Goal: Task Accomplishment & Management: Manage account settings

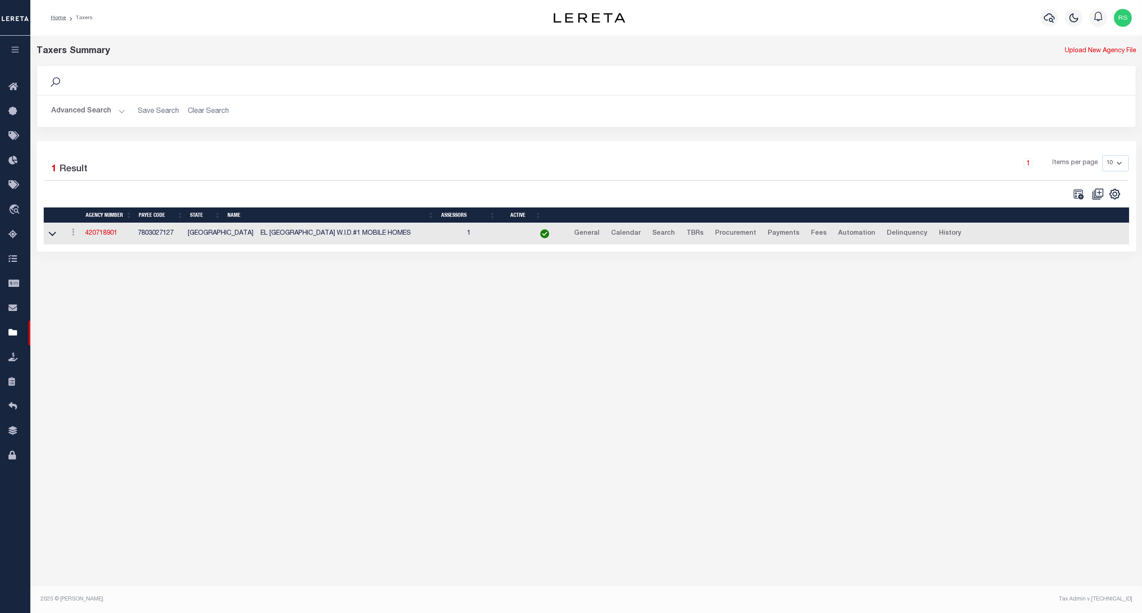
click at [83, 108] on button "Advanced Search" at bounding box center [88, 111] width 74 height 17
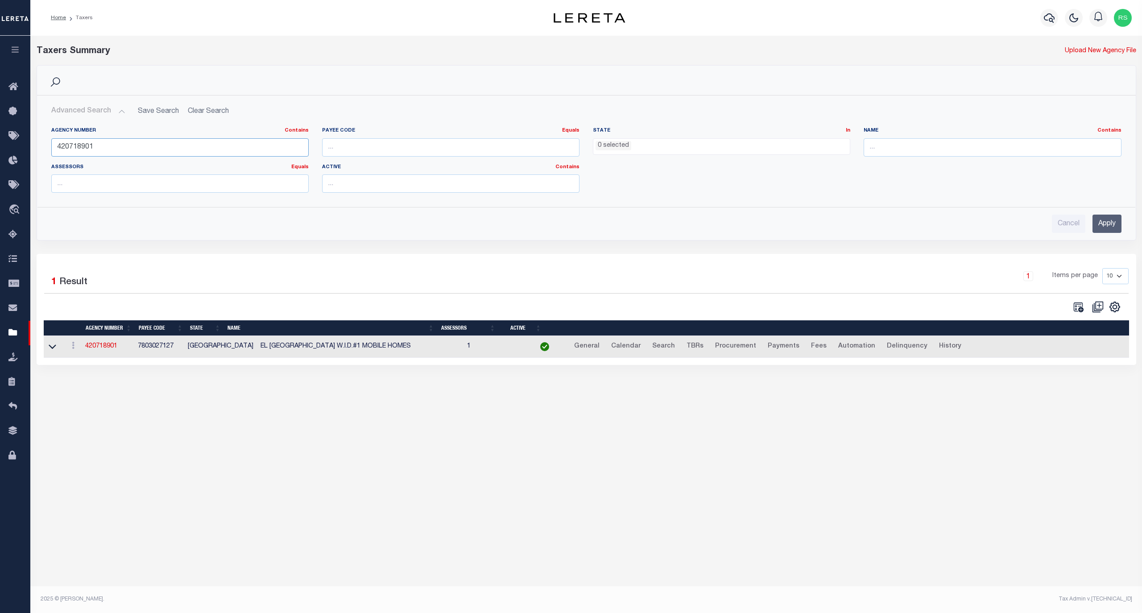
click at [87, 145] on input "420718901" at bounding box center [179, 147] width 257 height 18
click at [105, 148] on input "440090205" at bounding box center [179, 147] width 257 height 18
paste input "140680000"
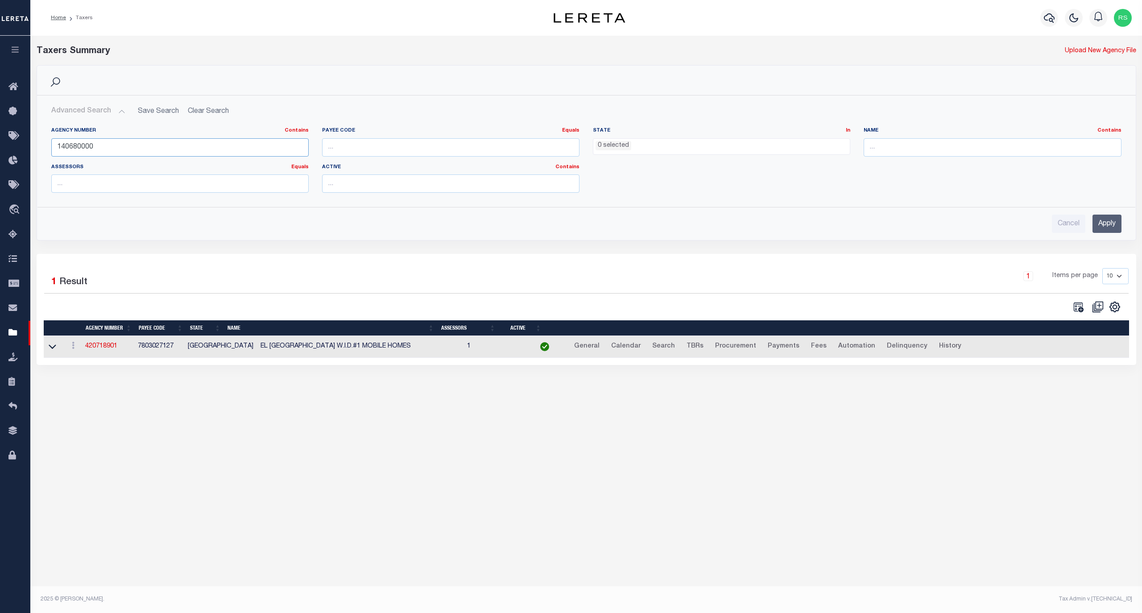
type input "140680000"
click at [1099, 227] on input "Apply" at bounding box center [1106, 224] width 29 height 18
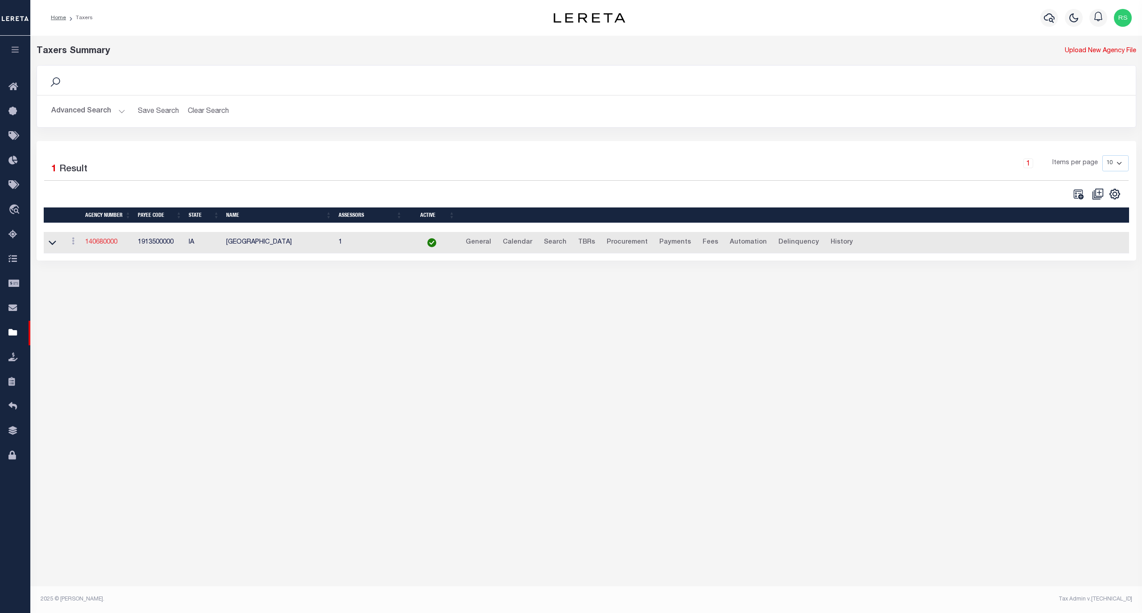
click at [106, 244] on link "140680000" at bounding box center [101, 242] width 32 height 6
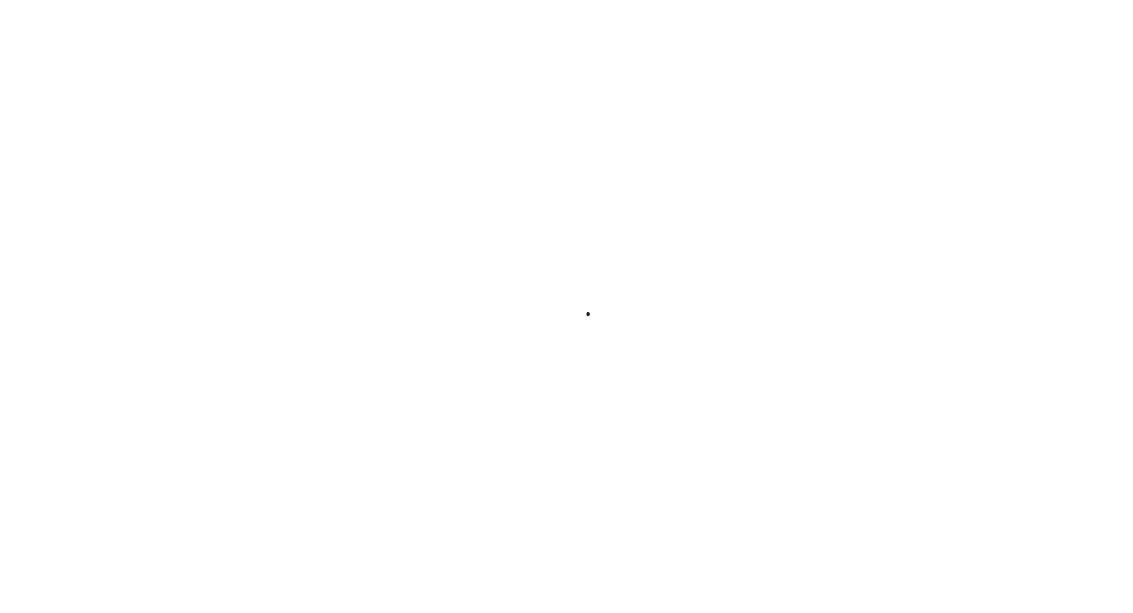
select select
checkbox input "false"
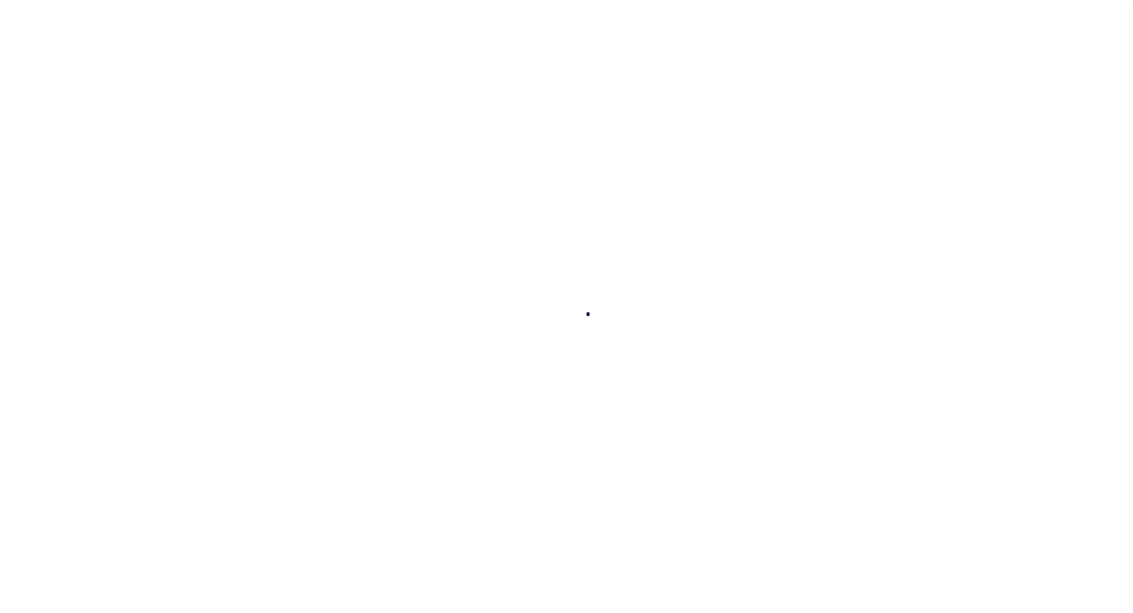
checkbox input "false"
type input "1913500000"
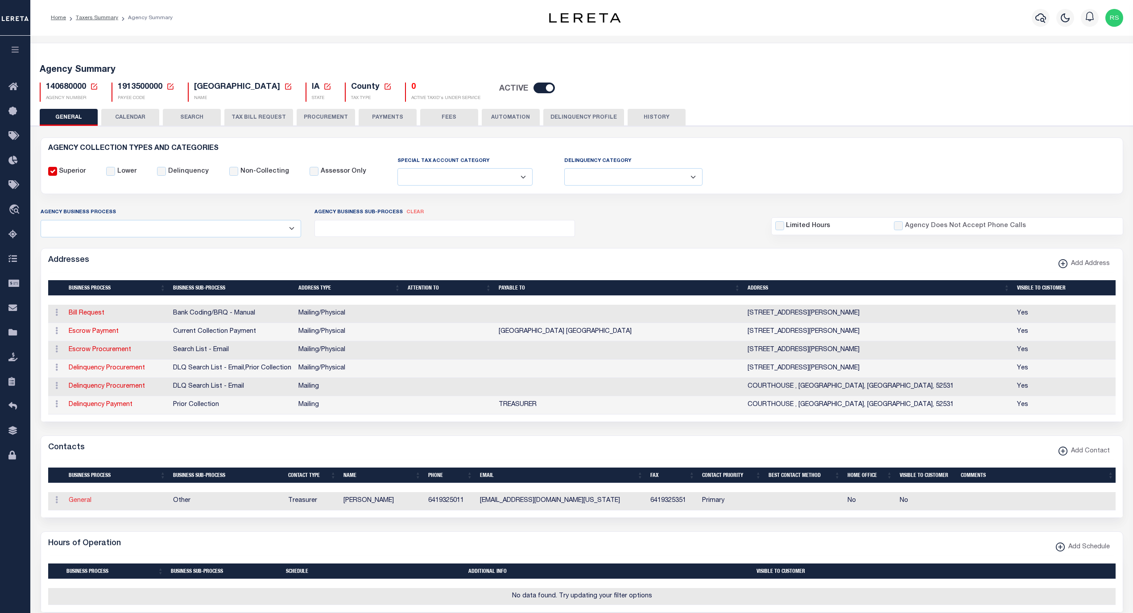
click at [78, 504] on link "General" at bounding box center [80, 500] width 23 height 6
checkbox input "false"
select select
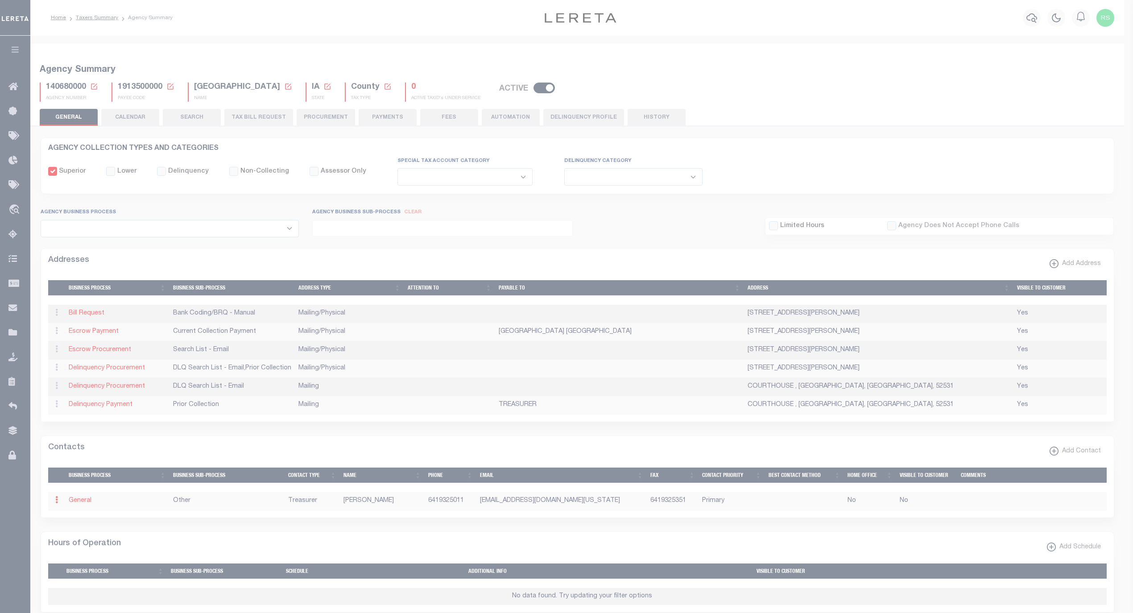
select select "3"
select select "1"
type input "CHERYL"
type input "CHAMBERS"
type input "6419325011"
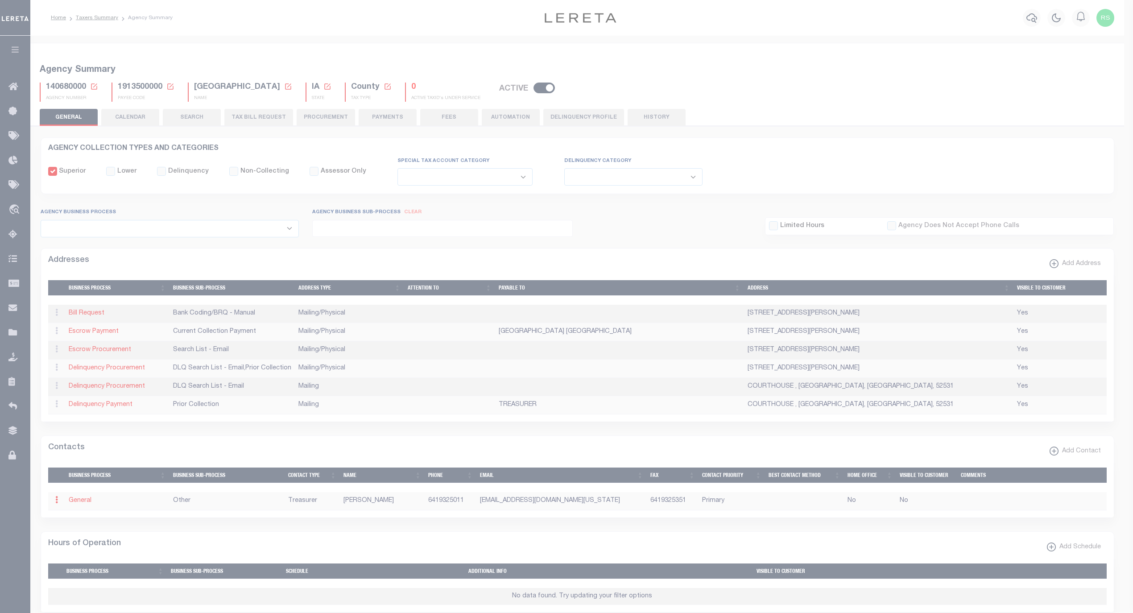
type input "6419325351"
type input "CCHAMPERS@MONROECOUNTY.IOWA.GOV"
select select "6"
select select "39"
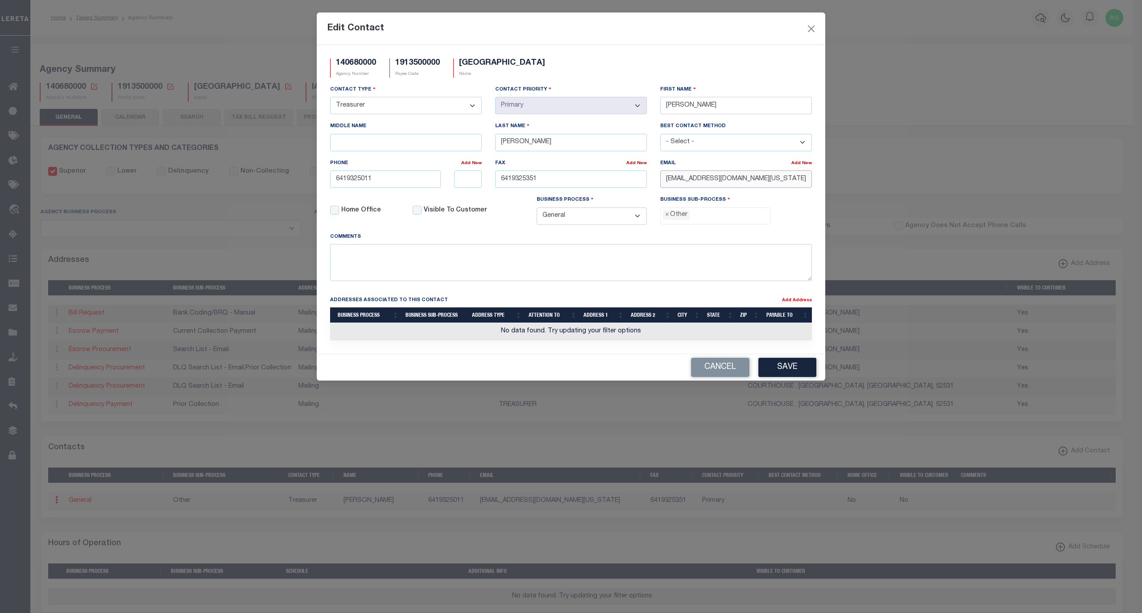
drag, startPoint x: 803, startPoint y: 184, endPoint x: 600, endPoint y: 186, distance: 202.5
click at [598, 188] on div "Contact Type - Select - Assessor Clerk Internal Contacts 1 Internal Contacts 2 …" at bounding box center [570, 158] width 495 height 147
paste input "B"
type input "CCHAMBERS@MONROECOUNTY.IOWA.GOV"
click at [780, 377] on button "Save" at bounding box center [787, 367] width 58 height 19
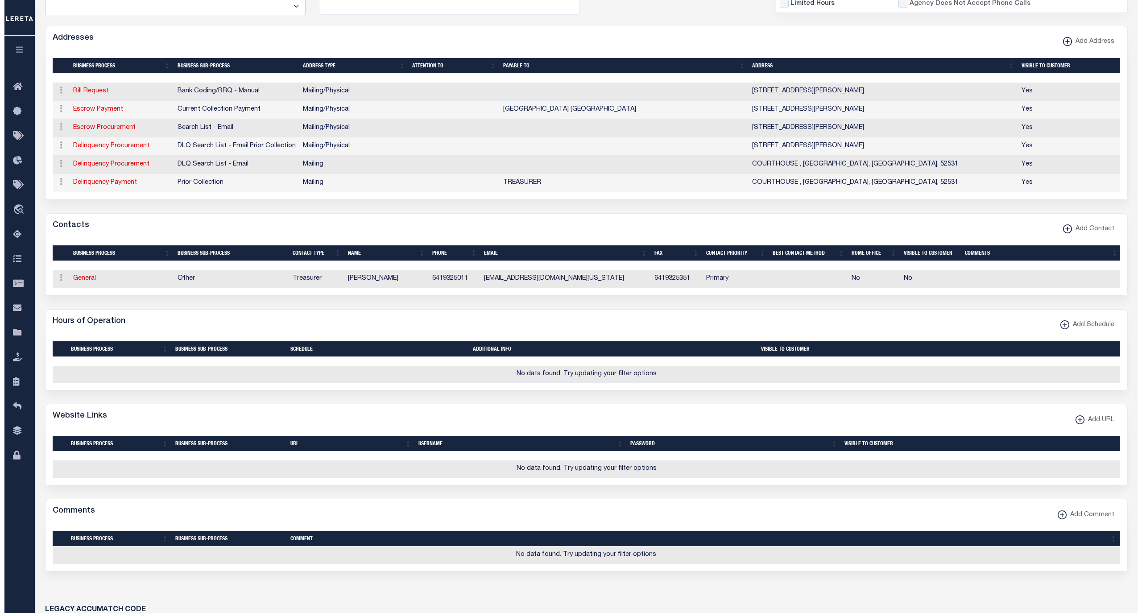
scroll to position [257, 0]
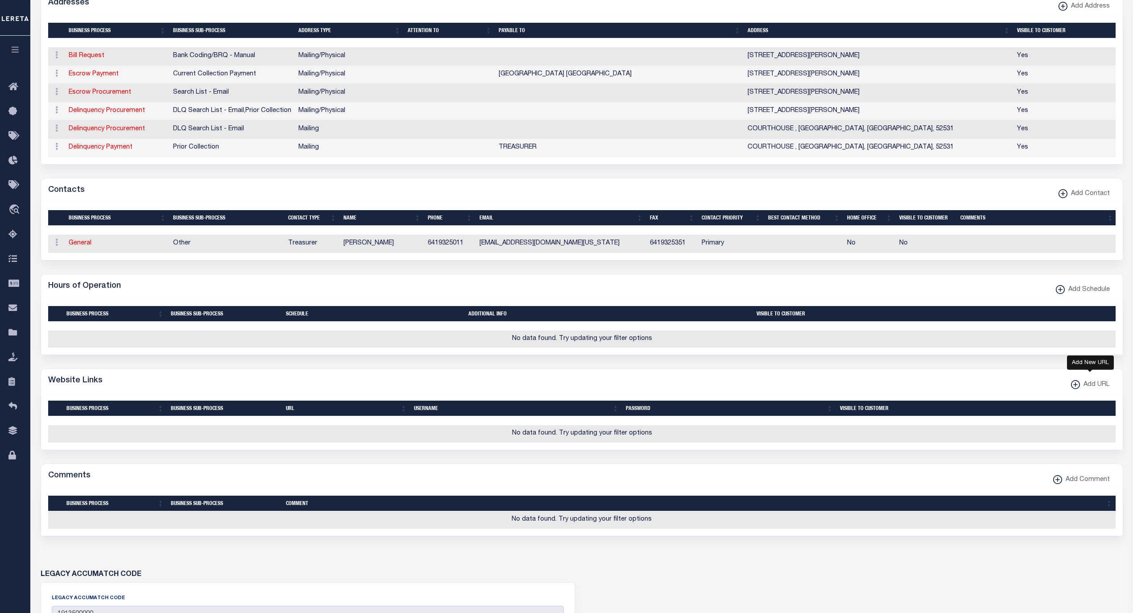
click at [1087, 390] on span "Add URL" at bounding box center [1095, 385] width 30 height 10
select select
checkbox input "true"
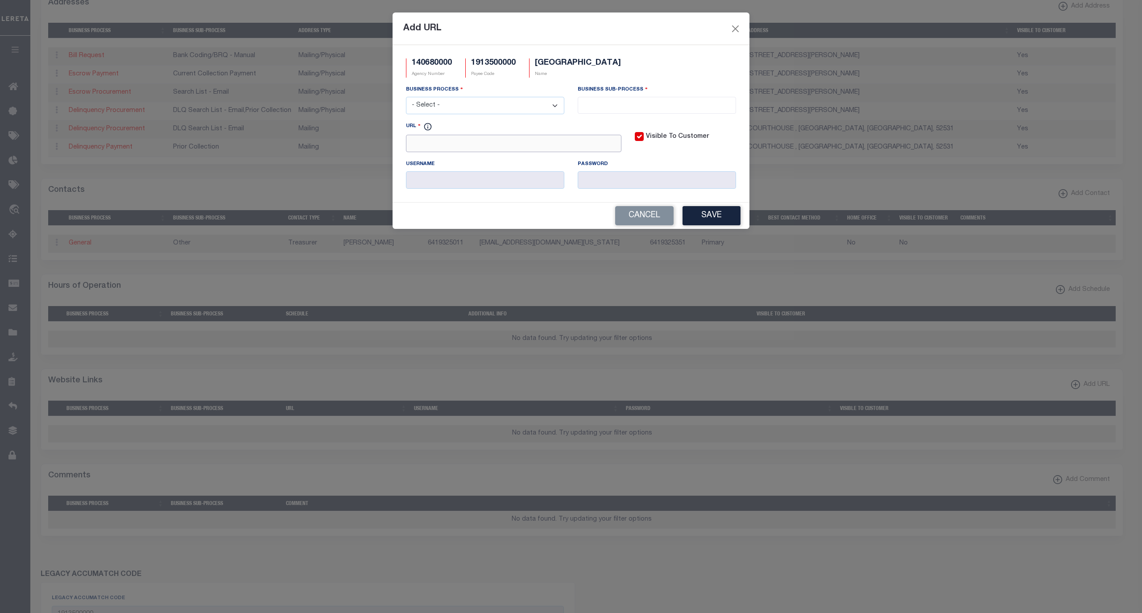
click at [512, 152] on input "URL" at bounding box center [513, 143] width 215 height 17
paste input "http://www.iowatreasurers.org/iscta/access/countyService.do"
type input "http://www.iowatreasurers.org/iscta/access/countyService.do"
click at [480, 111] on select "- Select - All Automation Bill Request Delinquency Payment Delinquency Procurem…" at bounding box center [485, 105] width 158 height 17
select select "6"
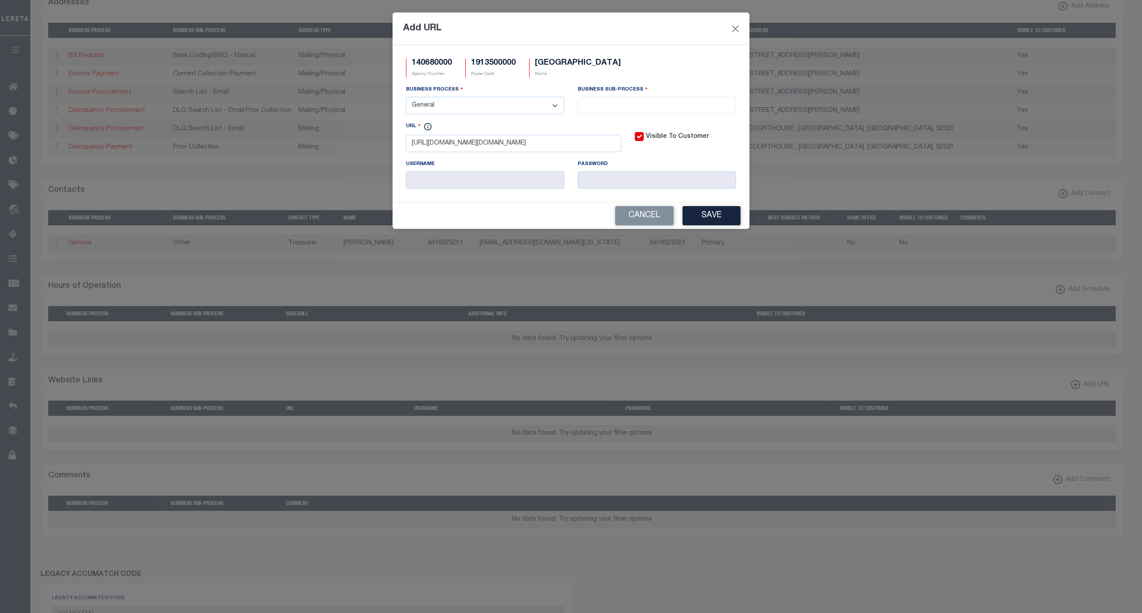
click at [406, 98] on select "- Select - All Automation Bill Request Delinquency Payment Delinquency Procurem…" at bounding box center [485, 105] width 158 height 17
click at [627, 102] on input "search" at bounding box center [656, 104] width 153 height 10
select select "32"
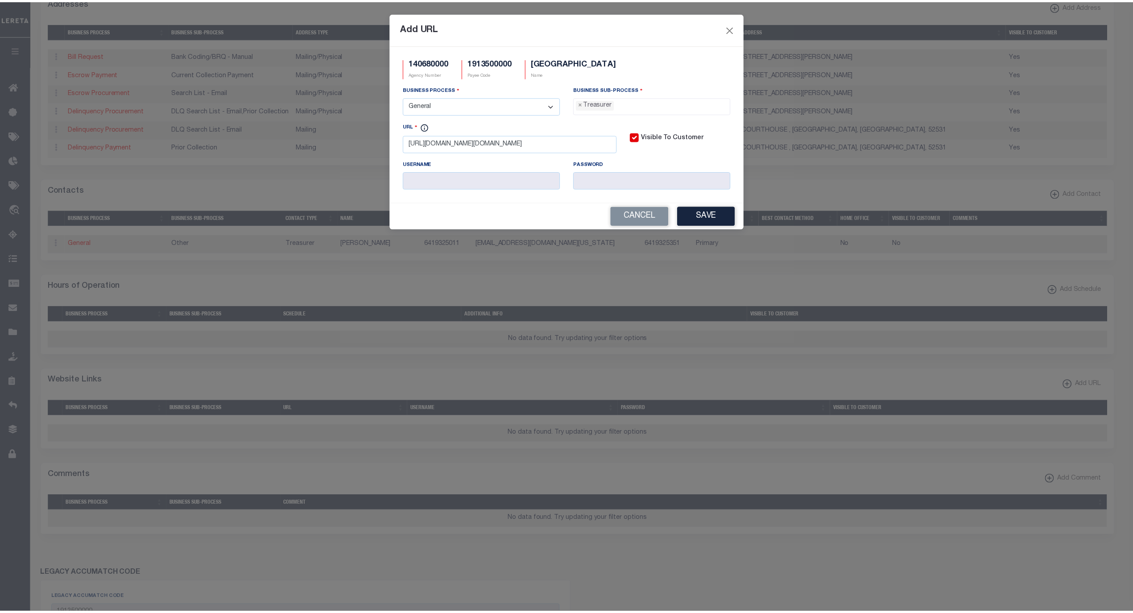
scroll to position [31, 0]
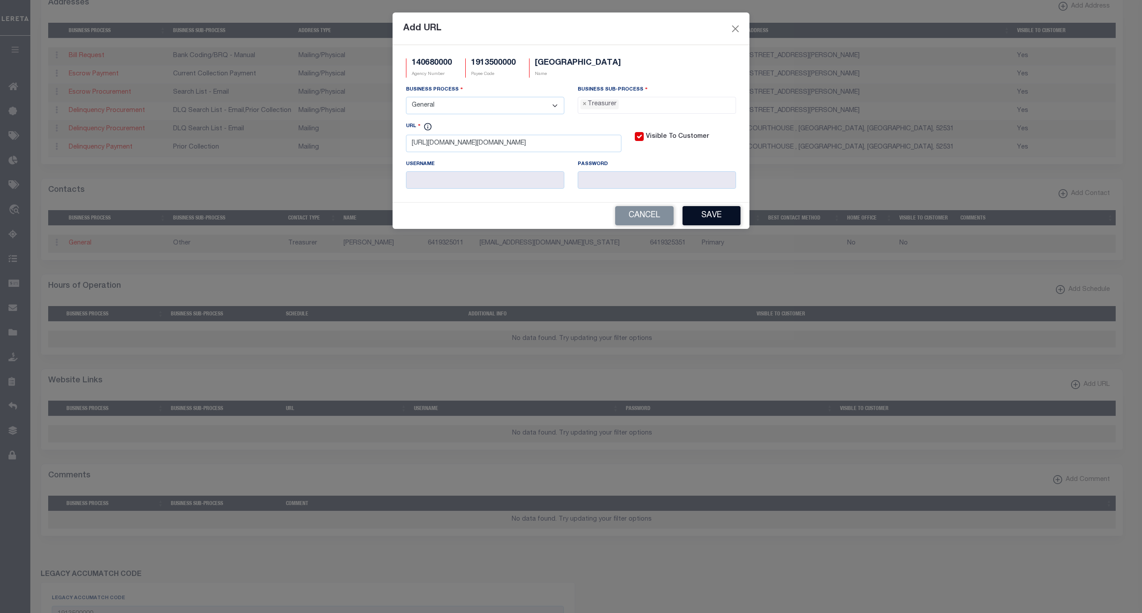
click at [713, 222] on button "Save" at bounding box center [711, 215] width 58 height 19
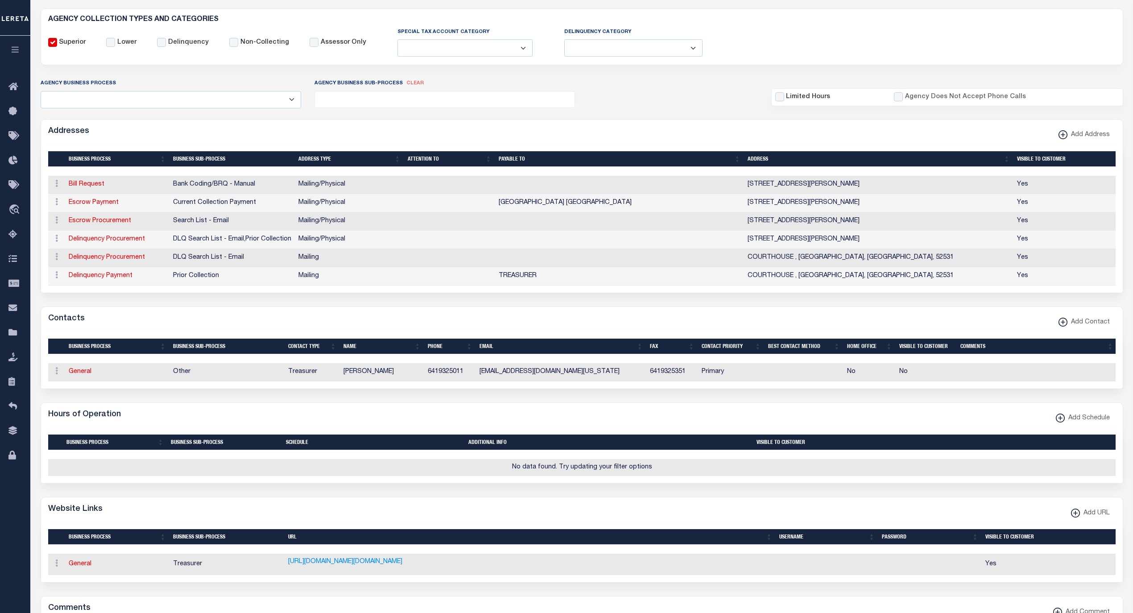
scroll to position [40, 0]
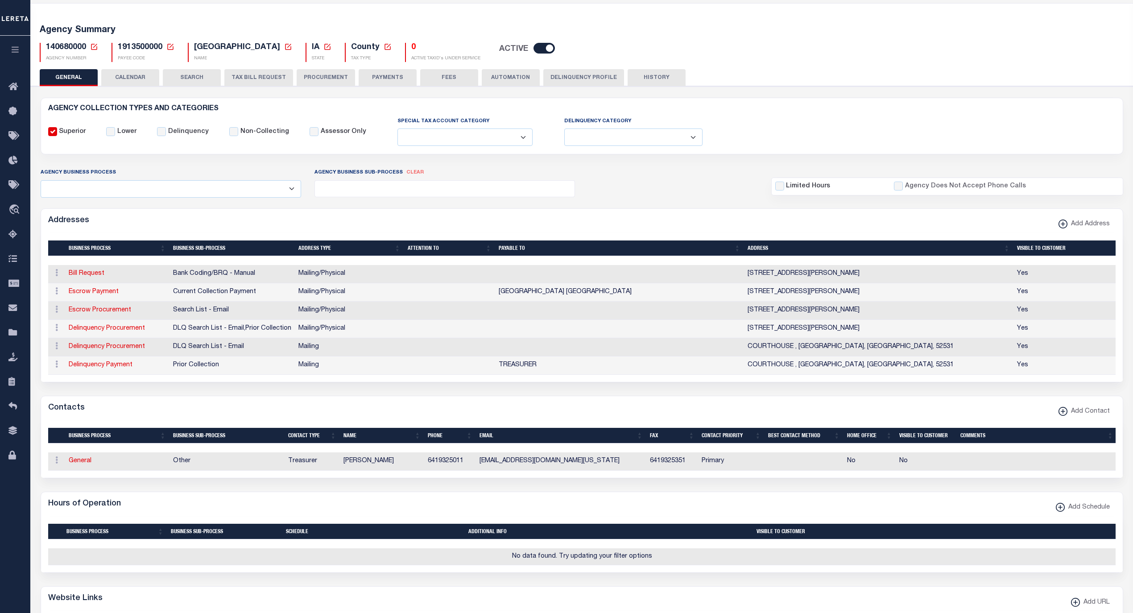
click at [438, 83] on button "FEES" at bounding box center [449, 77] width 58 height 17
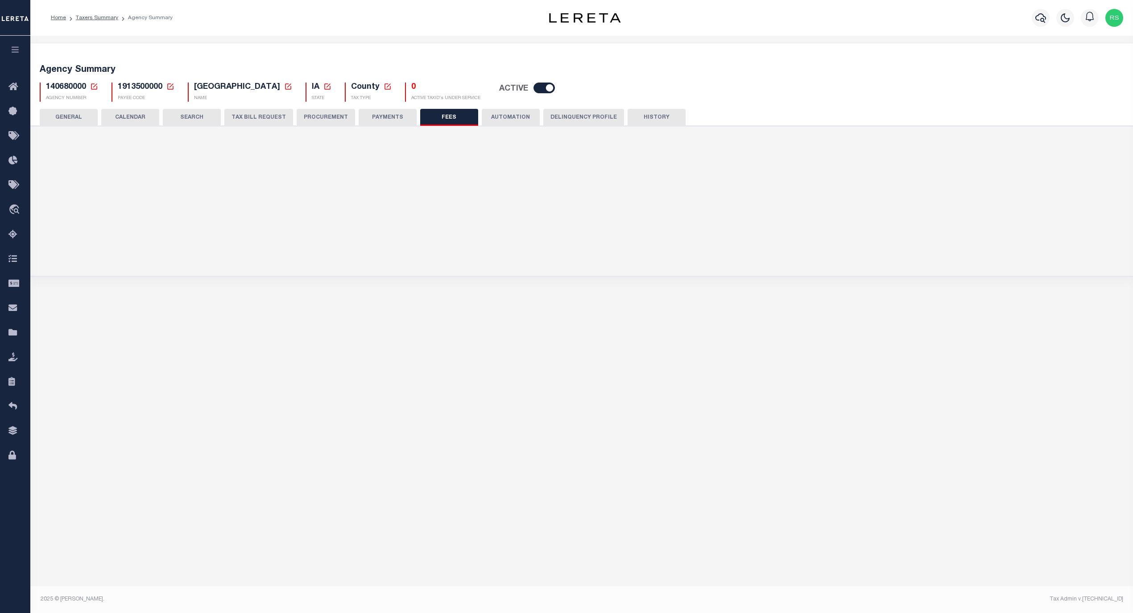
scroll to position [0, 0]
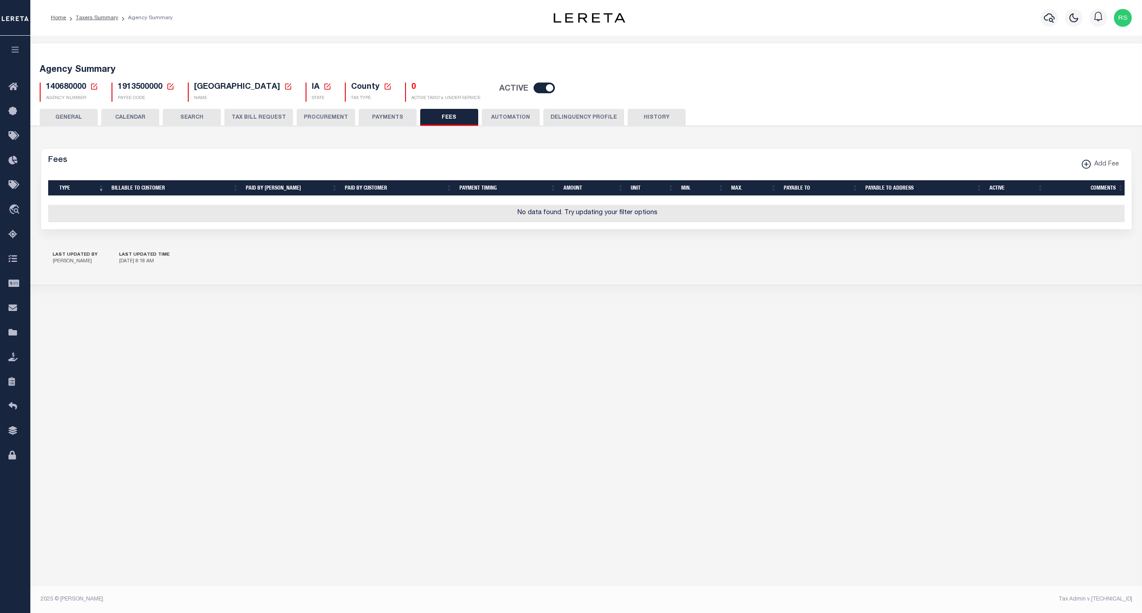
click at [394, 78] on div "140680000 Agency Number Edit Cancel Ok" at bounding box center [586, 88] width 1106 height 26
click at [386, 116] on button "PAYMENTS" at bounding box center [388, 117] width 58 height 17
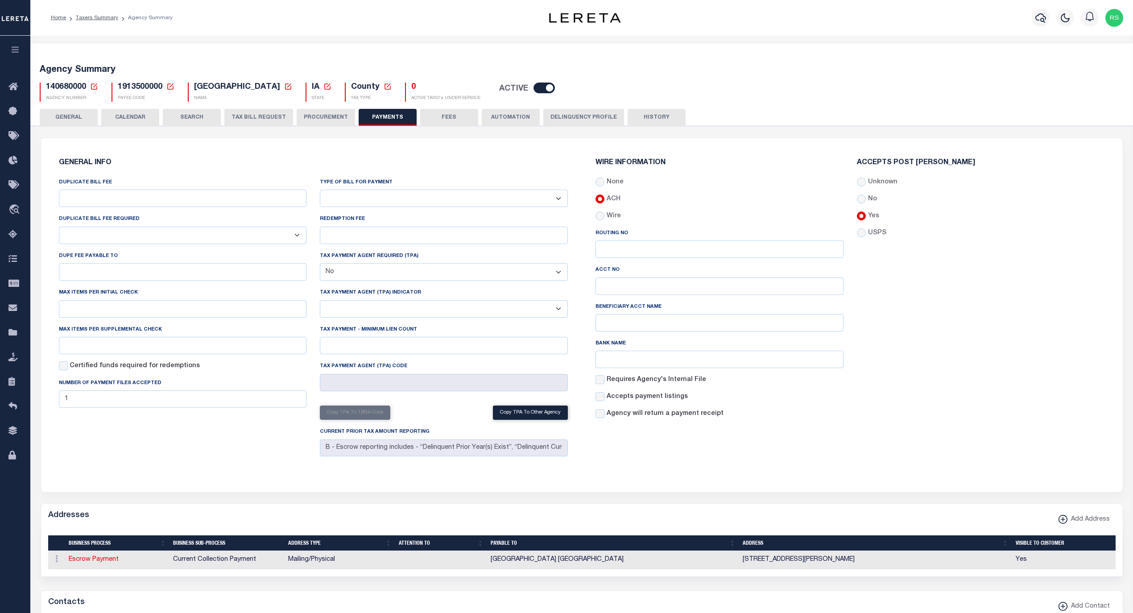
click at [77, 118] on button "GENERAL" at bounding box center [69, 117] width 58 height 17
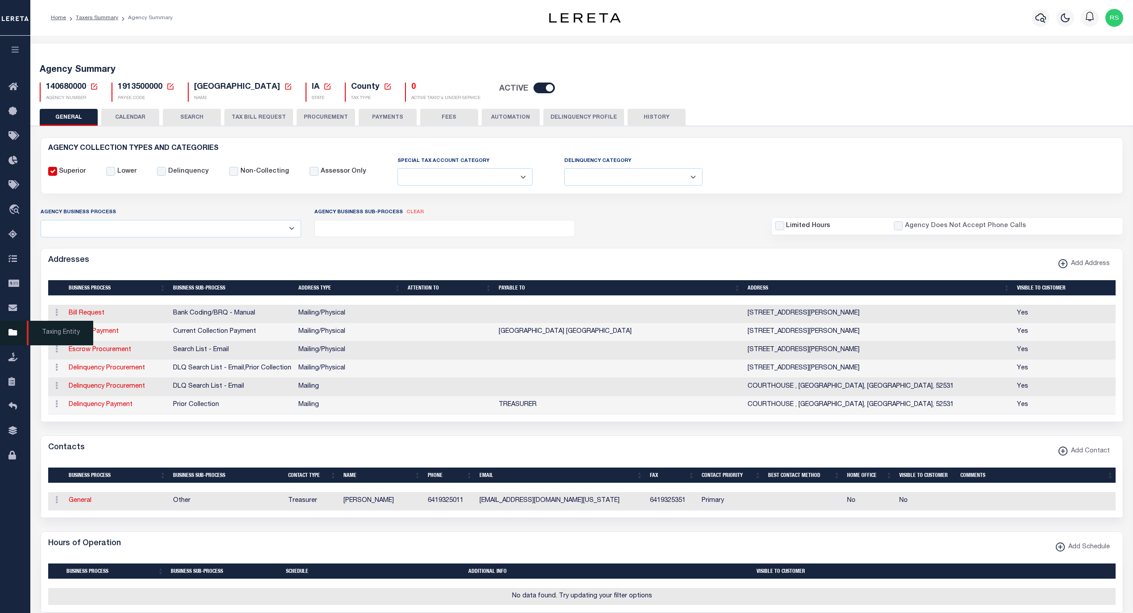
click at [51, 334] on span "Taxing Entity" at bounding box center [60, 333] width 66 height 25
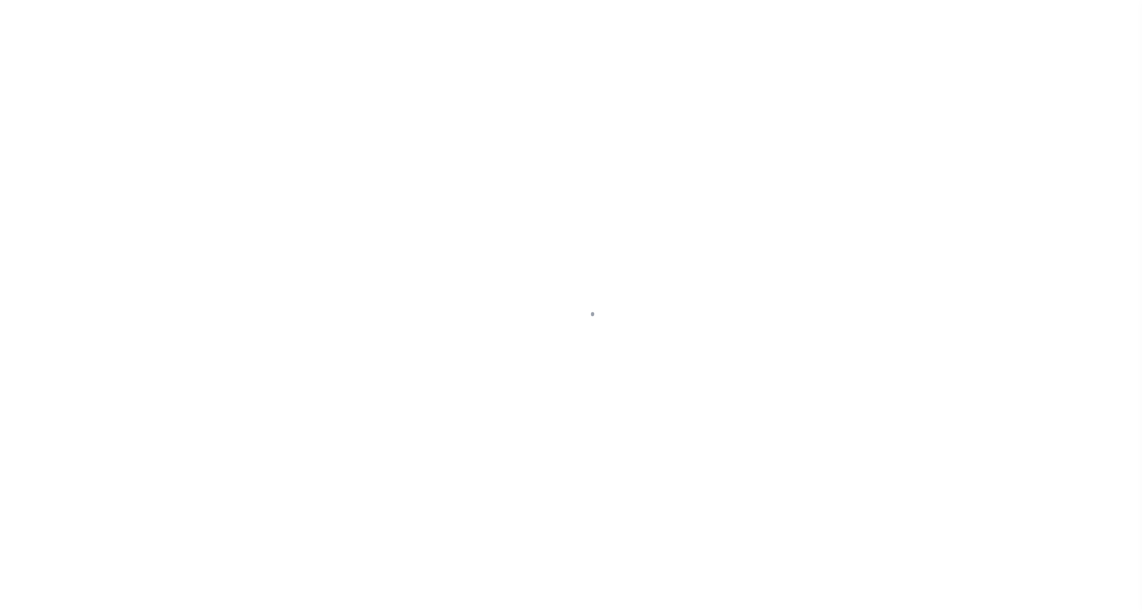
select select
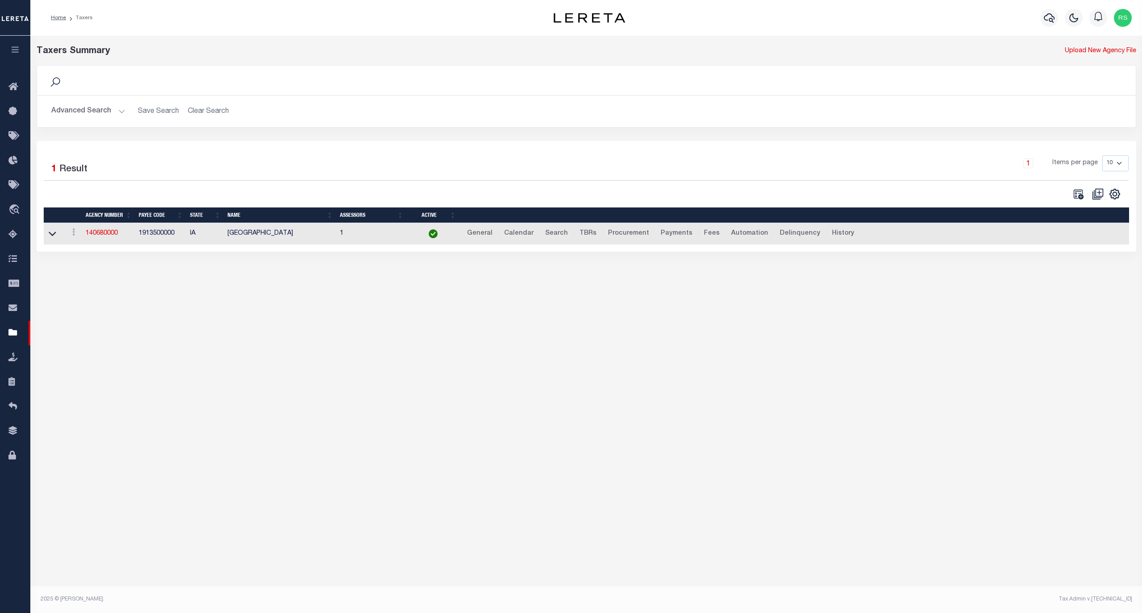
click at [83, 112] on button "Advanced Search" at bounding box center [88, 111] width 74 height 17
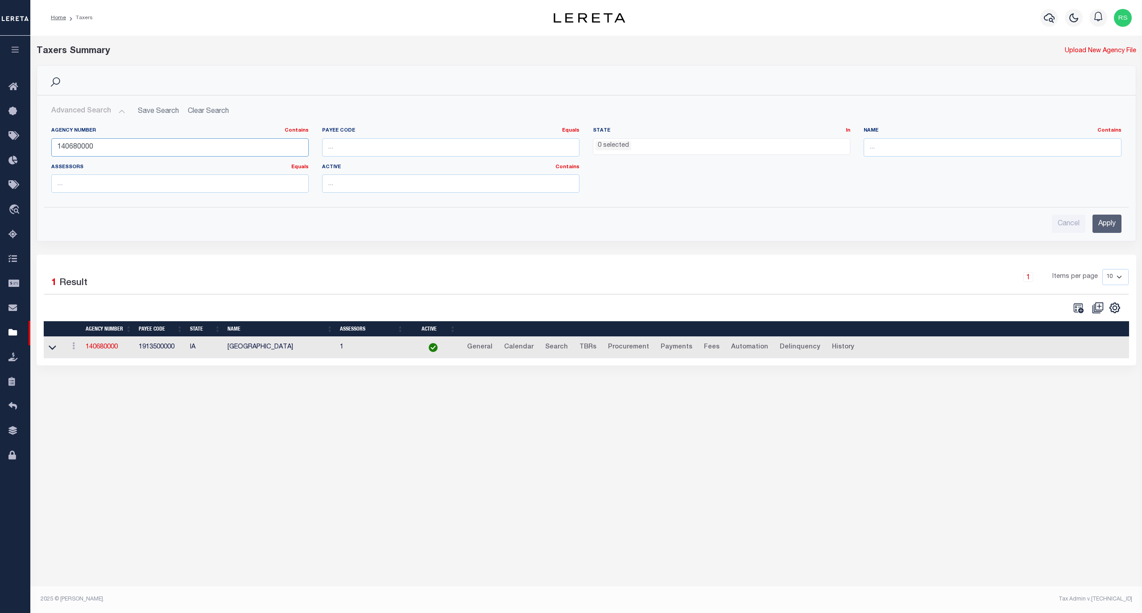
click at [115, 144] on input "140680000" at bounding box center [179, 147] width 257 height 18
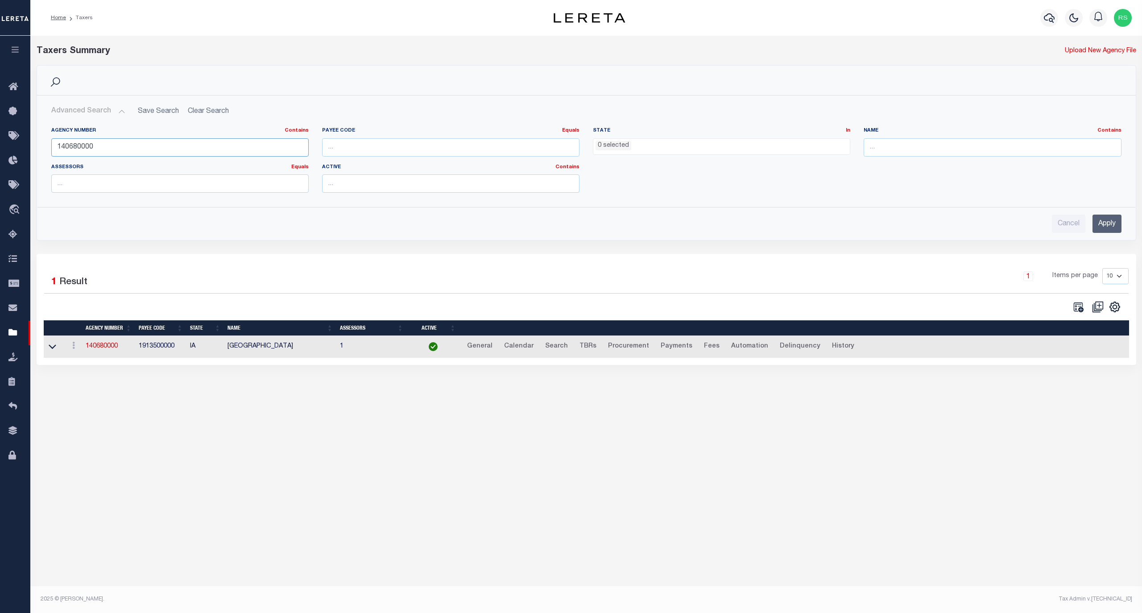
paste input "8801"
type input "140688801"
click at [1107, 223] on input "Apply" at bounding box center [1106, 224] width 29 height 18
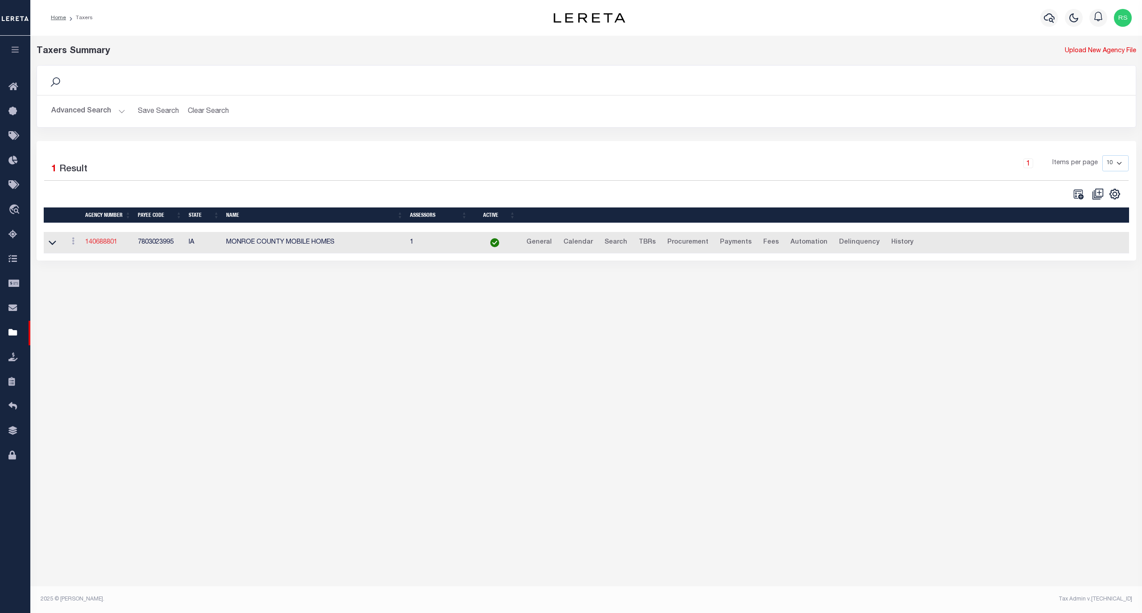
click at [102, 245] on link "140688801" at bounding box center [101, 242] width 32 height 6
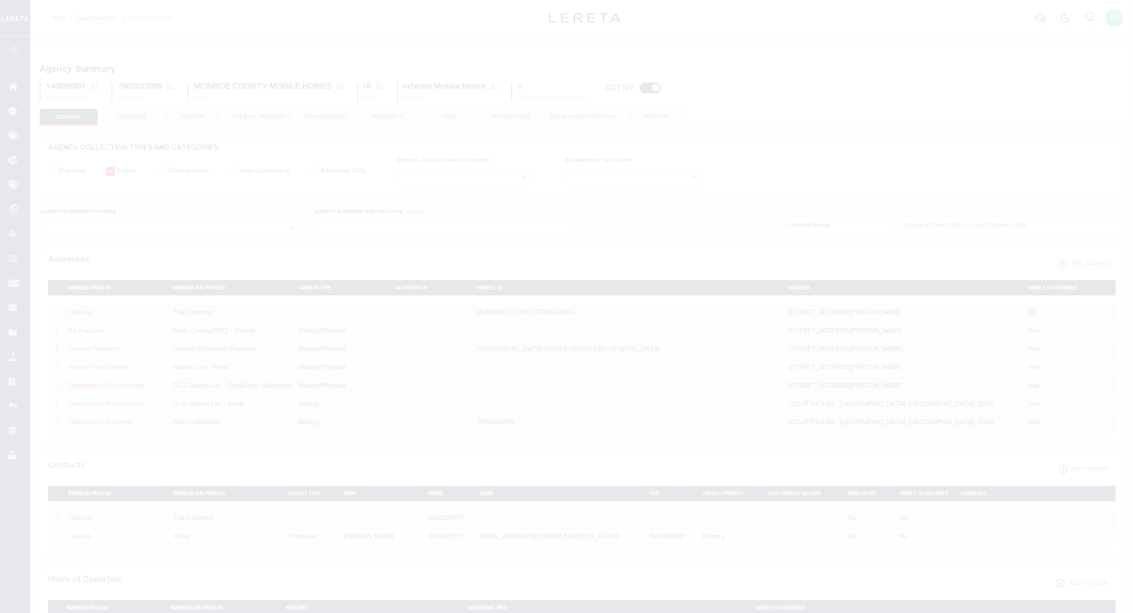
select select
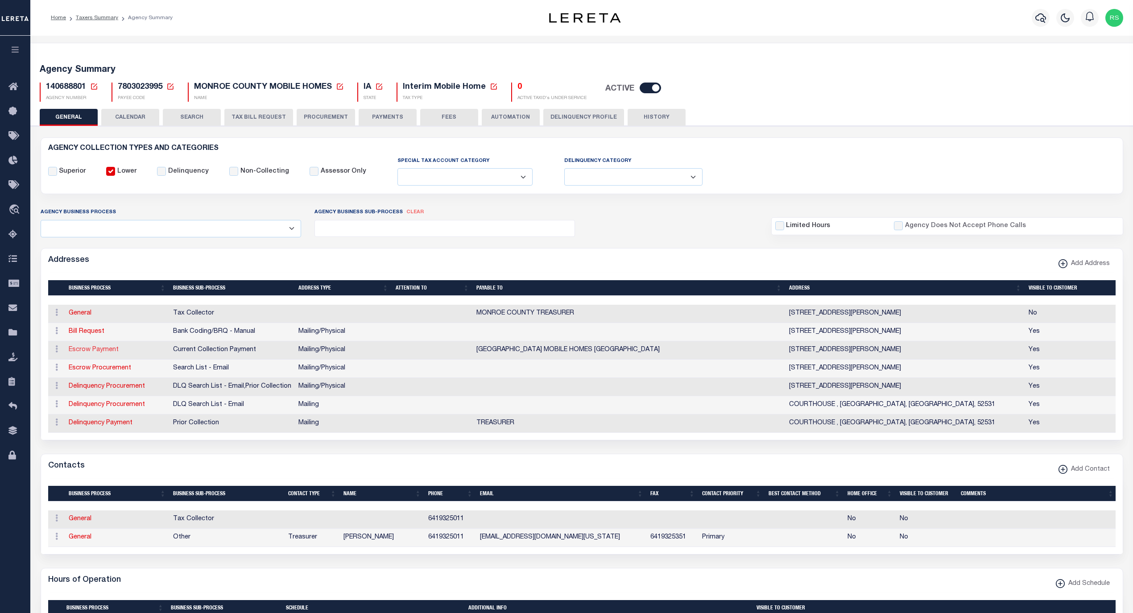
click at [102, 353] on link "Escrow Payment" at bounding box center [94, 350] width 50 height 6
select select "1"
checkbox input "false"
select select
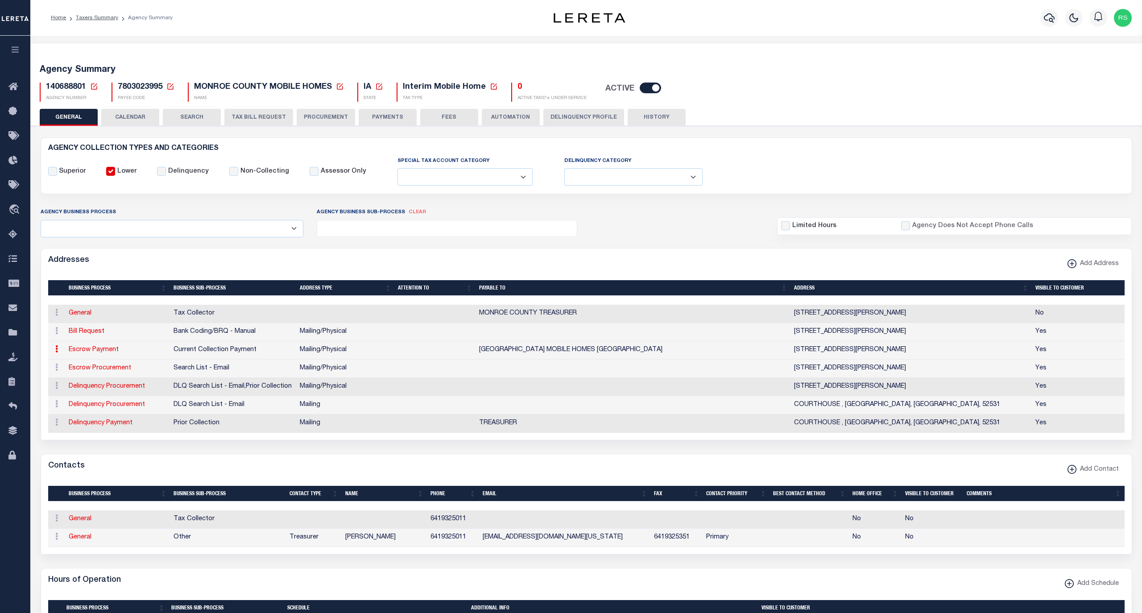
type input "10 BENTON AVE E"
type input "ALBIA"
select select "IA"
type input "52531-2056"
select select "5"
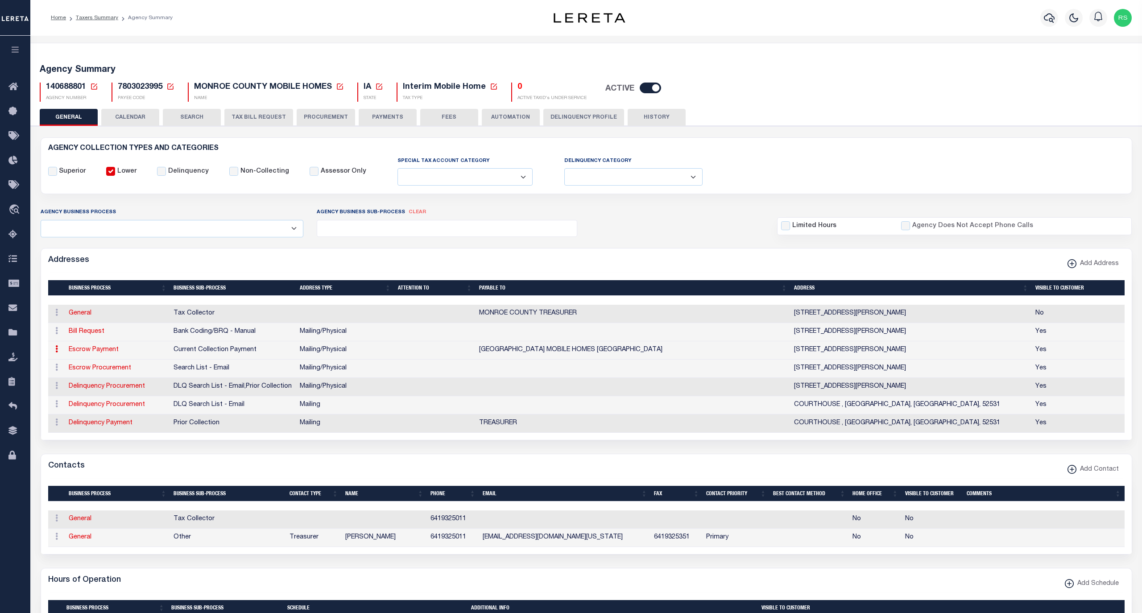
checkbox input "true"
type input "MONROE COUNTY MOBILE HOMES MONROE COUNTY"
select select "3"
select select "11"
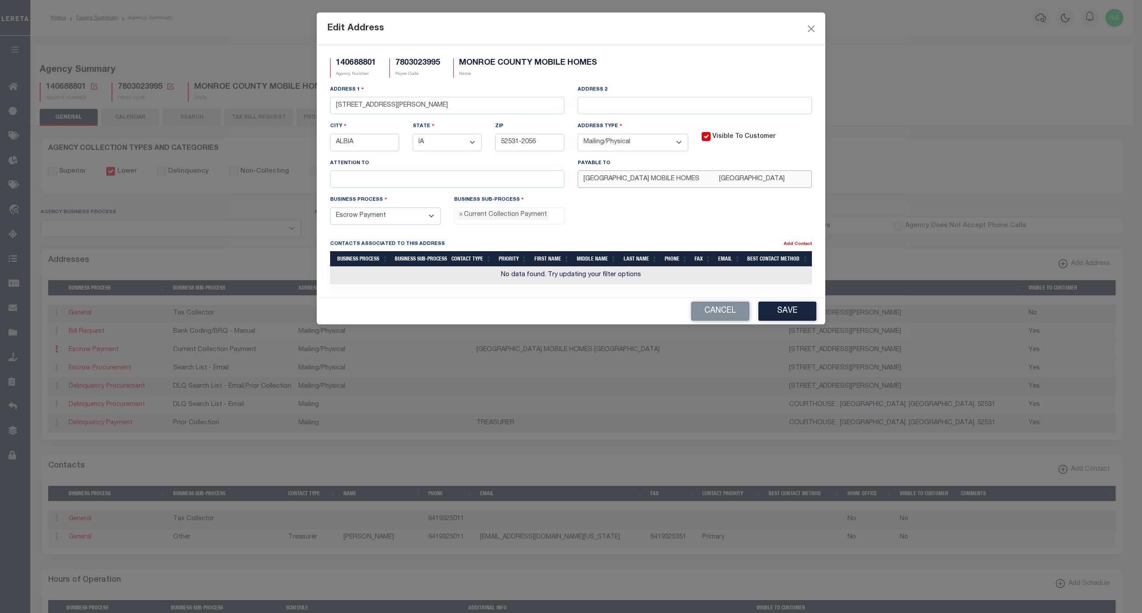
drag, startPoint x: 797, startPoint y: 188, endPoint x: 464, endPoint y: 177, distance: 333.3
click at [464, 177] on div "Address 1 10 BENTON AVE E Address 2 City ALBIA State - Select - AK AL AR AZ CA …" at bounding box center [570, 140] width 495 height 110
paste input "TREASURER"
type input "MONROE COUNTY TREASURER"
click at [595, 220] on div "Business Process - Select - All Automation Bill Request Delinquency Payment Del…" at bounding box center [570, 213] width 495 height 37
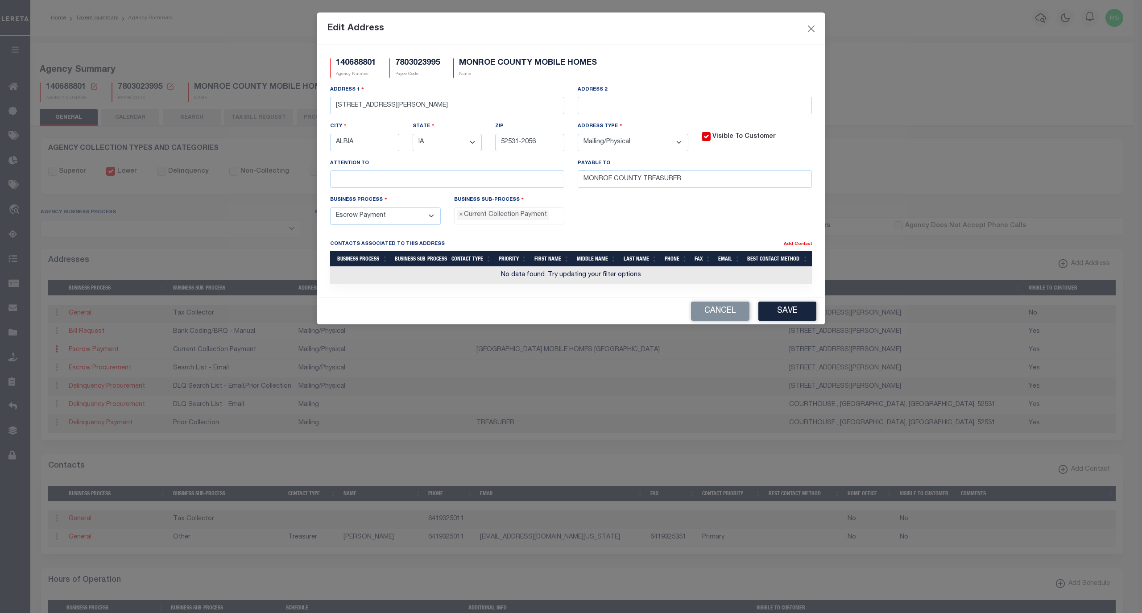
click at [785, 321] on button "Save" at bounding box center [787, 310] width 58 height 19
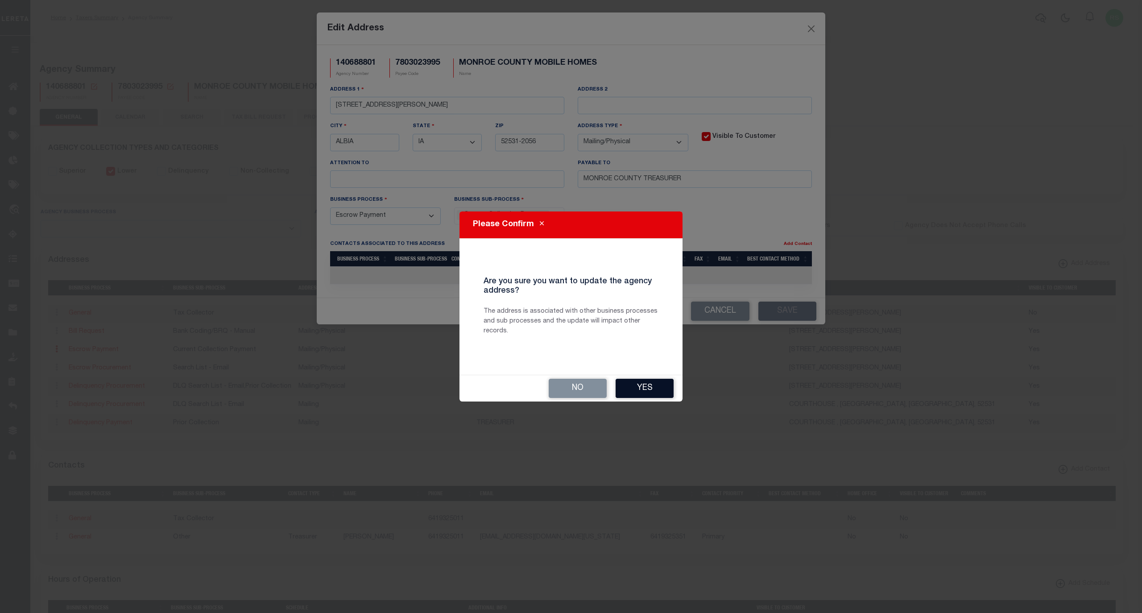
click at [659, 388] on button "Yes" at bounding box center [644, 388] width 58 height 19
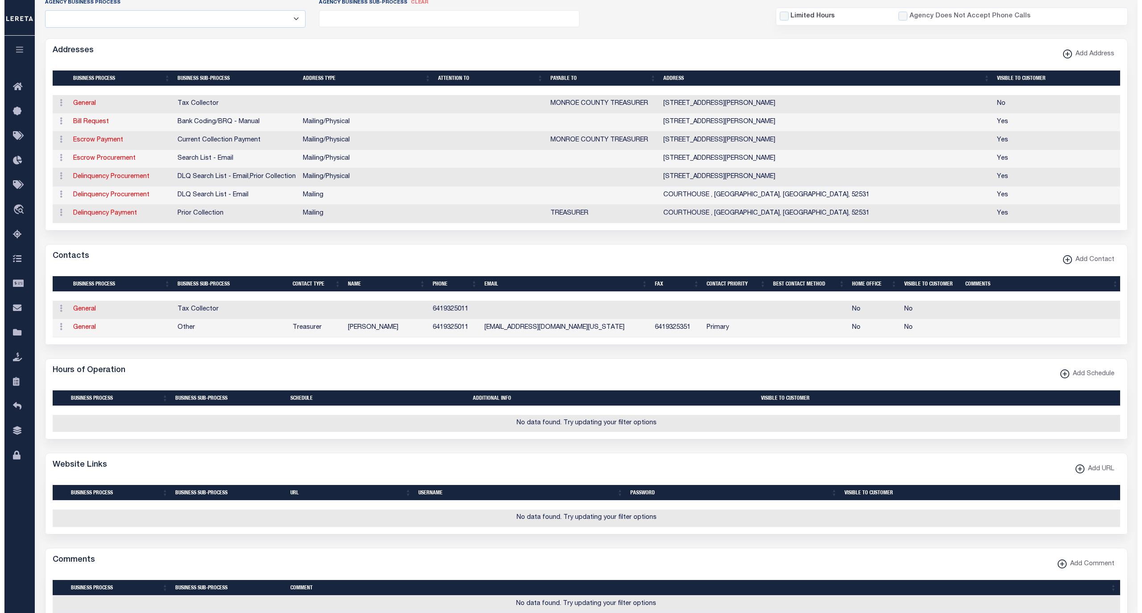
scroll to position [218, 0]
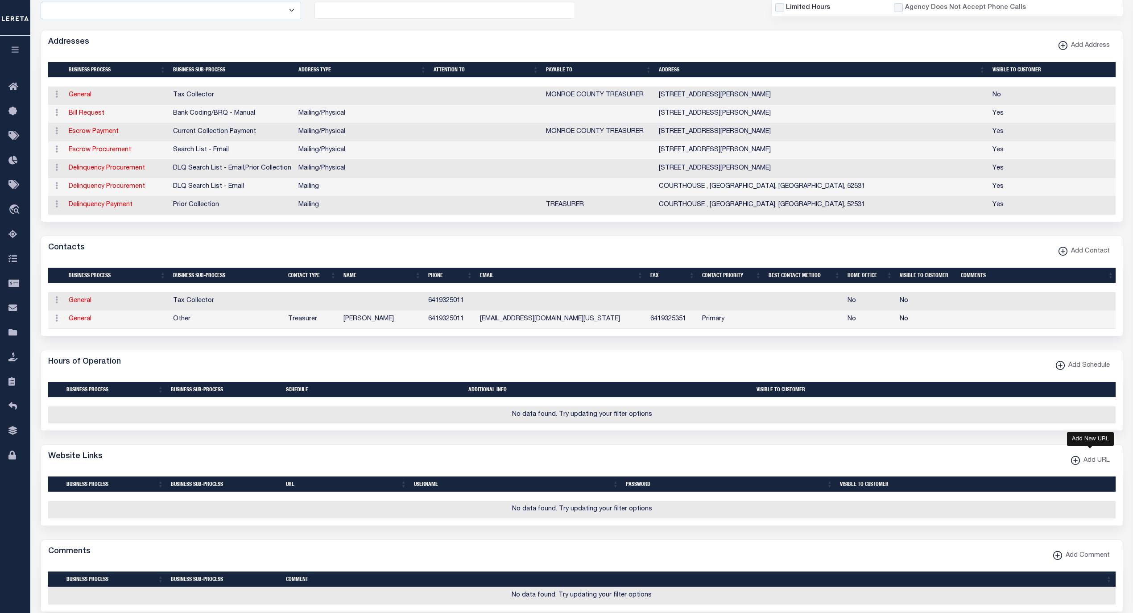
click at [1086, 466] on span "Add URL" at bounding box center [1095, 461] width 30 height 10
select select
checkbox input "true"
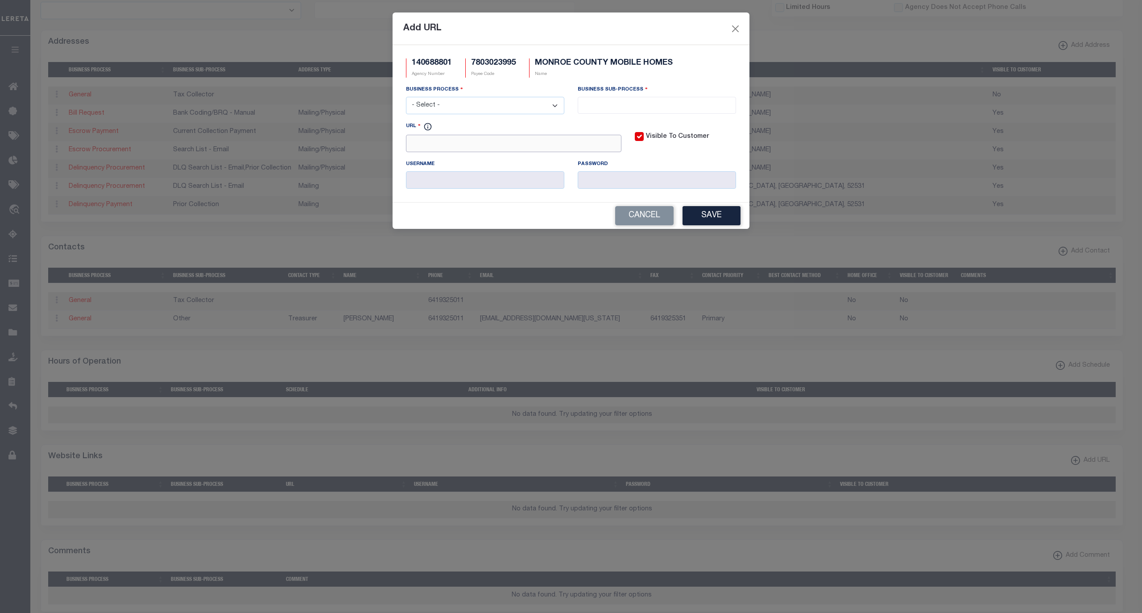
click at [489, 147] on input "URL" at bounding box center [513, 143] width 215 height 17
paste input "http://www.iowatreasurers.org/iscta/access/countyService.do"
type input "http://www.iowatreasurers.org/iscta/access/countyService.do"
click at [480, 109] on select "- Select - All Automation Bill Request Delinquency Payment Delinquency Procurem…" at bounding box center [485, 105] width 158 height 17
select select "6"
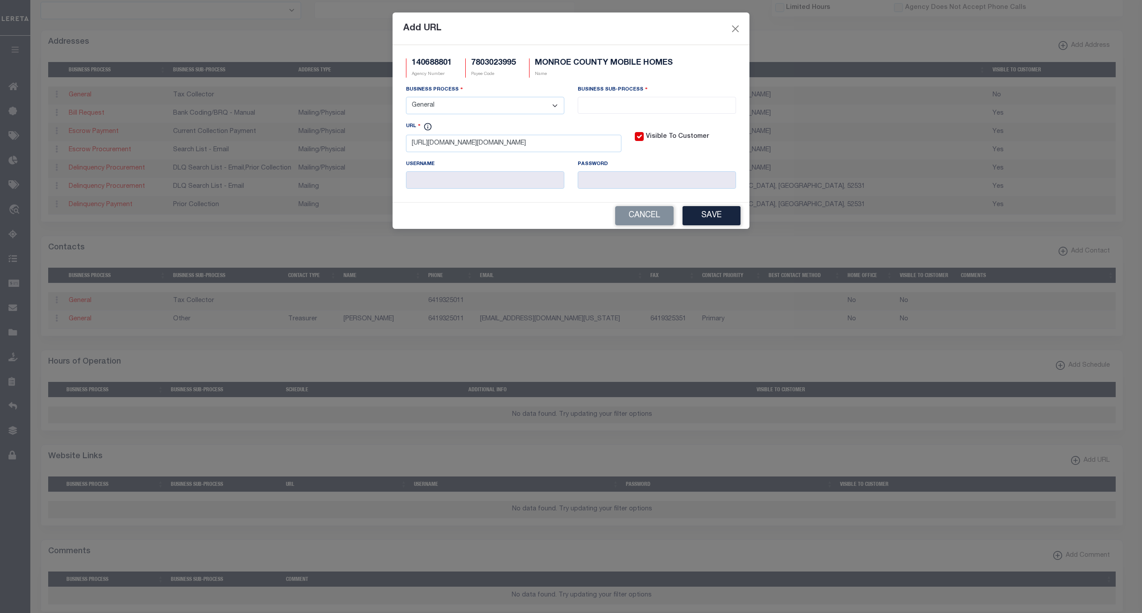
click at [406, 98] on select "- Select - All Automation Bill Request Delinquency Payment Delinquency Procurem…" at bounding box center [485, 105] width 158 height 17
click at [604, 105] on input "search" at bounding box center [656, 104] width 153 height 10
select select "32"
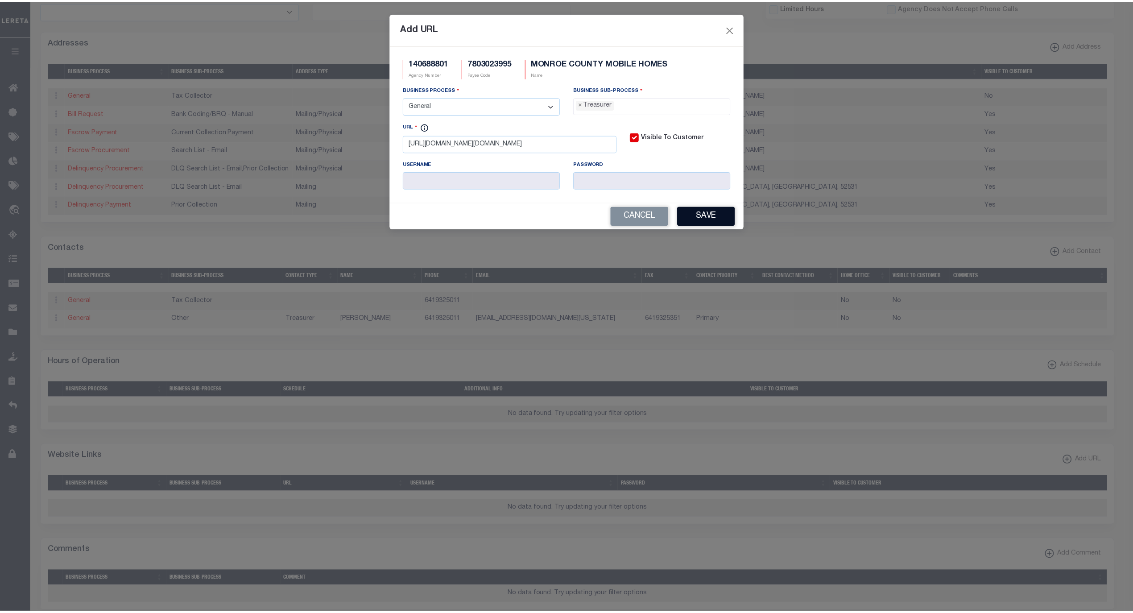
scroll to position [31, 0]
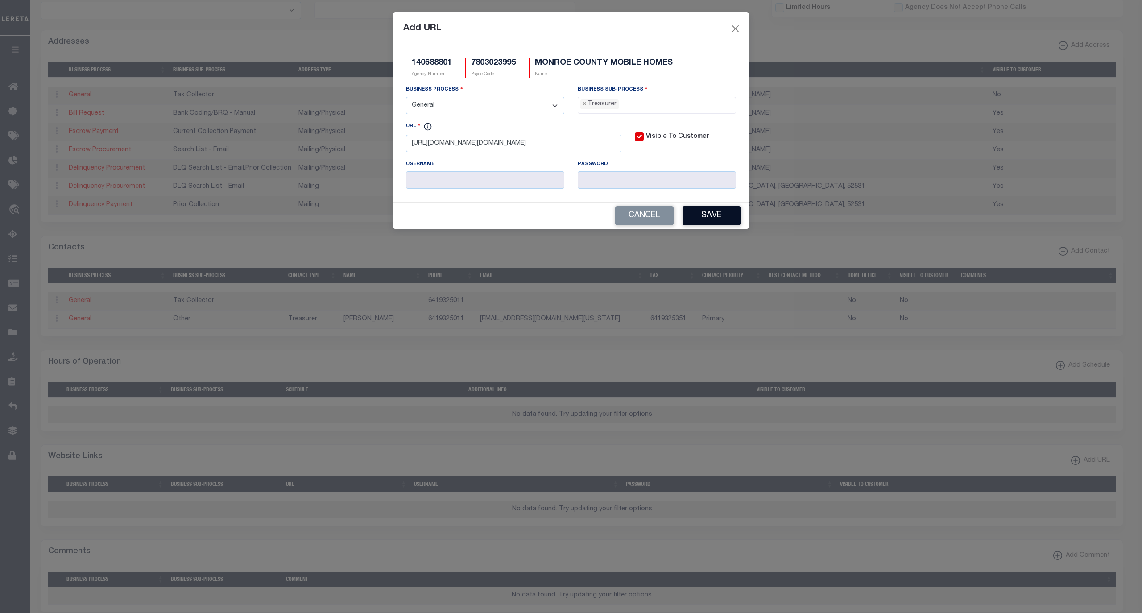
click at [709, 223] on button "Save" at bounding box center [711, 215] width 58 height 19
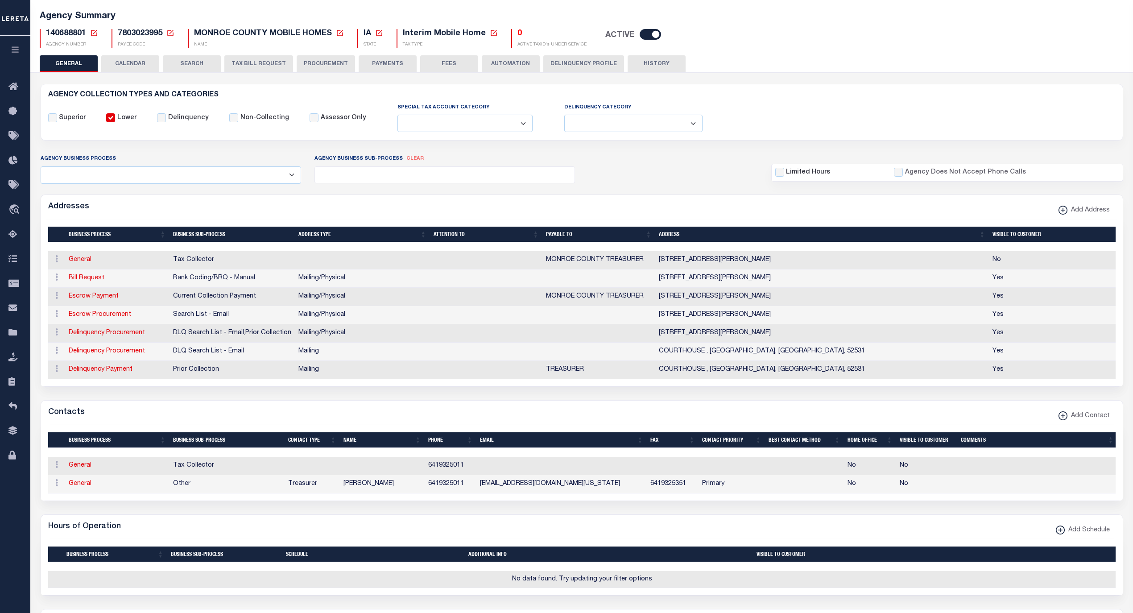
scroll to position [20, 0]
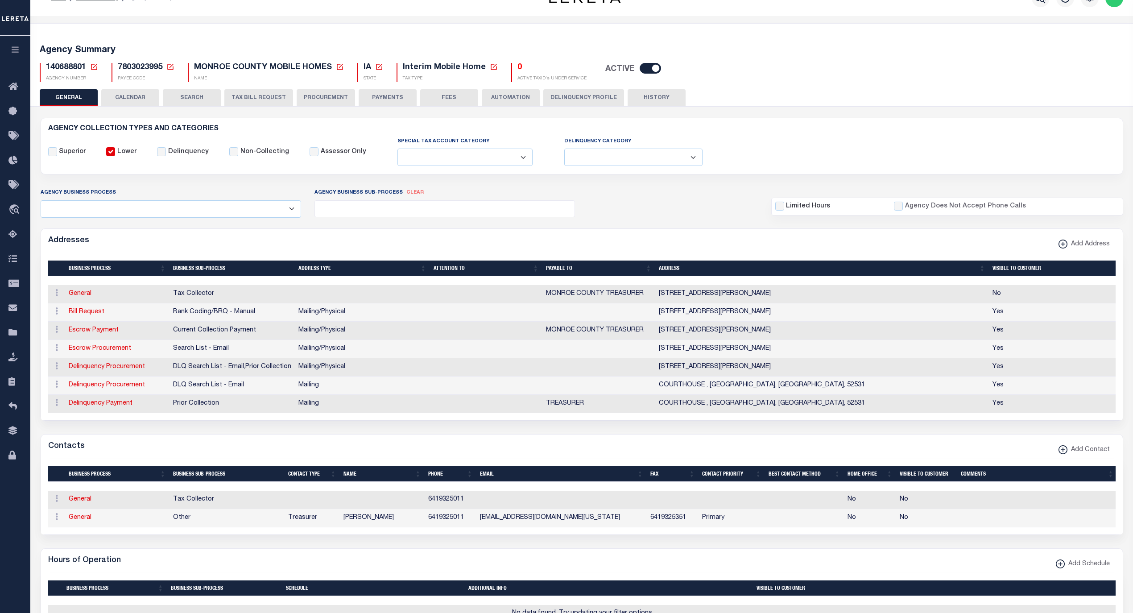
click at [425, 97] on button "FEES" at bounding box center [449, 97] width 58 height 17
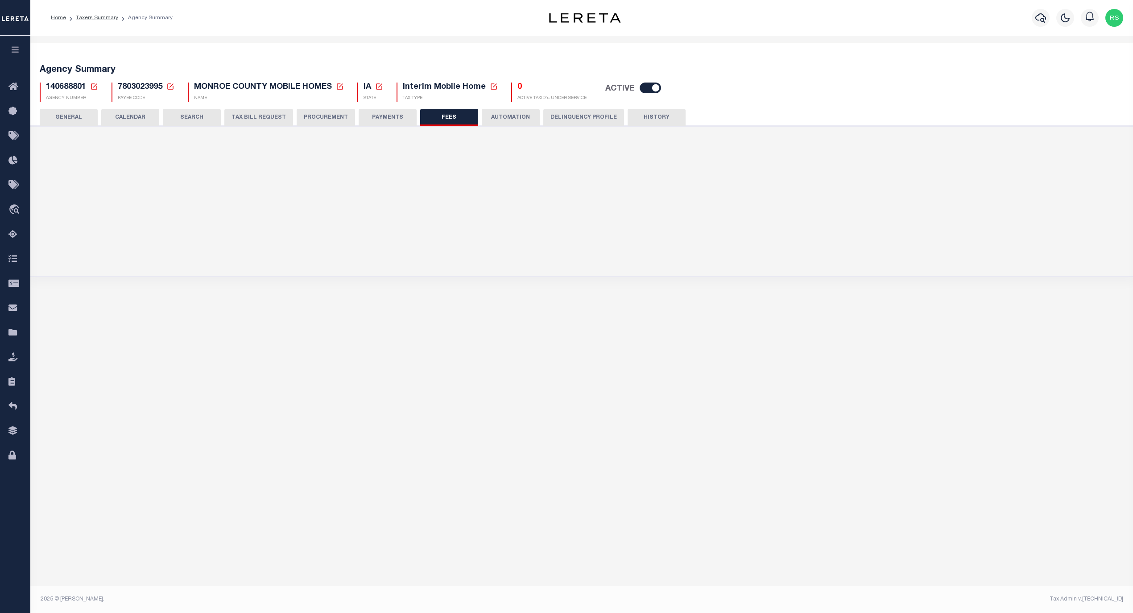
scroll to position [0, 0]
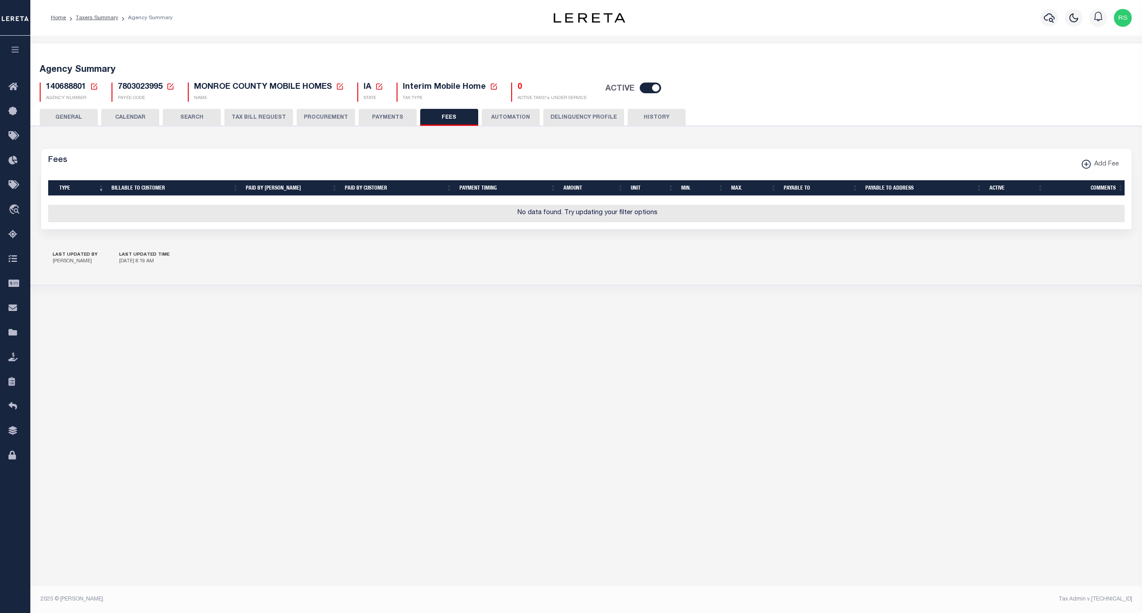
click at [385, 118] on button "PAYMENTS" at bounding box center [388, 117] width 58 height 17
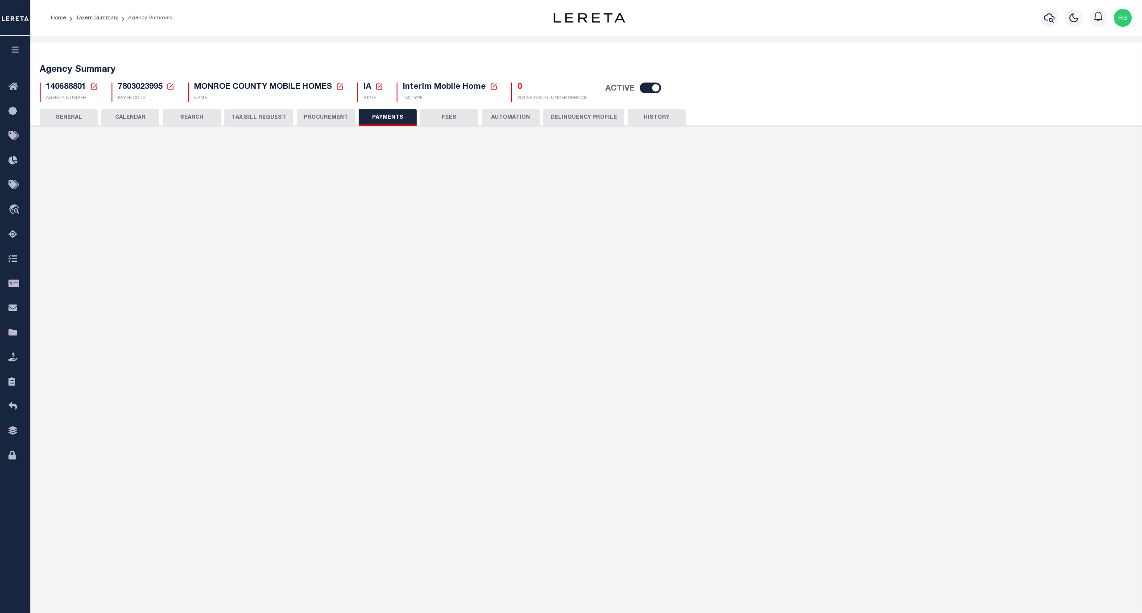
click at [73, 116] on button "GENERAL" at bounding box center [69, 117] width 58 height 17
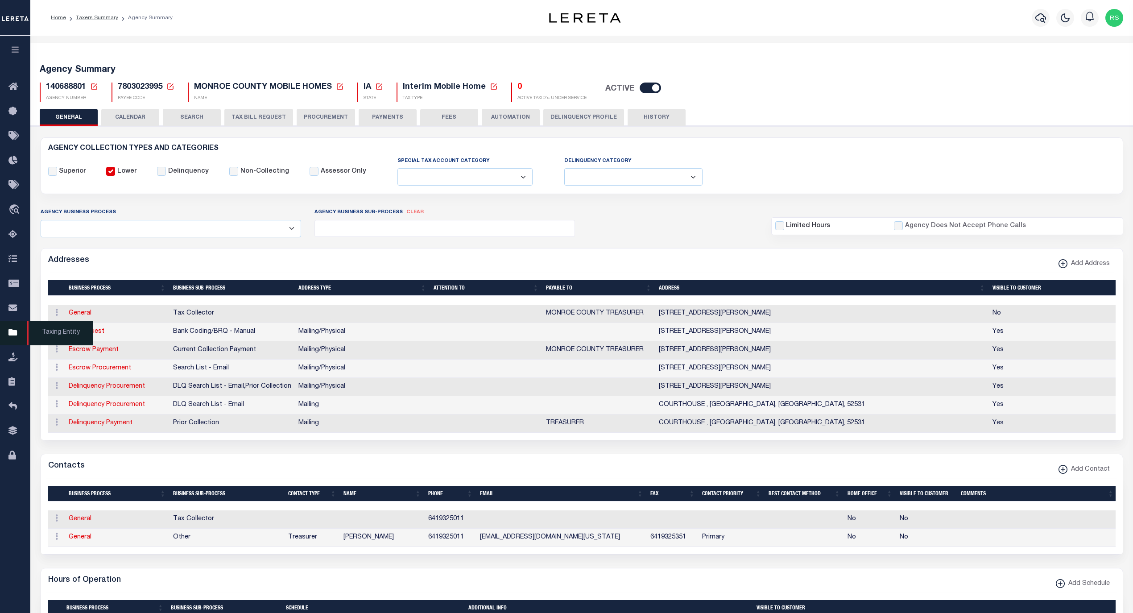
click at [52, 332] on span "Taxing Entity" at bounding box center [60, 333] width 66 height 25
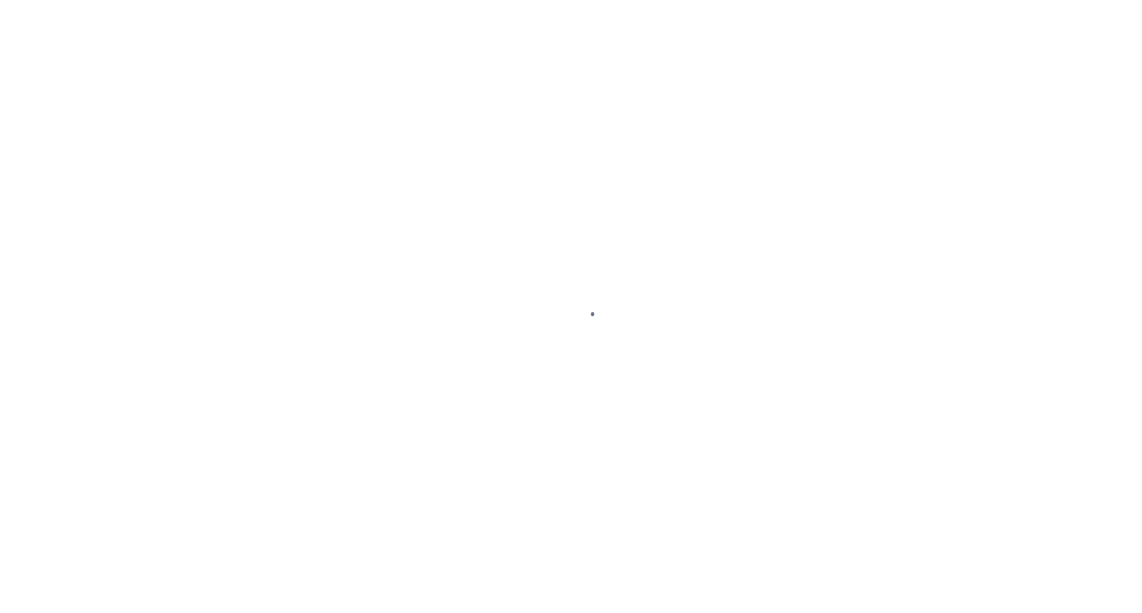
select select
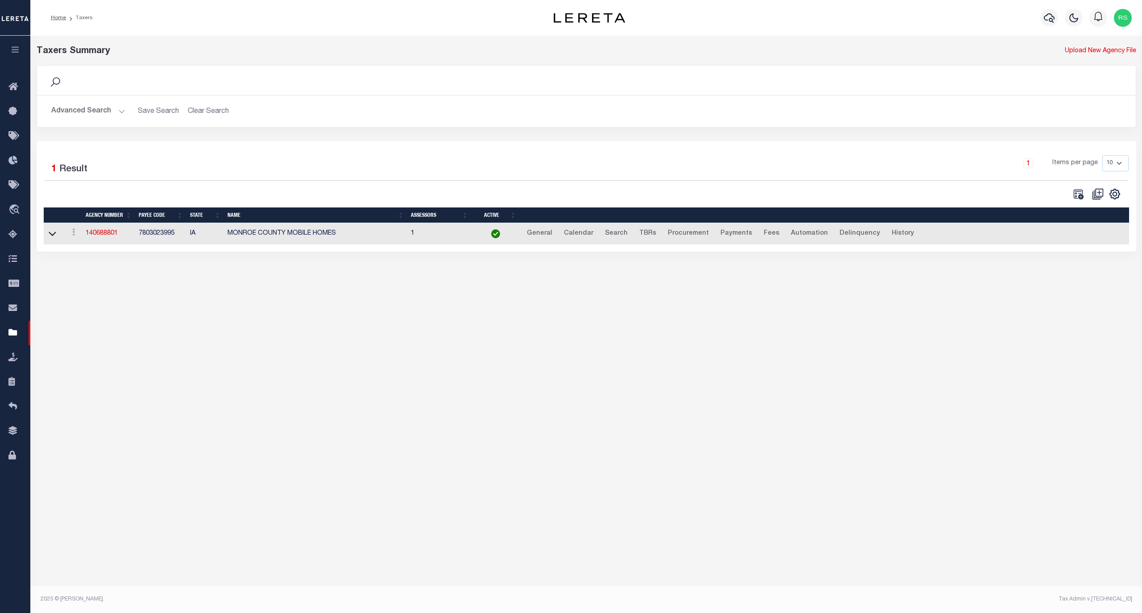
click at [78, 109] on button "Advanced Search" at bounding box center [88, 111] width 74 height 17
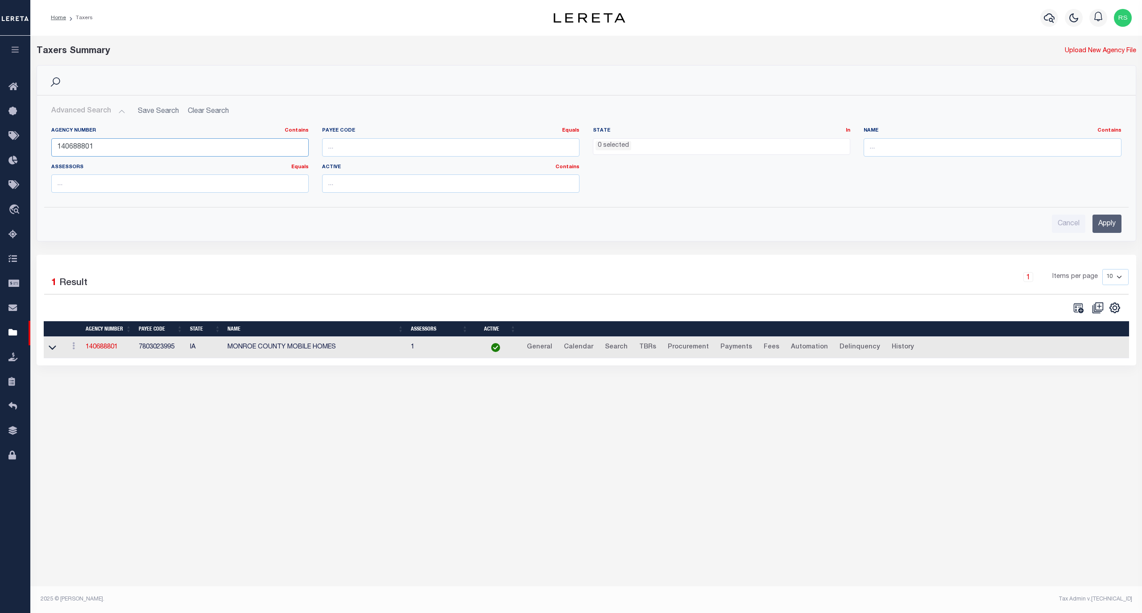
click at [103, 148] on input "140688801" at bounding box center [179, 147] width 257 height 18
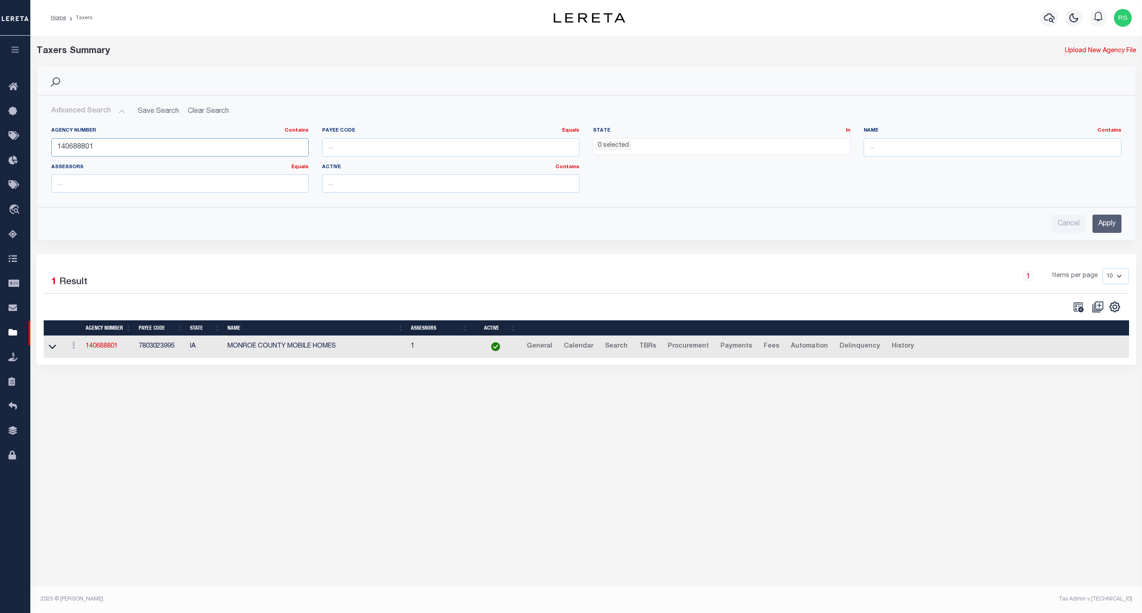
paste input "1"
type input "140681801"
click at [1100, 227] on input "Apply" at bounding box center [1106, 224] width 29 height 18
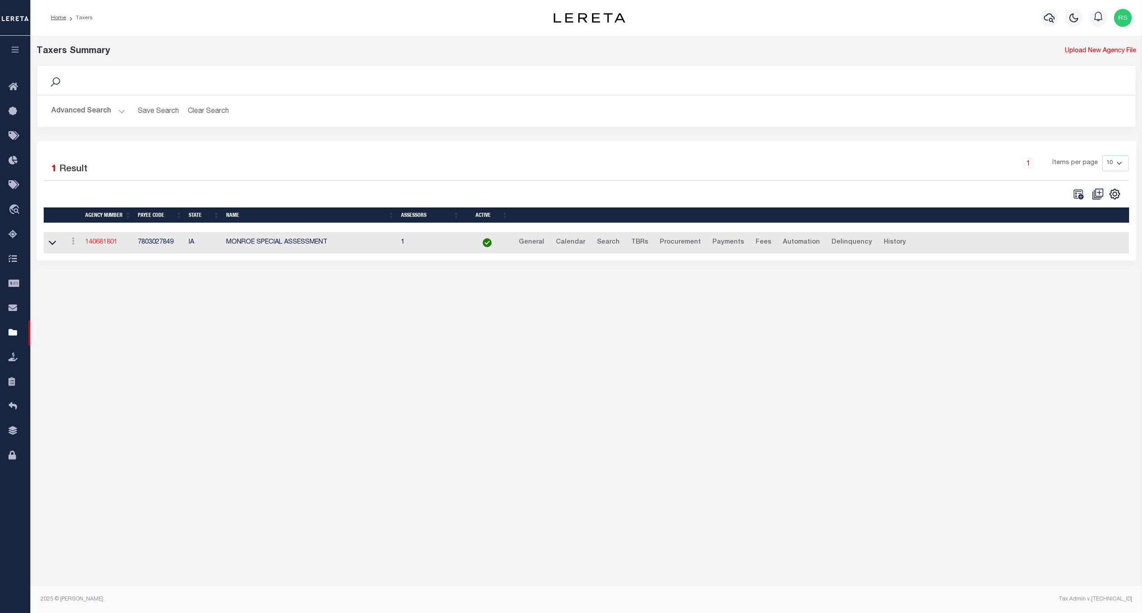
click at [104, 244] on link "140681801" at bounding box center [101, 242] width 32 height 6
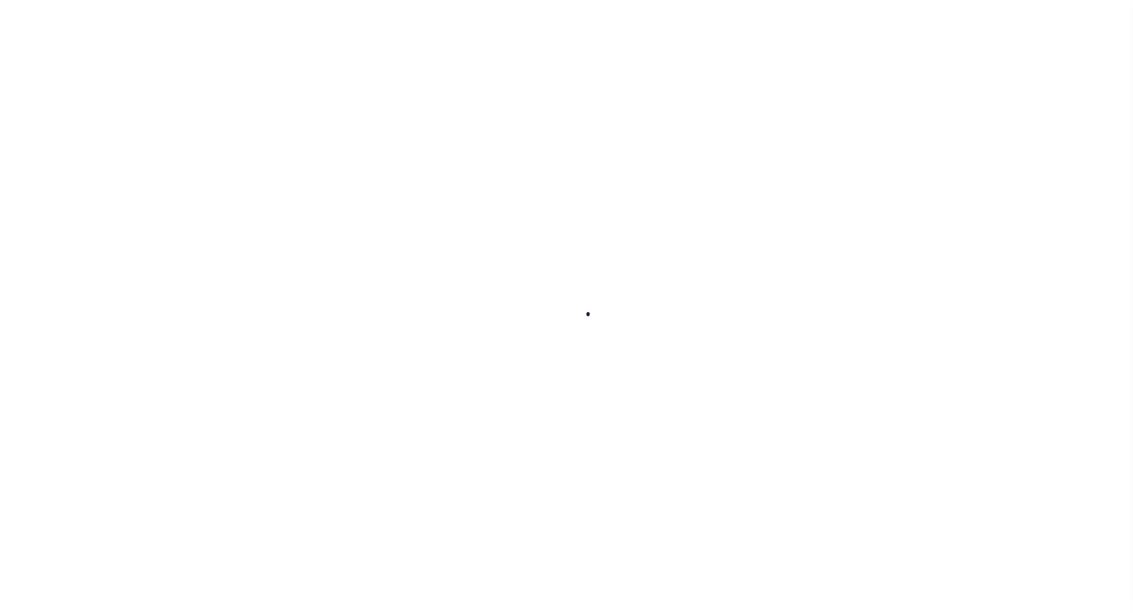
select select "1"
select select
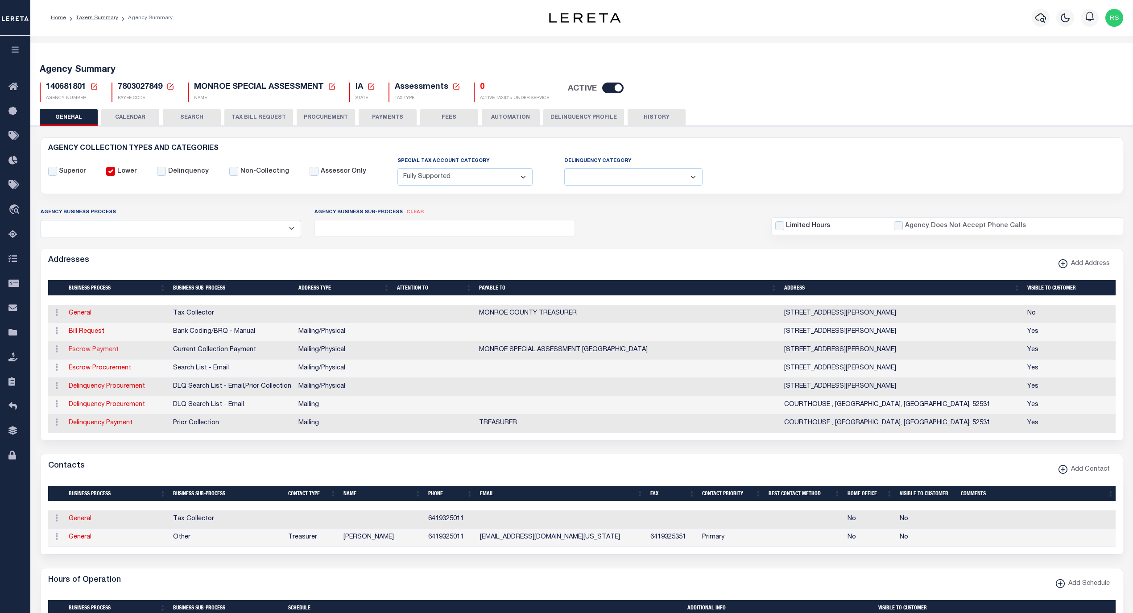
click at [106, 351] on link "Escrow Payment" at bounding box center [94, 350] width 50 height 6
select select "1"
checkbox input "false"
select select
type input "10 BENTON AVE E"
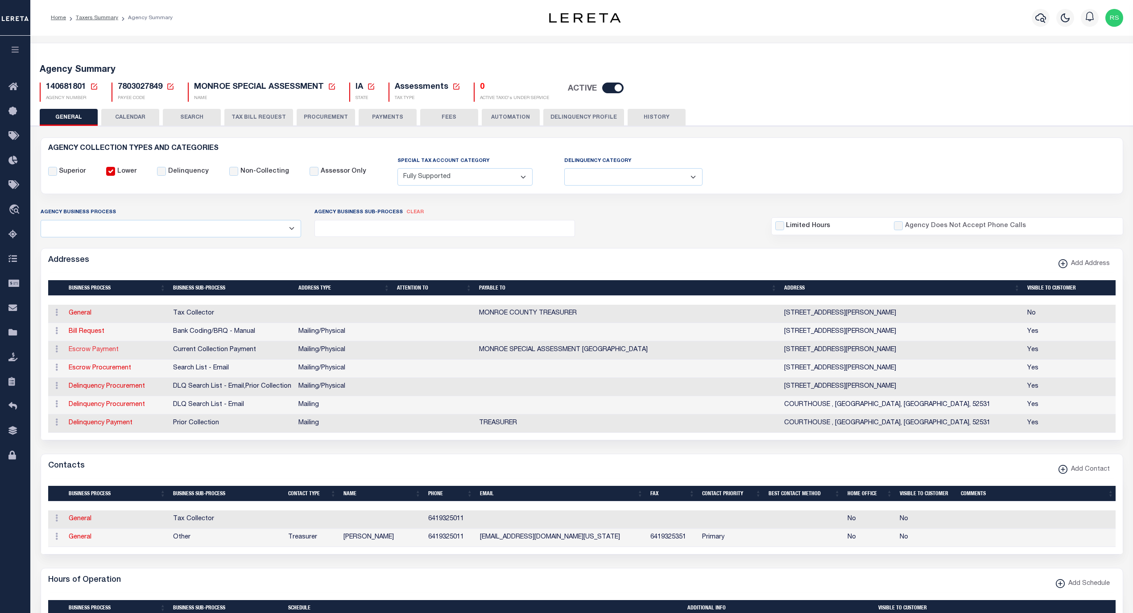
type input "ALBIA"
select select "IA"
type input "52531-2056"
select select "5"
checkbox input "true"
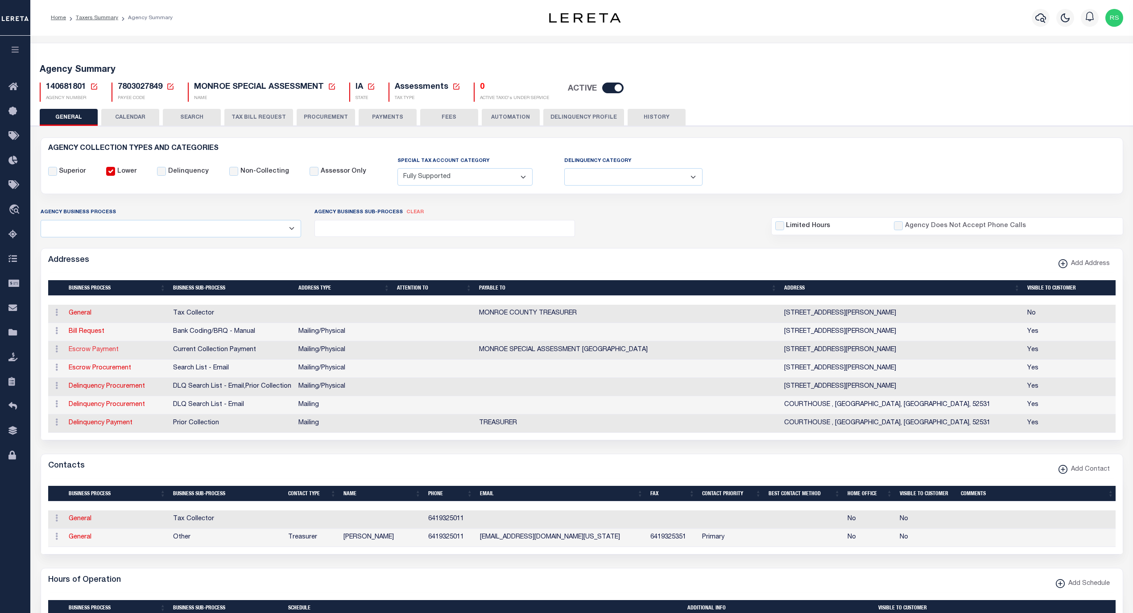
type input "MONROE SPECIAL ASSESSMENT MONROE COUNTY"
select select "3"
select select "11"
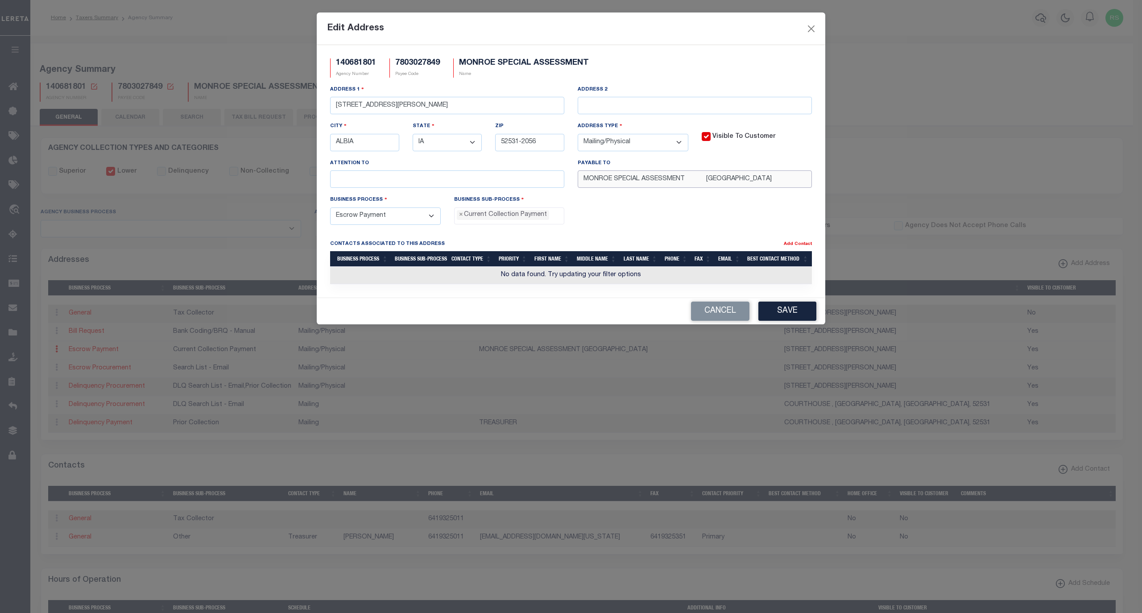
drag, startPoint x: 784, startPoint y: 182, endPoint x: 440, endPoint y: 177, distance: 343.9
click at [440, 177] on div "Address 1 10 BENTON AVE E Address 2 City ALBIA State - Select - AK AL AR AZ CA …" at bounding box center [570, 140] width 495 height 110
paste input "COUNTY TREASURER"
type input "MONROE COUNTY TREASURER"
click at [790, 321] on button "Save" at bounding box center [787, 310] width 58 height 19
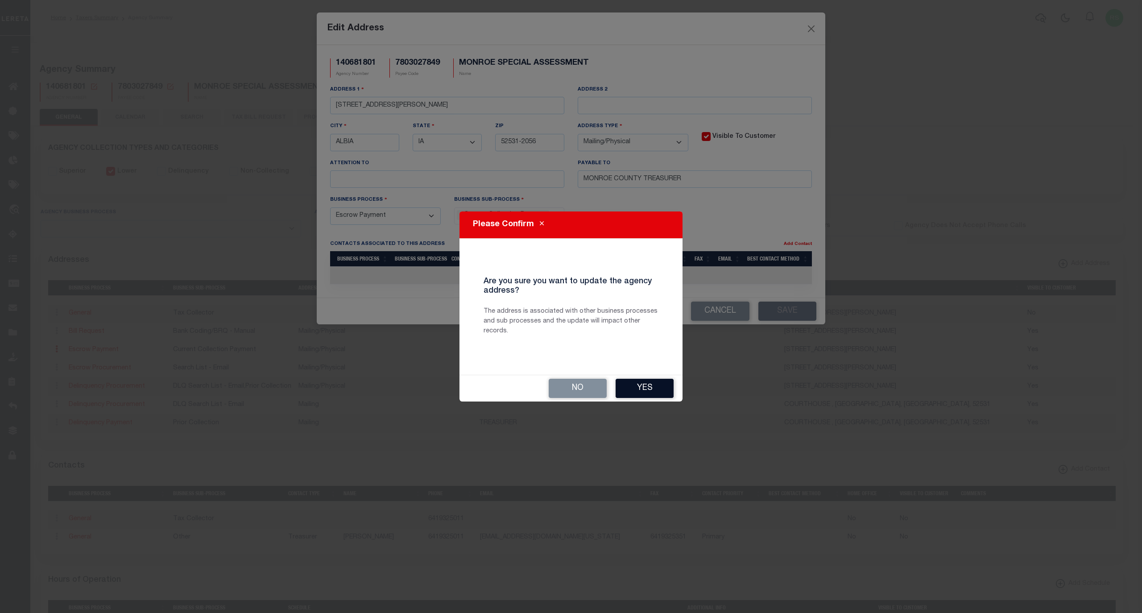
click at [646, 384] on button "Yes" at bounding box center [644, 388] width 58 height 19
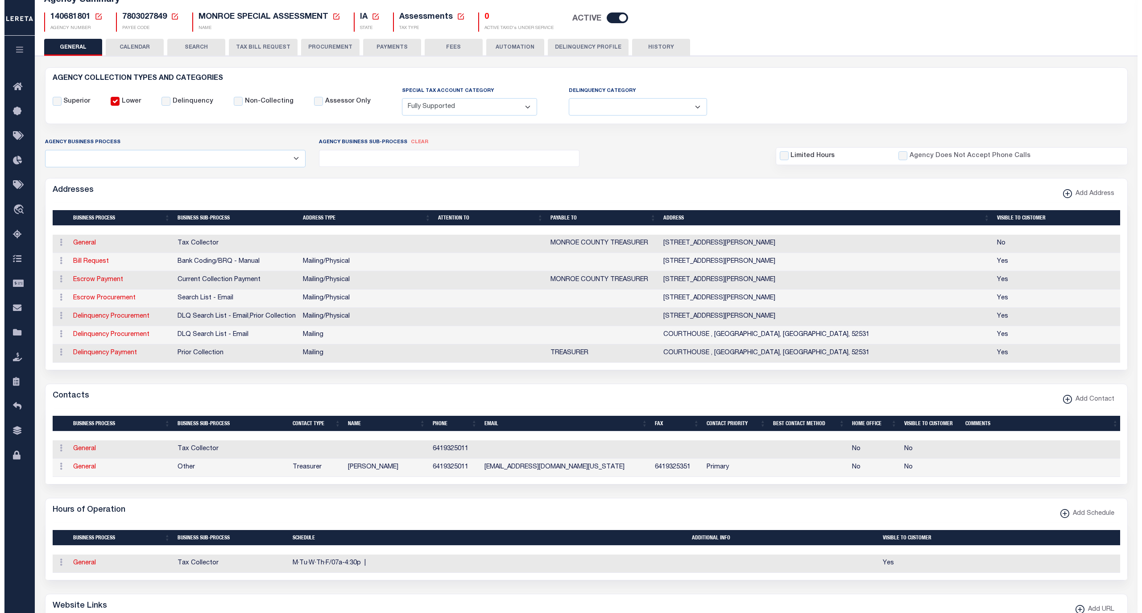
scroll to position [119, 0]
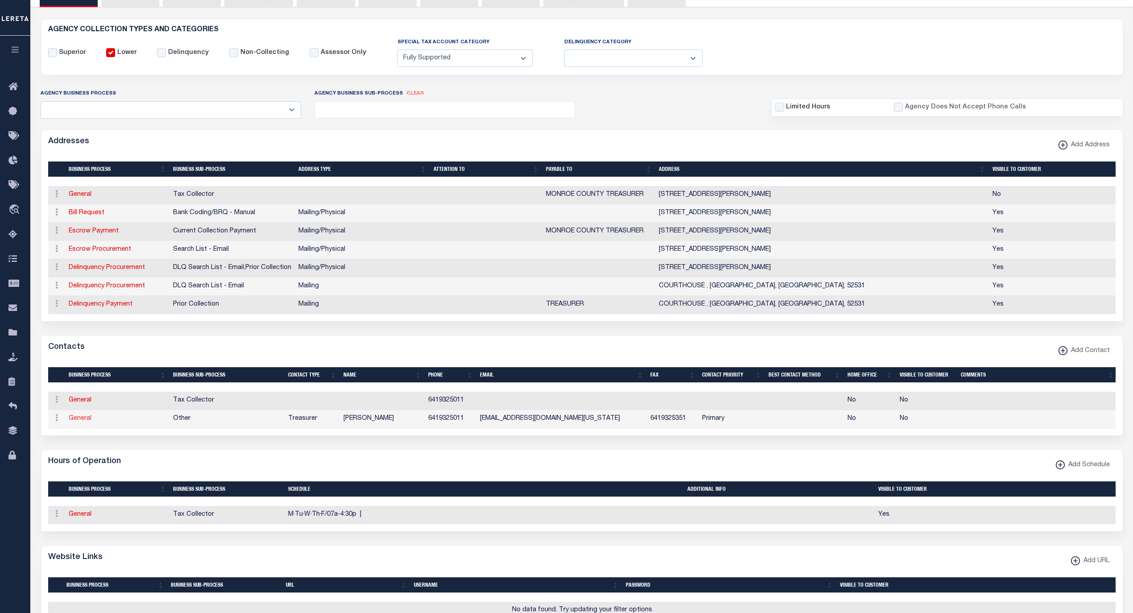
click at [84, 421] on link "General" at bounding box center [80, 418] width 23 height 6
checkbox input "false"
select select
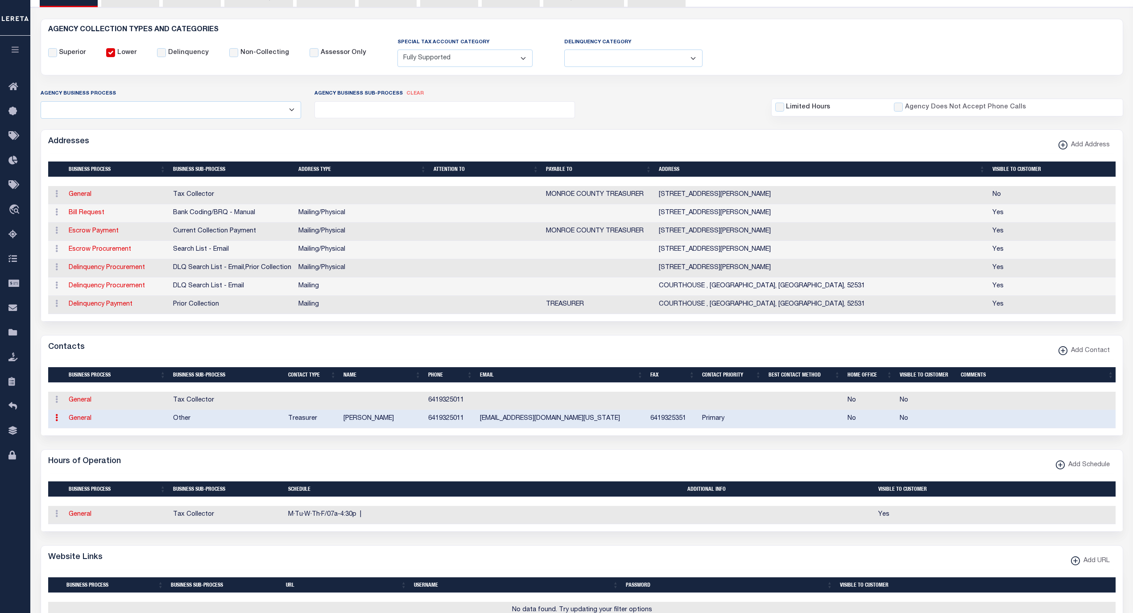
select select "3"
select select "1"
type input "CHERYL"
type input "CHAMBERS"
type input "6419325011"
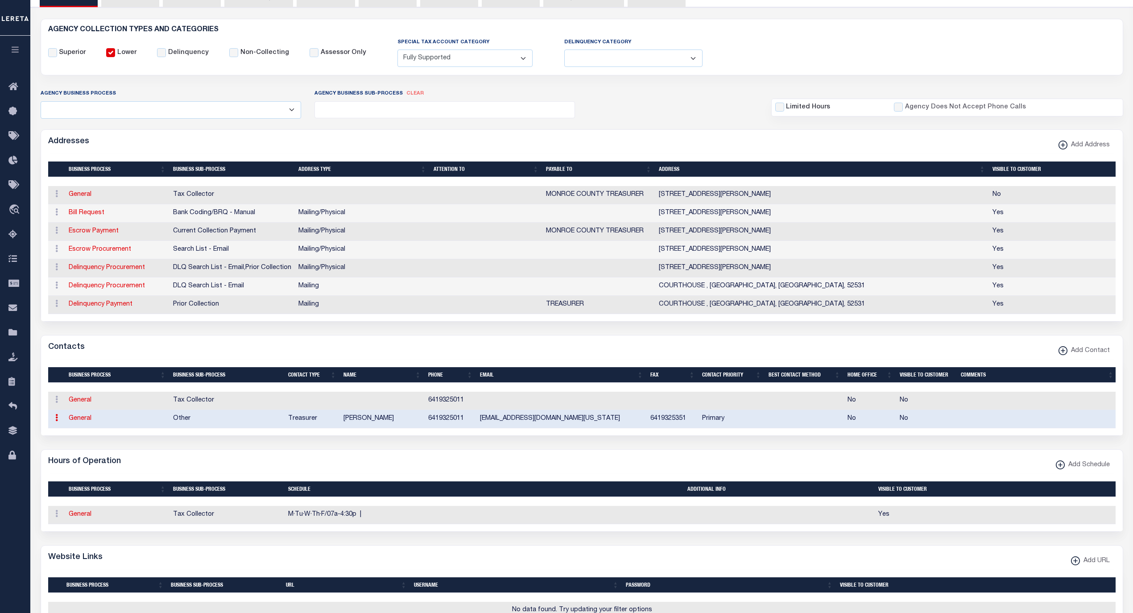
type input "6419325351"
type input "CCHAMPERS@MONROECOUNTY.IOWA.GOV"
select select "6"
select select "39"
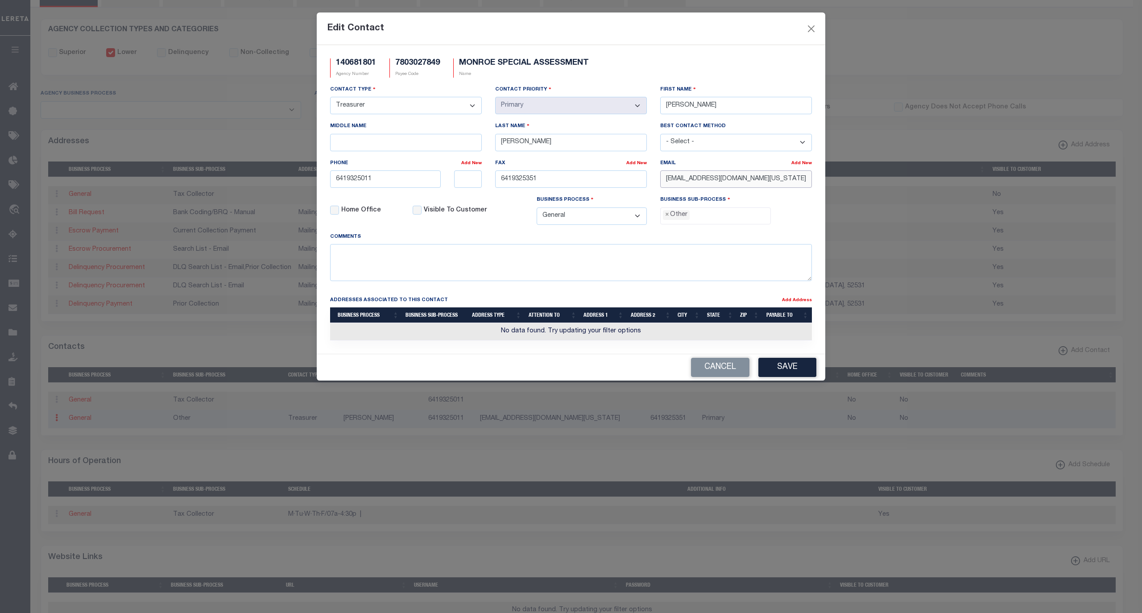
drag, startPoint x: 808, startPoint y: 183, endPoint x: 606, endPoint y: 177, distance: 202.6
click at [606, 177] on div "Contact Type - Select - Assessor Clerk Internal Contacts 1 Internal Contacts 2 …" at bounding box center [570, 158] width 495 height 147
paste input "B"
type input "CCHAMBERS@MONROECOUNTY.IOWA.GOV"
click at [667, 220] on span "×" at bounding box center [667, 215] width 4 height 10
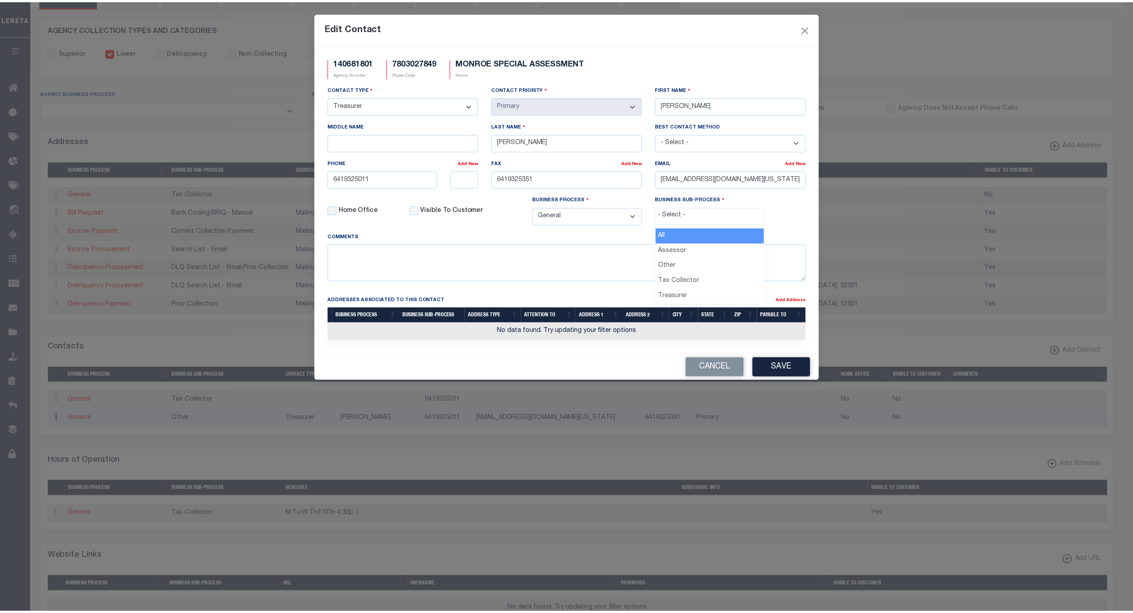
scroll to position [15, 0]
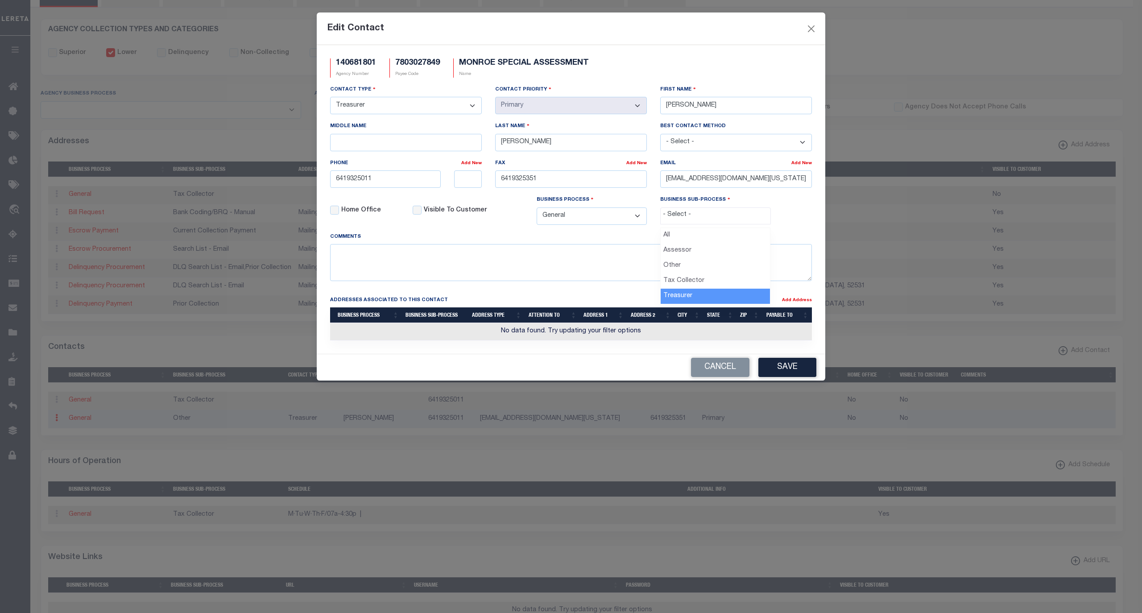
select select "32"
click at [802, 376] on button "Save" at bounding box center [787, 367] width 58 height 19
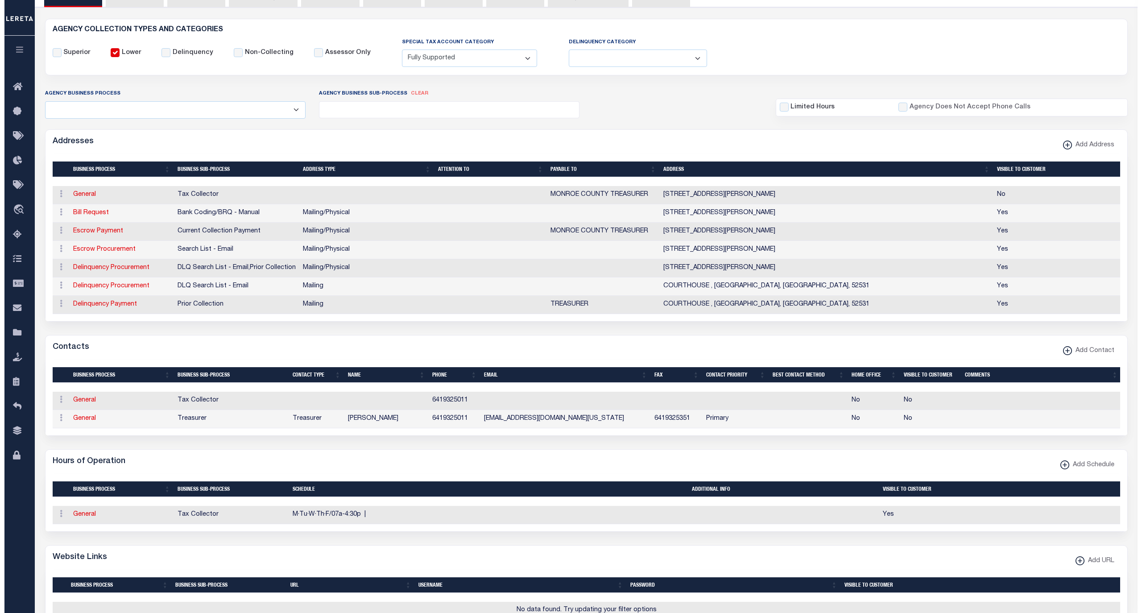
scroll to position [257, 0]
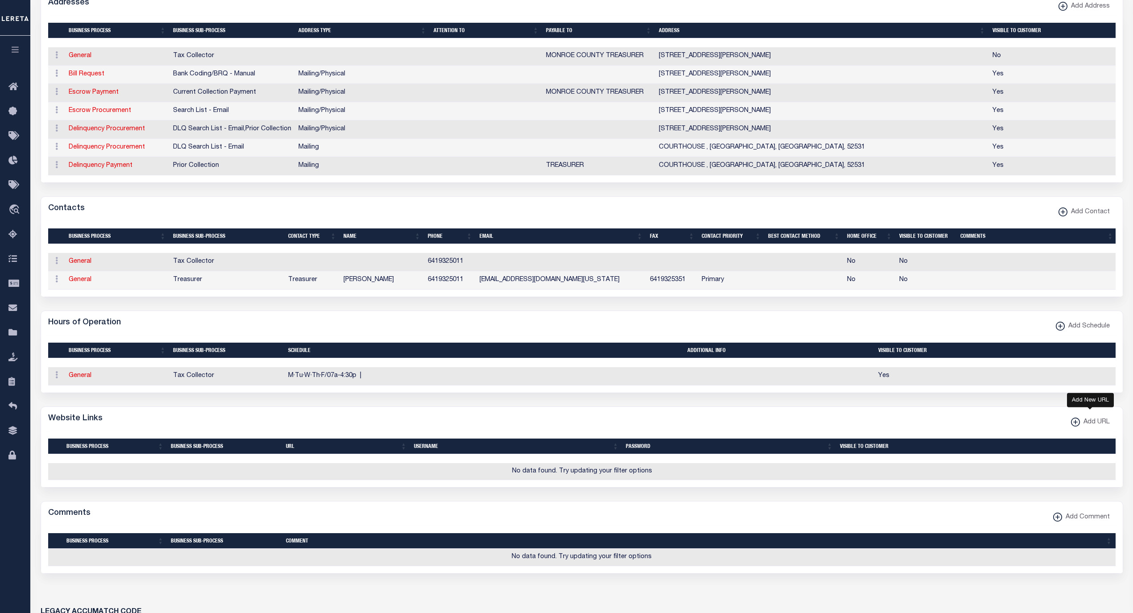
click at [1081, 427] on span "Add URL" at bounding box center [1095, 422] width 30 height 10
select select
checkbox input "true"
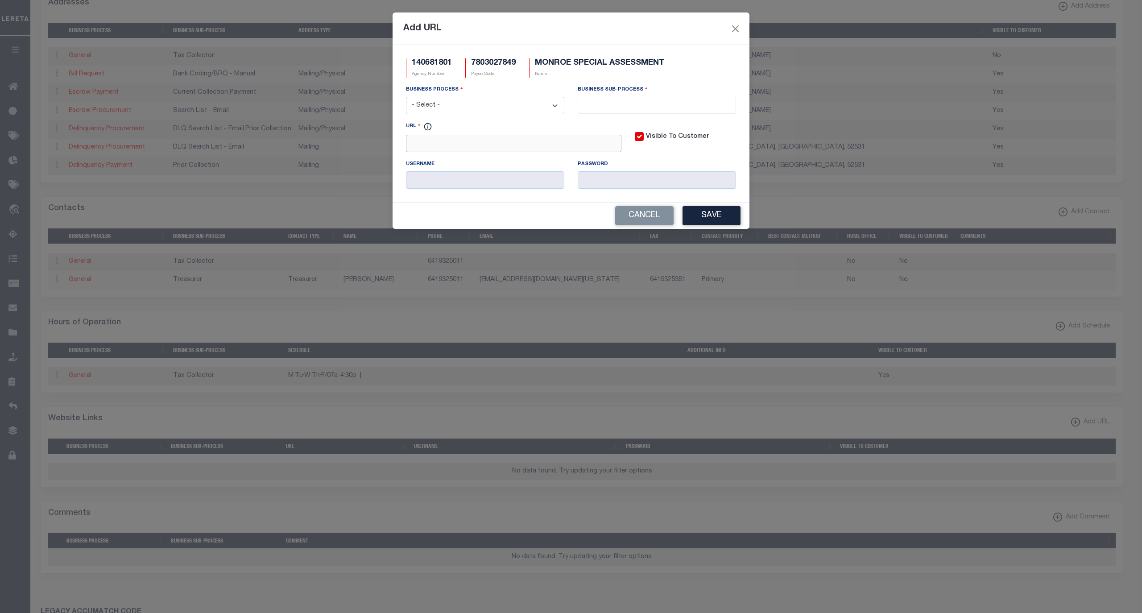
click at [560, 142] on input "URL" at bounding box center [513, 143] width 215 height 17
paste input "http://www.iowatreasurers.org/iscta/access/countyService.do"
type input "http://www.iowatreasurers.org/iscta/access/countyService.do"
click at [523, 110] on select "- Select - All Automation Bill Request Delinquency Payment Delinquency Procurem…" at bounding box center [485, 105] width 158 height 17
select select "6"
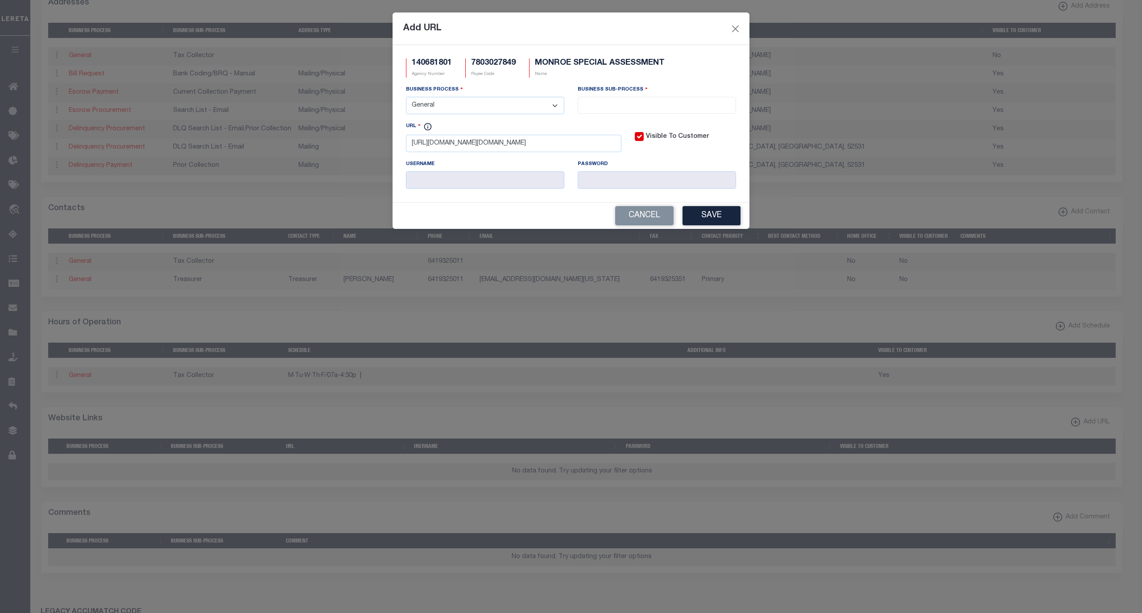
click at [406, 98] on select "- Select - All Automation Bill Request Delinquency Payment Delinquency Procurem…" at bounding box center [485, 105] width 158 height 17
click at [578, 103] on ul at bounding box center [656, 103] width 157 height 12
click at [596, 104] on input "search" at bounding box center [656, 104] width 153 height 10
click at [602, 111] on span at bounding box center [657, 105] width 158 height 17
select select "32"
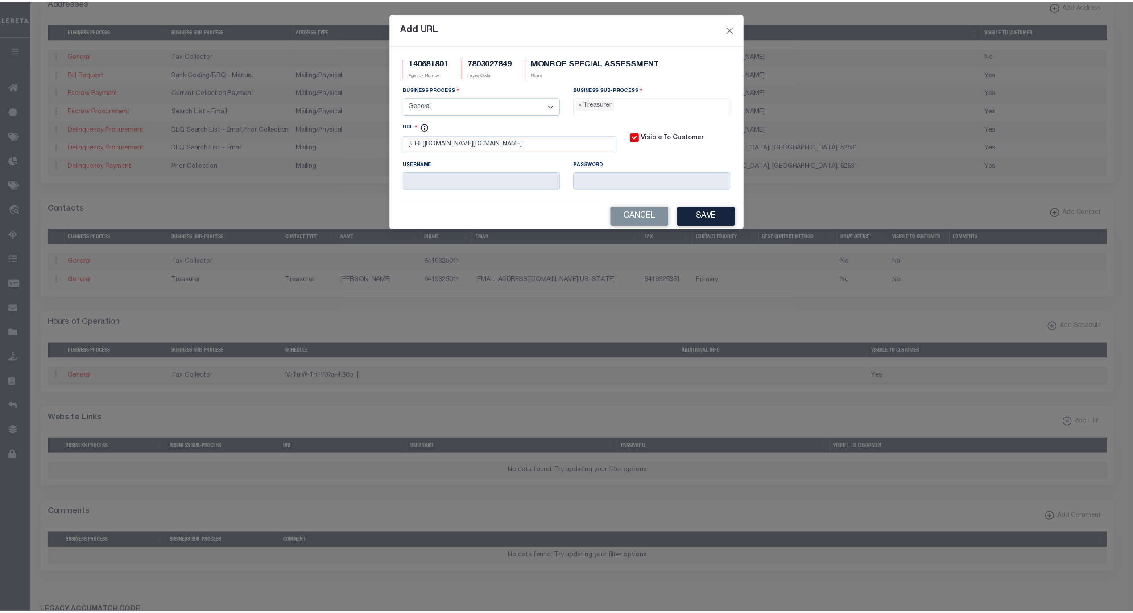
scroll to position [31, 0]
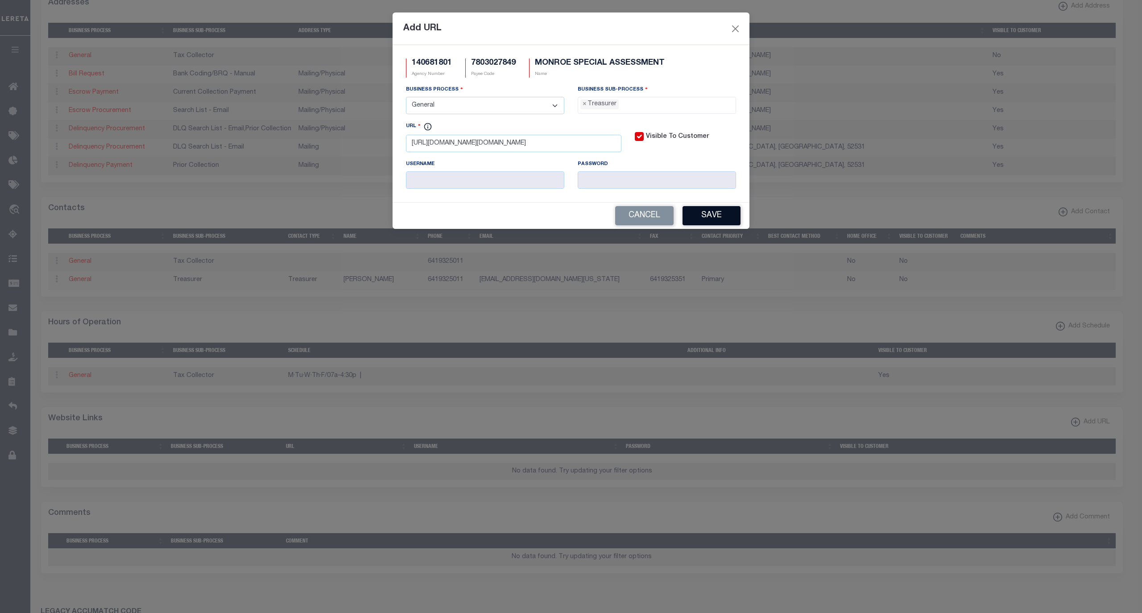
click at [709, 223] on button "Save" at bounding box center [711, 215] width 58 height 19
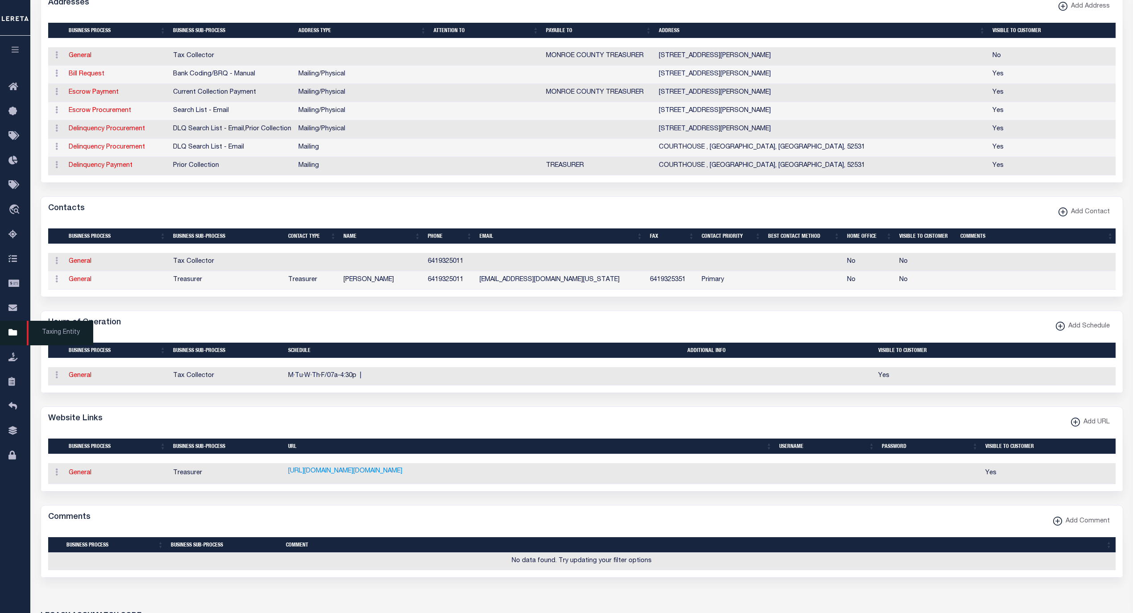
click at [40, 334] on span "Taxing Entity" at bounding box center [60, 333] width 66 height 25
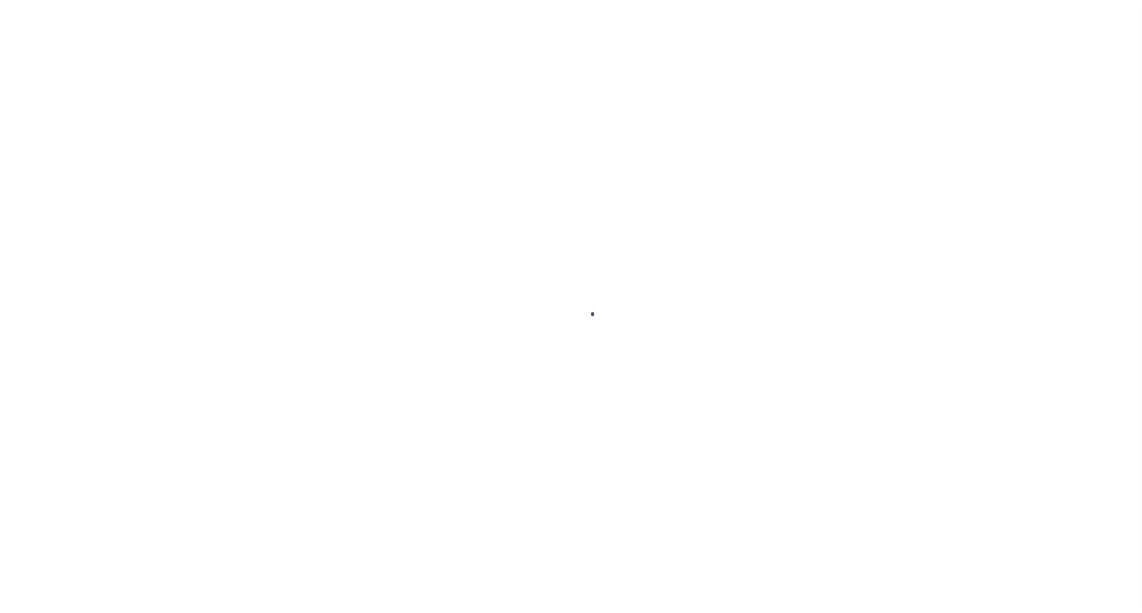
select select
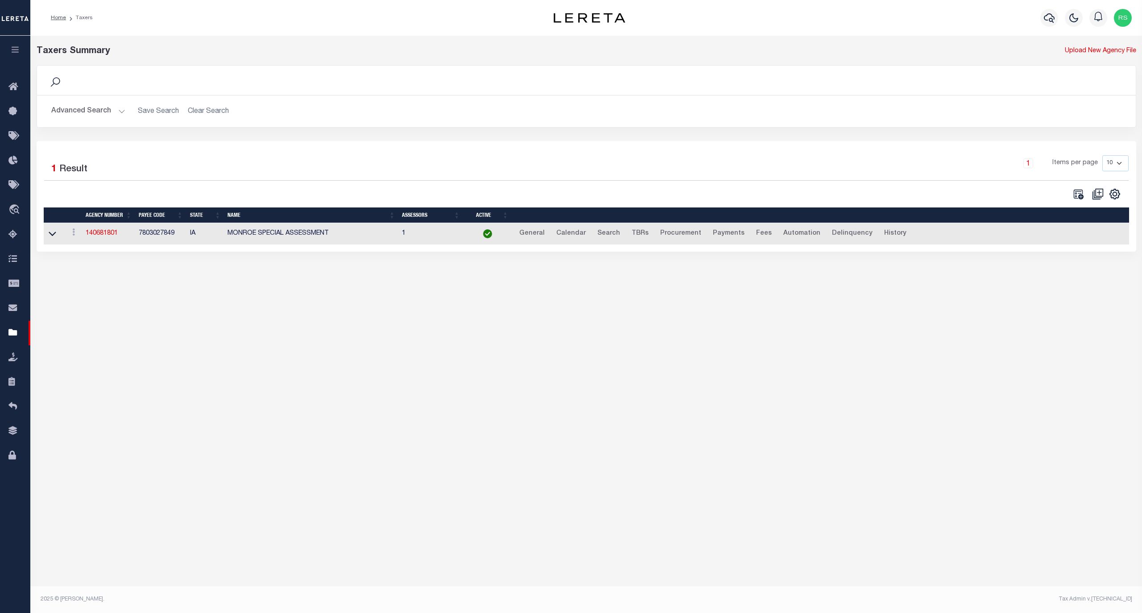
click at [103, 109] on button "Advanced Search" at bounding box center [88, 111] width 74 height 17
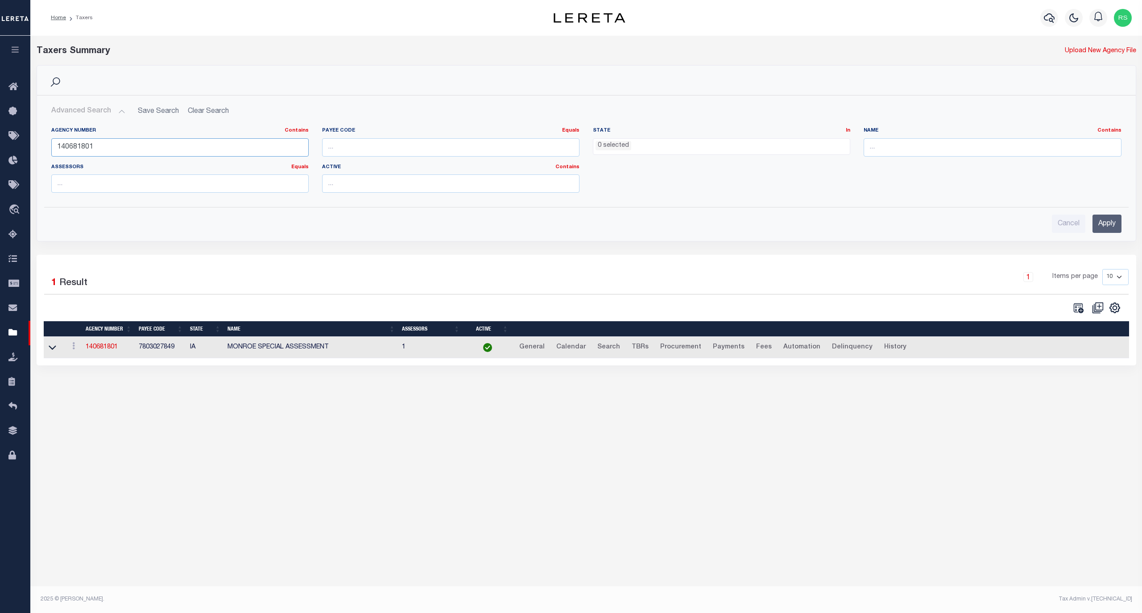
click at [108, 143] on input "140681801" at bounding box center [179, 147] width 257 height 18
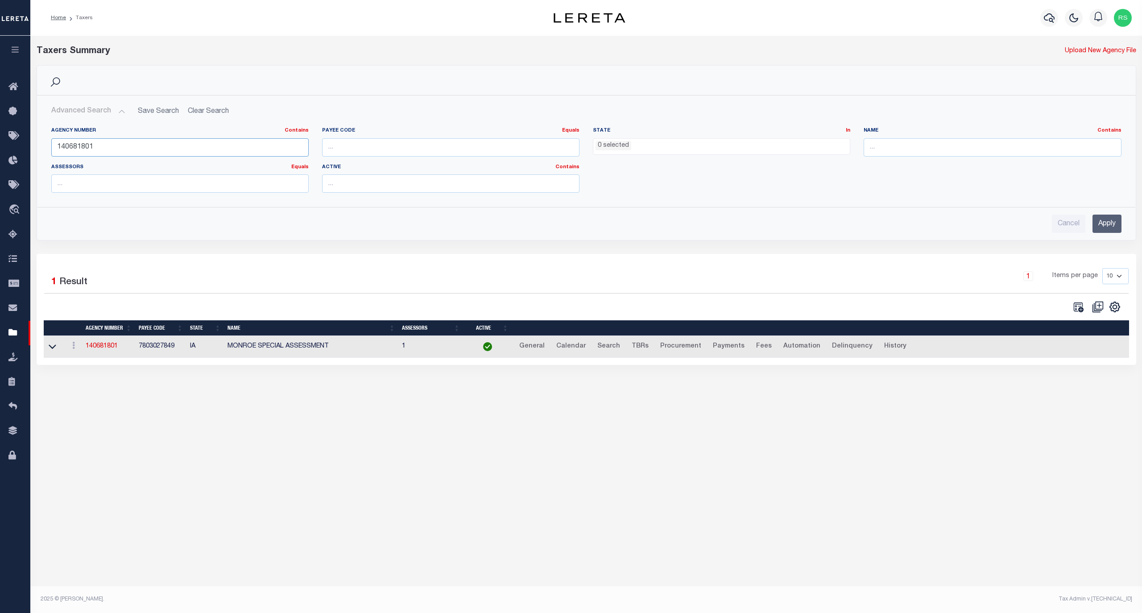
paste input "420610000"
type input "420610000"
click at [1104, 229] on input "Apply" at bounding box center [1106, 224] width 29 height 18
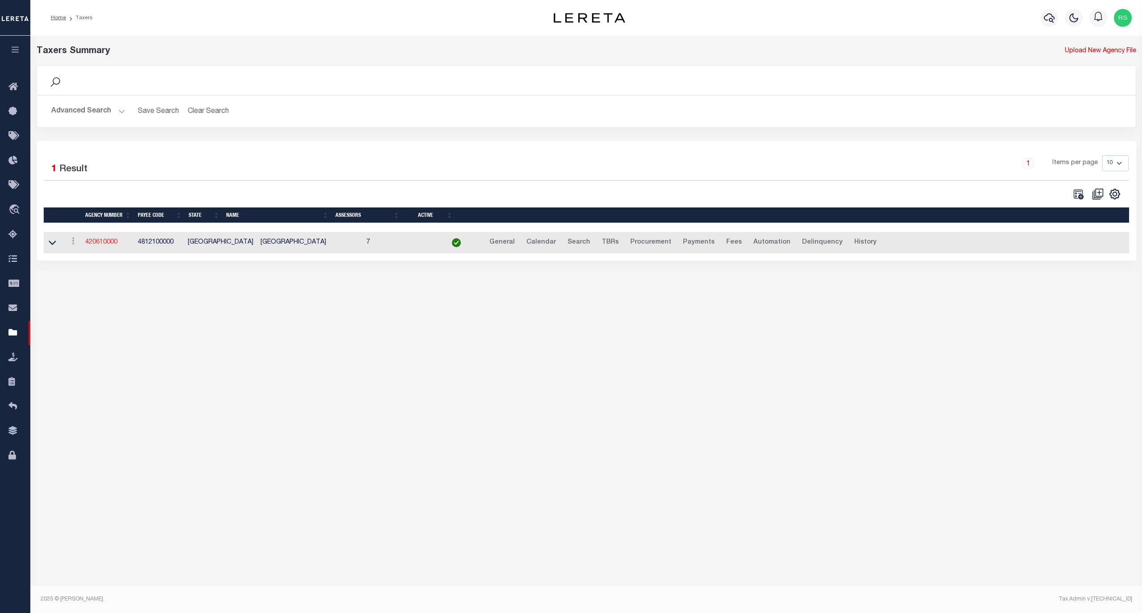
click at [107, 243] on link "420610000" at bounding box center [101, 242] width 32 height 6
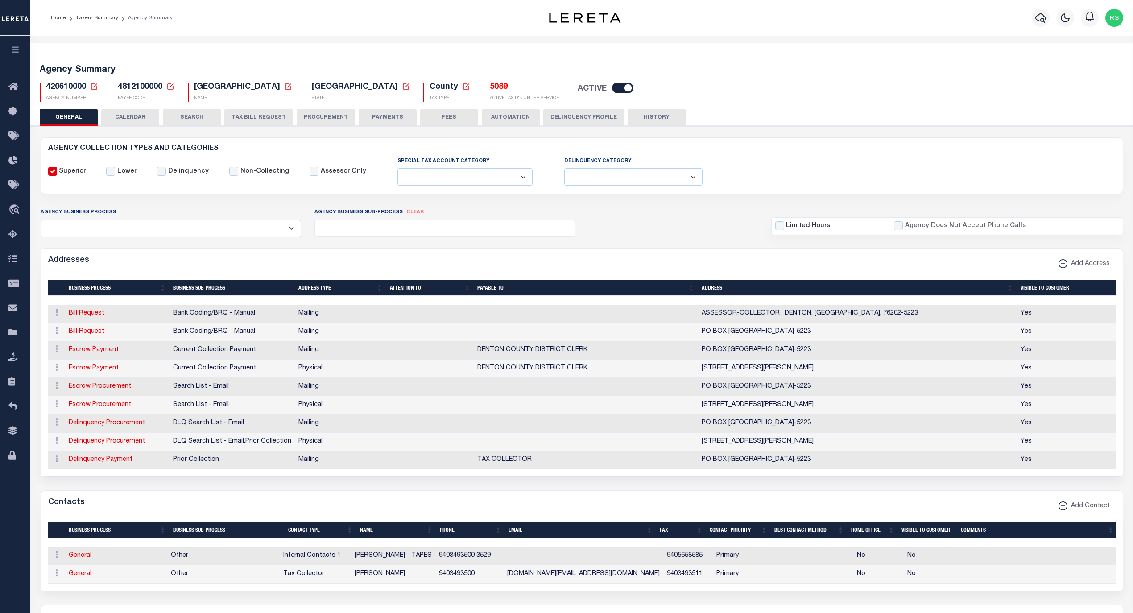
select select
click at [99, 353] on link "Escrow Payment" at bounding box center [94, 350] width 50 height 6
select select "1"
checkbox input "false"
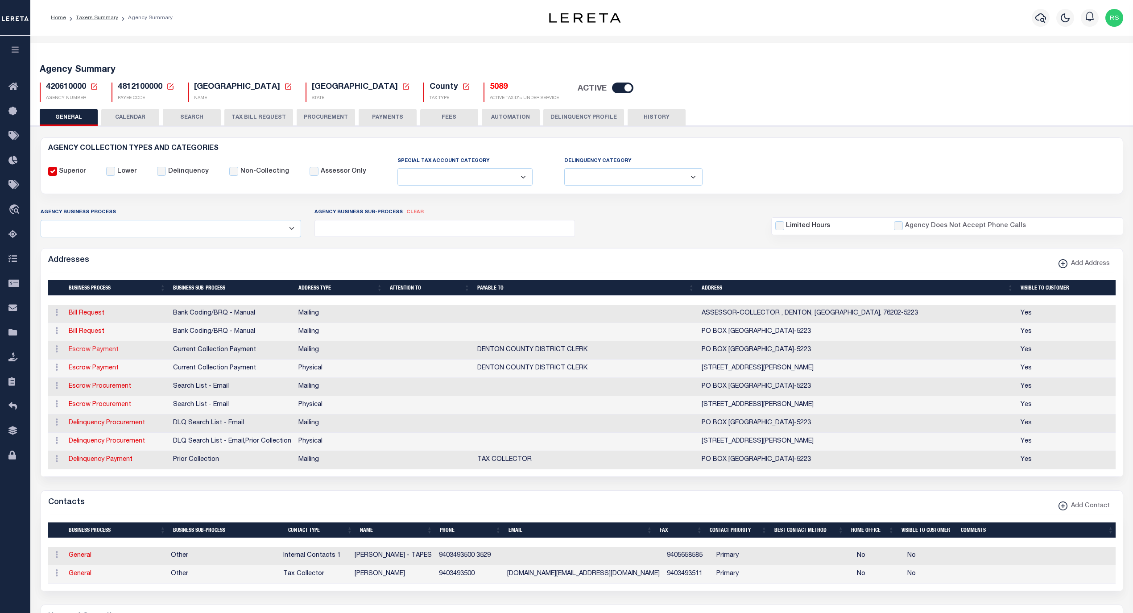
select select
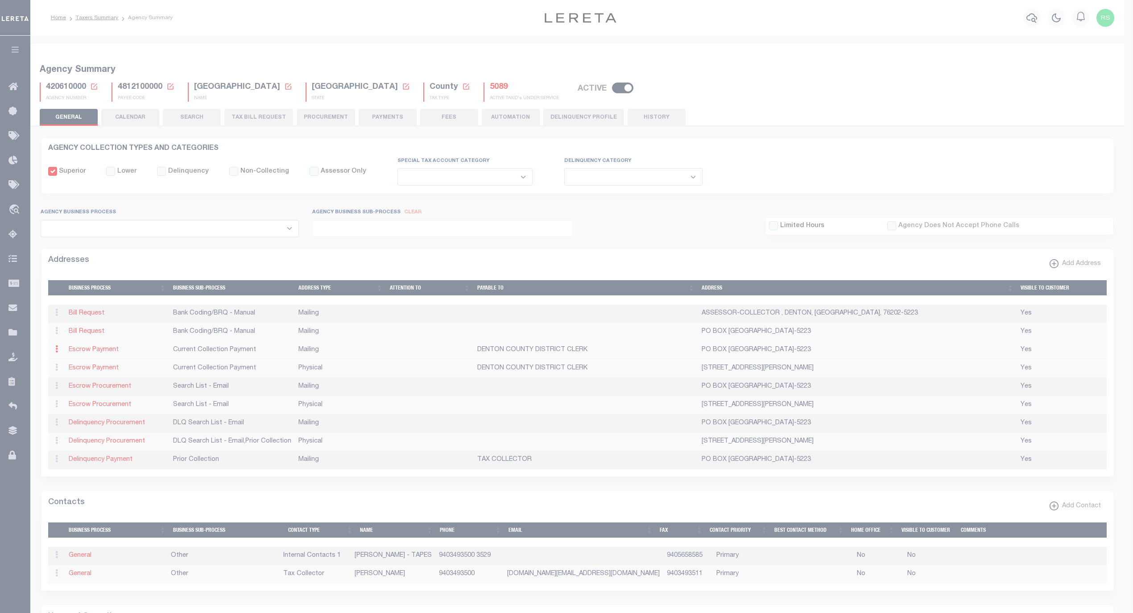
type input "PO BOX 90223"
type input "[PERSON_NAME]"
select select "[GEOGRAPHIC_DATA]"
type input "76202-5223"
checkbox input "true"
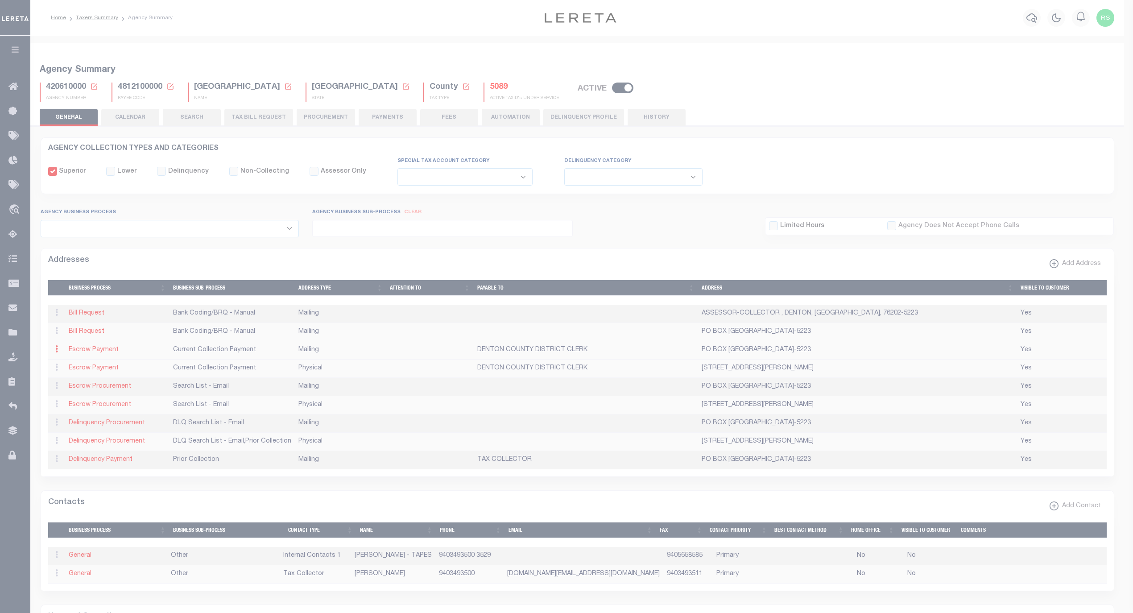
type input "DENTON COUNTY DISTRICT CLERK"
select select "3"
select select "11"
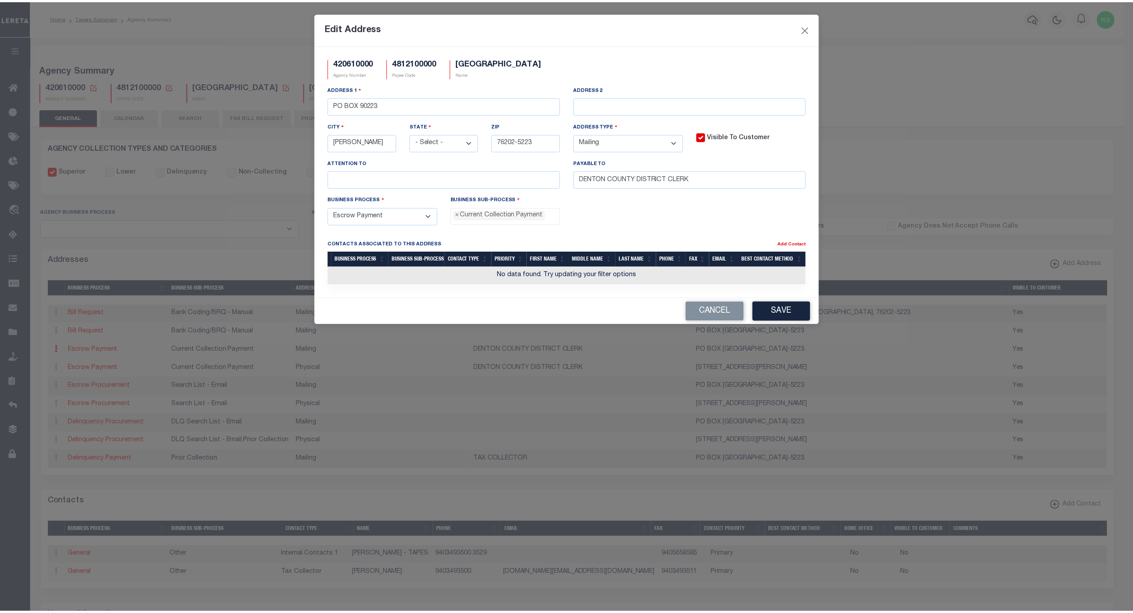
scroll to position [8, 0]
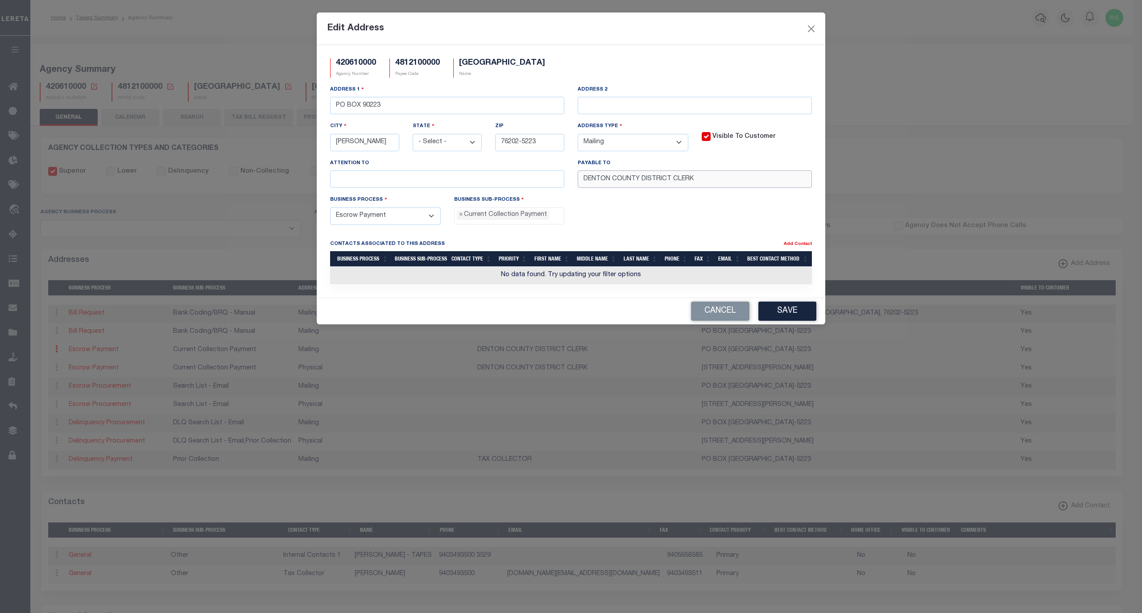
drag, startPoint x: 706, startPoint y: 184, endPoint x: 557, endPoint y: 185, distance: 149.9
click at [557, 185] on div "Address [STREET_ADDRESS] Address 2 City [GEOGRAPHIC_DATA] State - Select - AK A…" at bounding box center [570, 140] width 495 height 110
paste input "text"
click at [702, 182] on input "[GEOGRAPHIC_DATA]" at bounding box center [695, 178] width 234 height 17
paste input "TAX COLLECTOR"
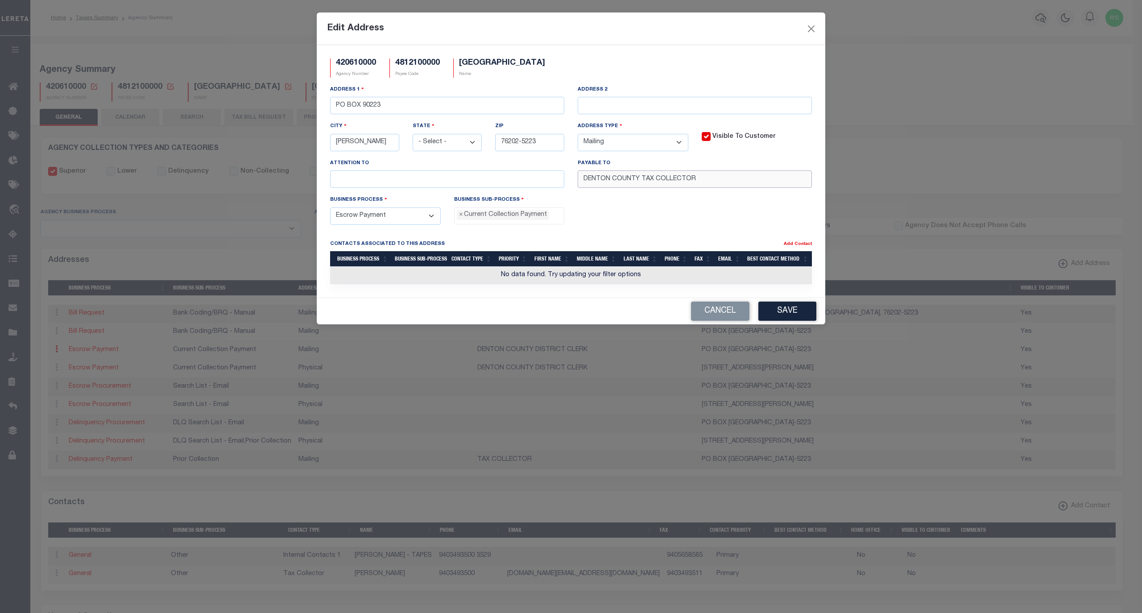
type input "DENTON COUNTY TAX COLLECTOR"
click at [780, 314] on button "Save" at bounding box center [787, 310] width 58 height 19
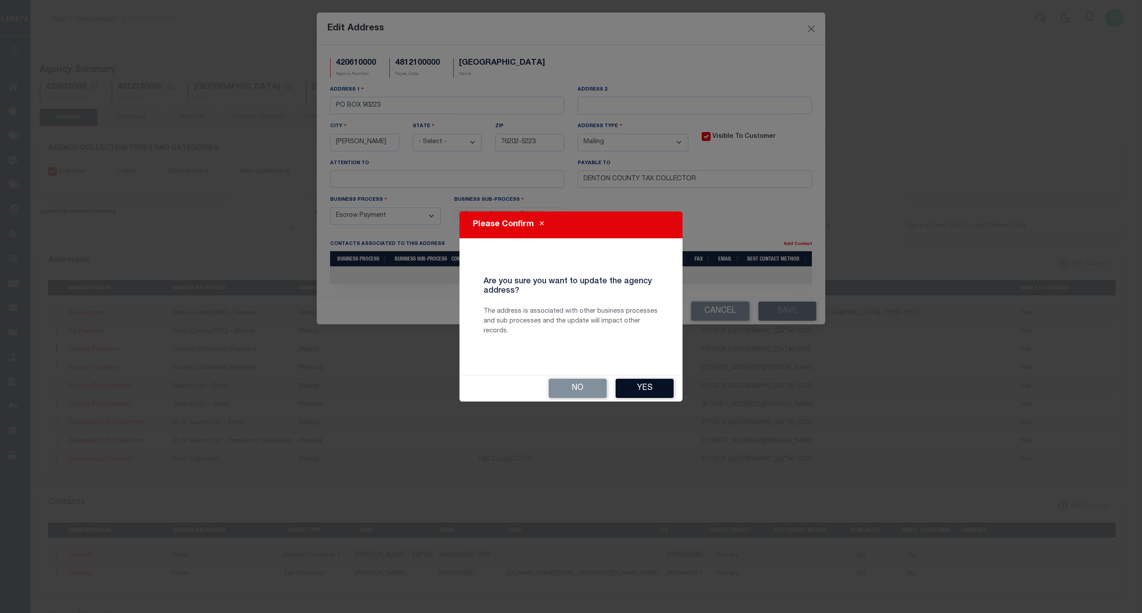
click at [656, 383] on button "Yes" at bounding box center [644, 388] width 58 height 19
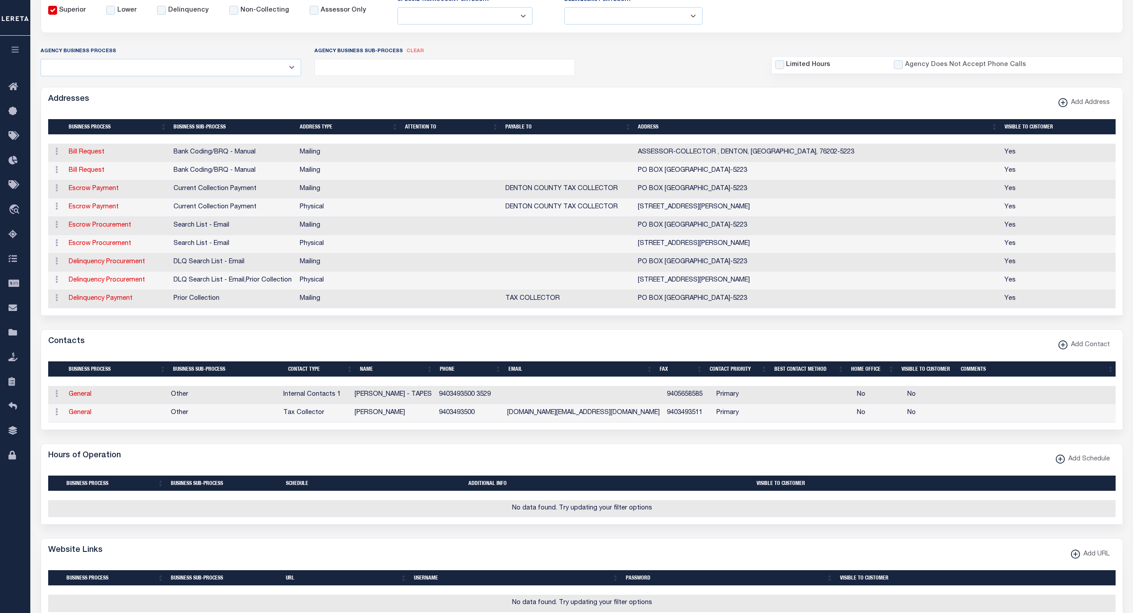
scroll to position [178, 0]
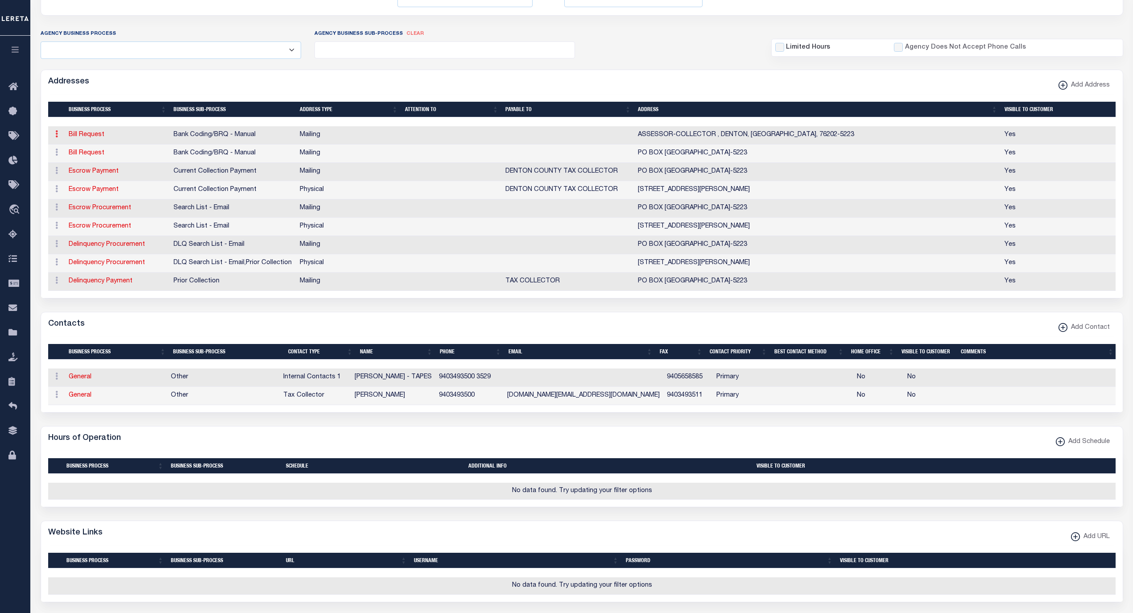
click at [57, 136] on icon at bounding box center [56, 133] width 3 height 7
click at [74, 177] on link "Delete Address" at bounding box center [85, 177] width 67 height 15
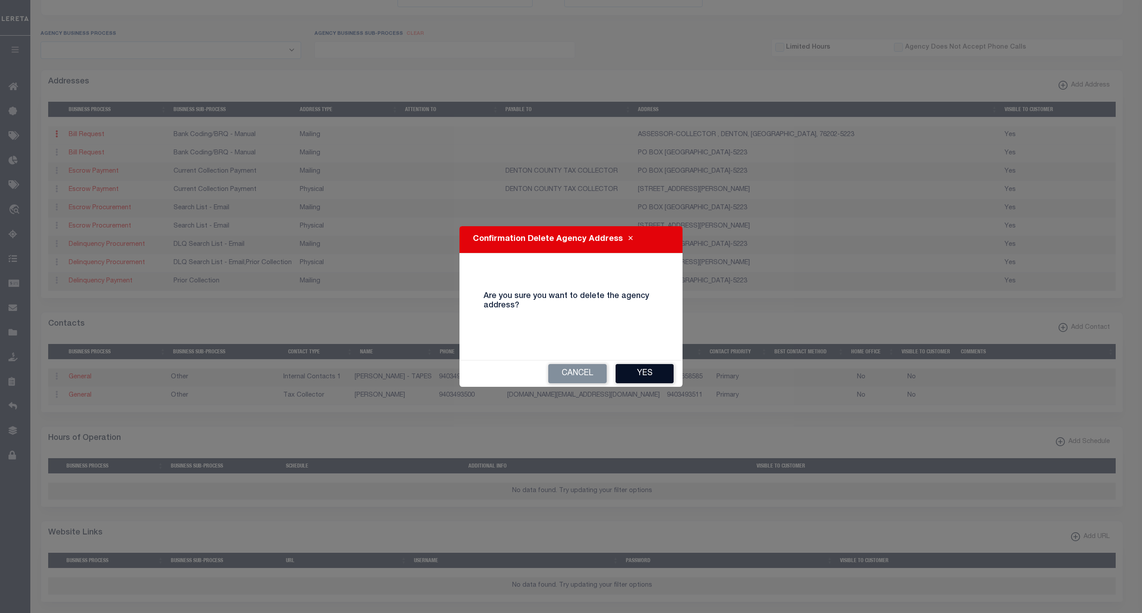
click at [649, 373] on button "Yes" at bounding box center [644, 373] width 58 height 19
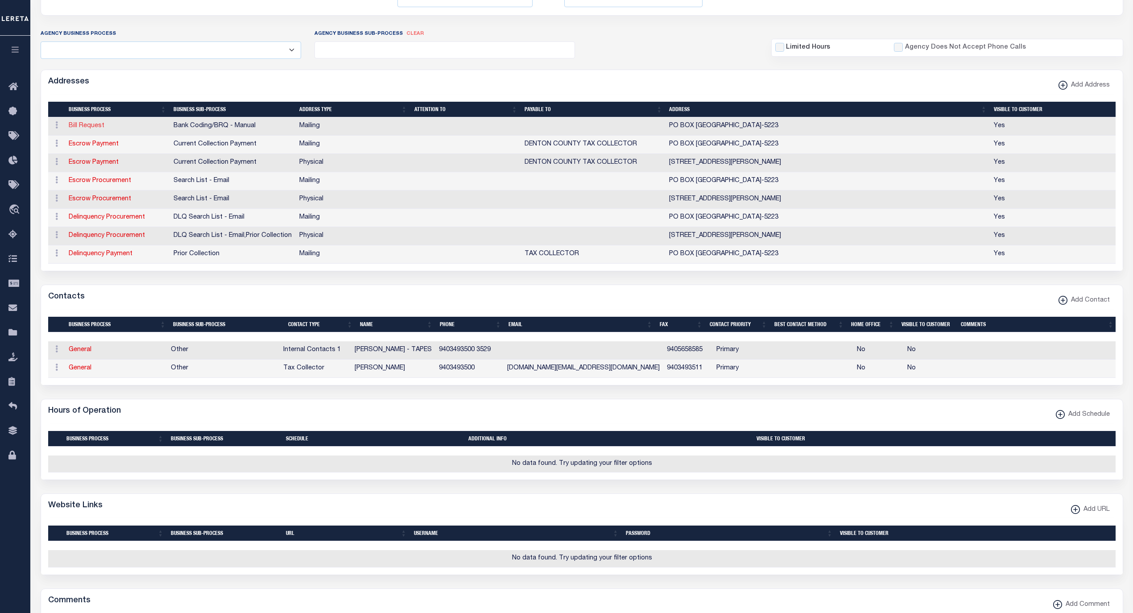
click at [90, 128] on link "Bill Request" at bounding box center [87, 126] width 36 height 6
select select
select select "1"
checkbox input "false"
select select
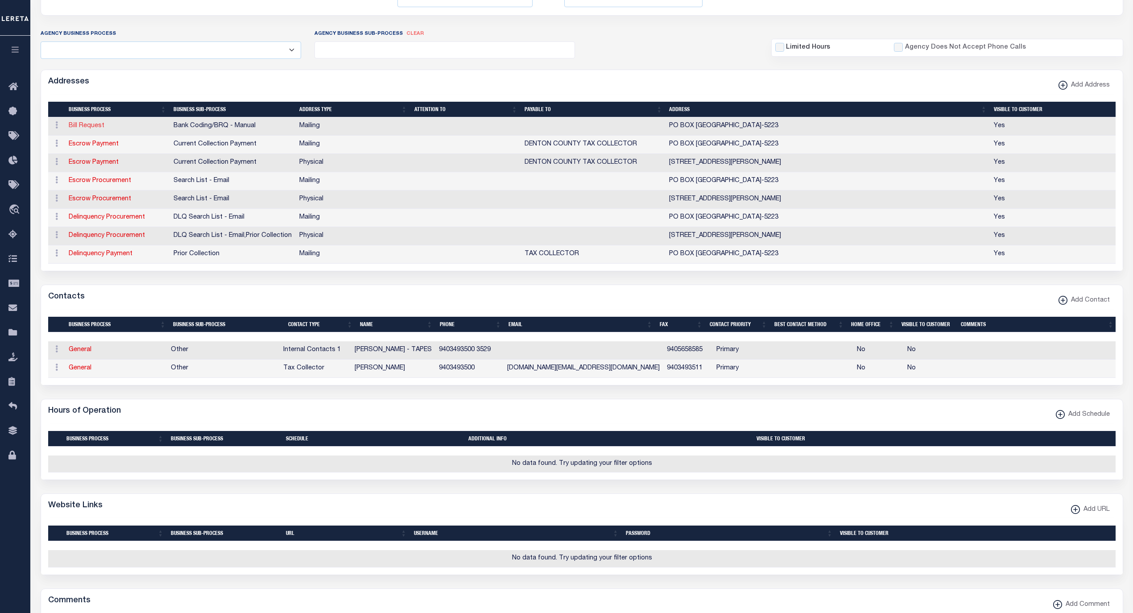
select select
type input "PO BOX 90223"
type input "[PERSON_NAME]"
select select "[GEOGRAPHIC_DATA]"
type input "76202-5223"
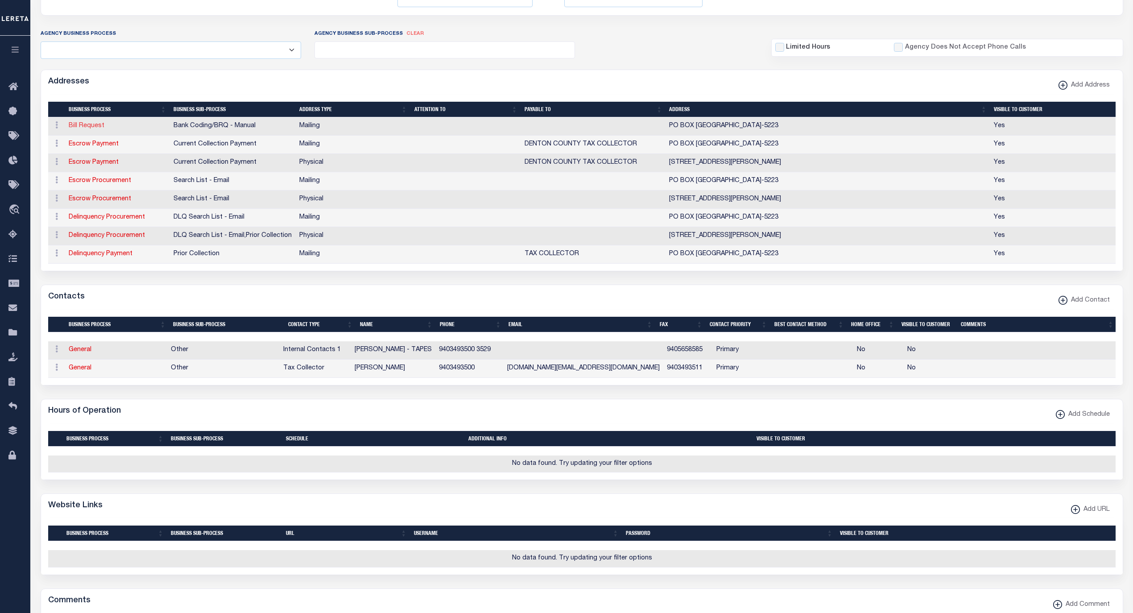
checkbox input "true"
select select "1"
select select "2"
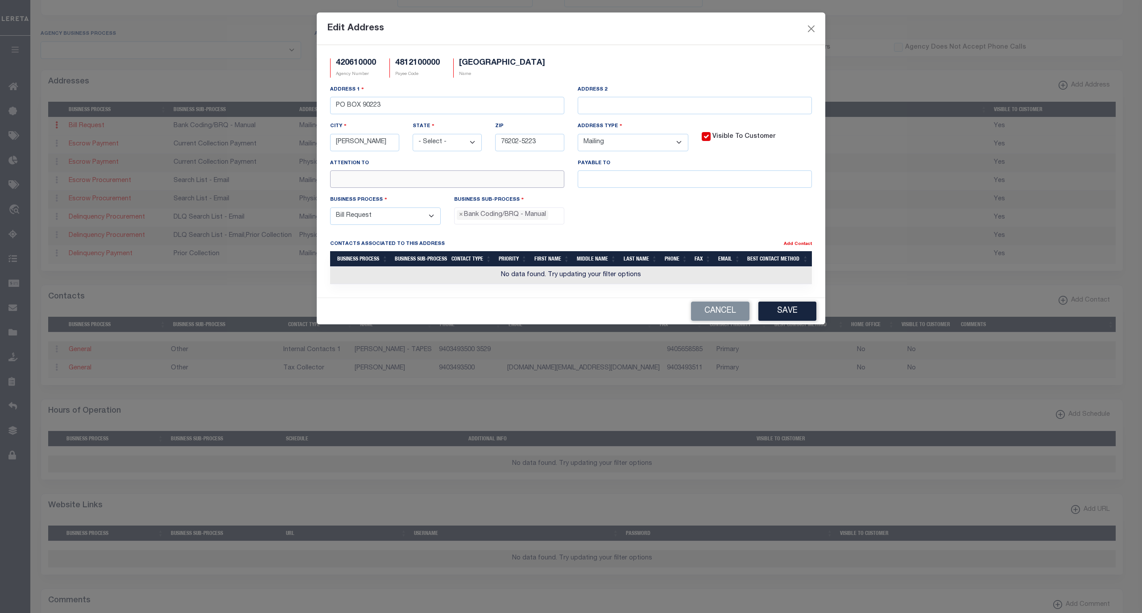
click at [477, 186] on input "text" at bounding box center [447, 178] width 234 height 17
paste input "ASSESSOR-COLLECTOR"
type input "ASSESSOR-COLLECTOR"
click at [792, 315] on button "Save" at bounding box center [787, 310] width 58 height 19
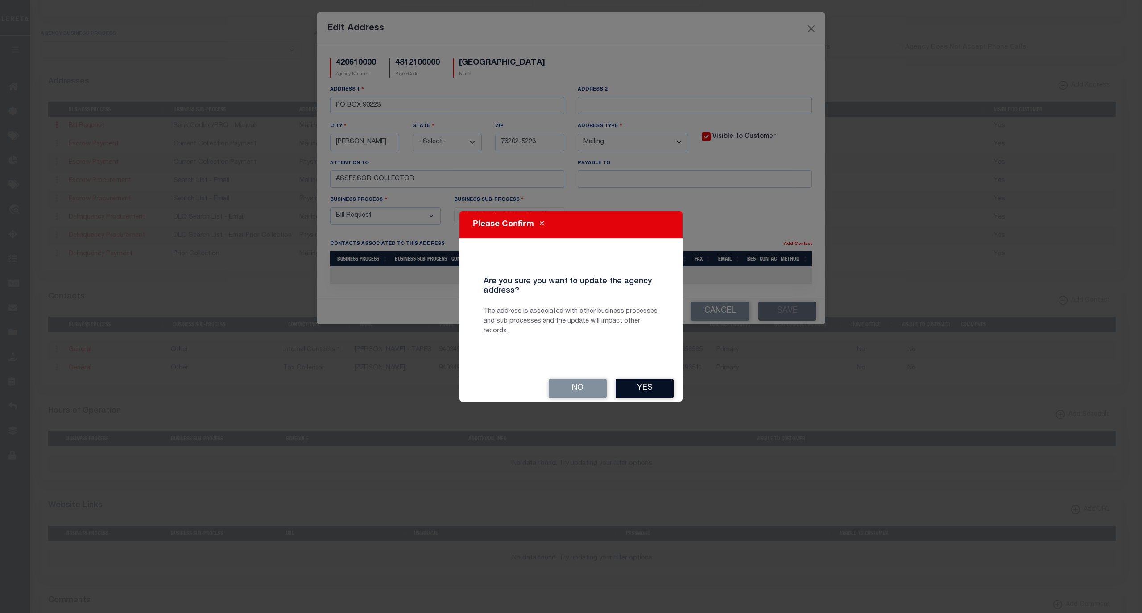
click at [654, 388] on button "Yes" at bounding box center [644, 388] width 58 height 19
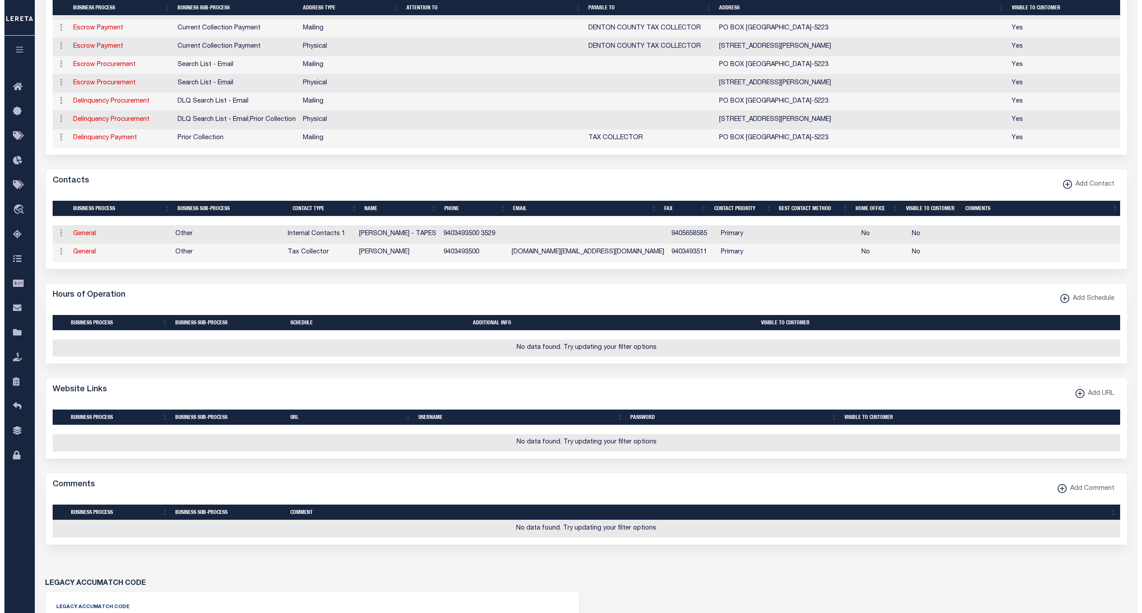
scroll to position [297, 0]
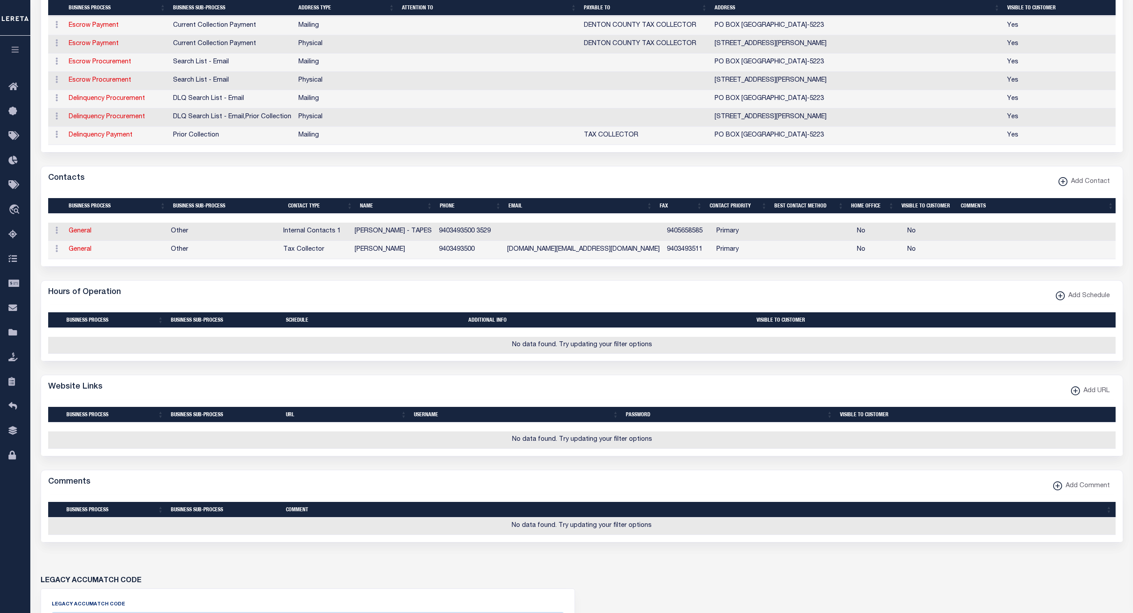
click at [1080, 396] on span "Add URL" at bounding box center [1095, 391] width 30 height 10
select select
checkbox input "true"
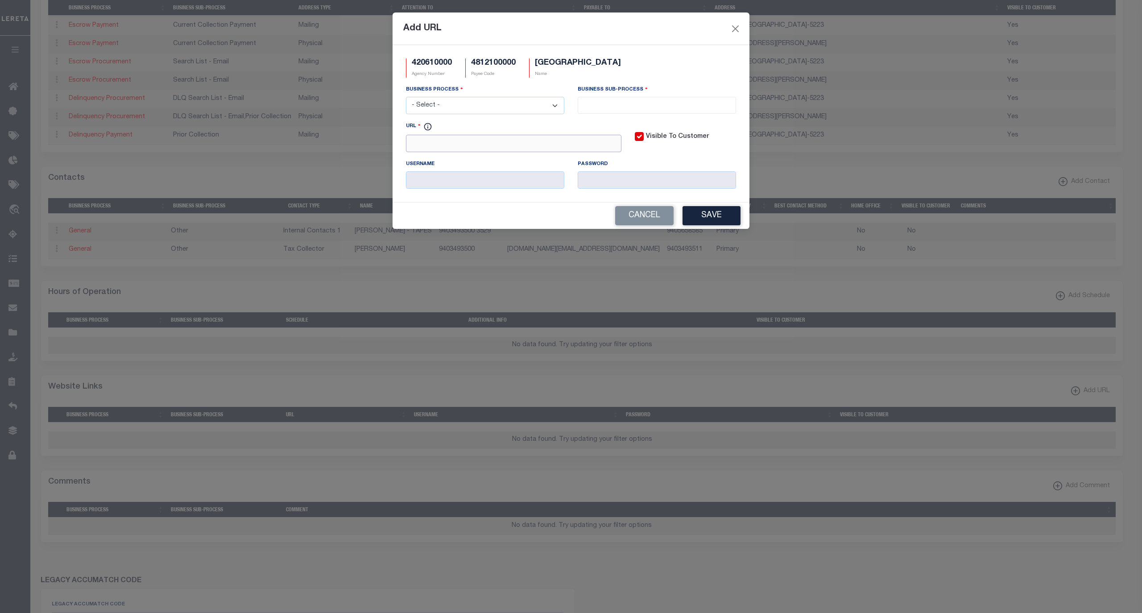
click at [466, 147] on input "URL" at bounding box center [513, 143] width 215 height 17
paste input "[URL][DOMAIN_NAME]"
type input "[URL][DOMAIN_NAME]"
click at [507, 107] on select "- Select - All Automation Bill Request Delinquency Payment Delinquency Procurem…" at bounding box center [485, 105] width 158 height 17
click at [406, 98] on select "- Select - All Automation Bill Request Delinquency Payment Delinquency Procurem…" at bounding box center [485, 105] width 158 height 17
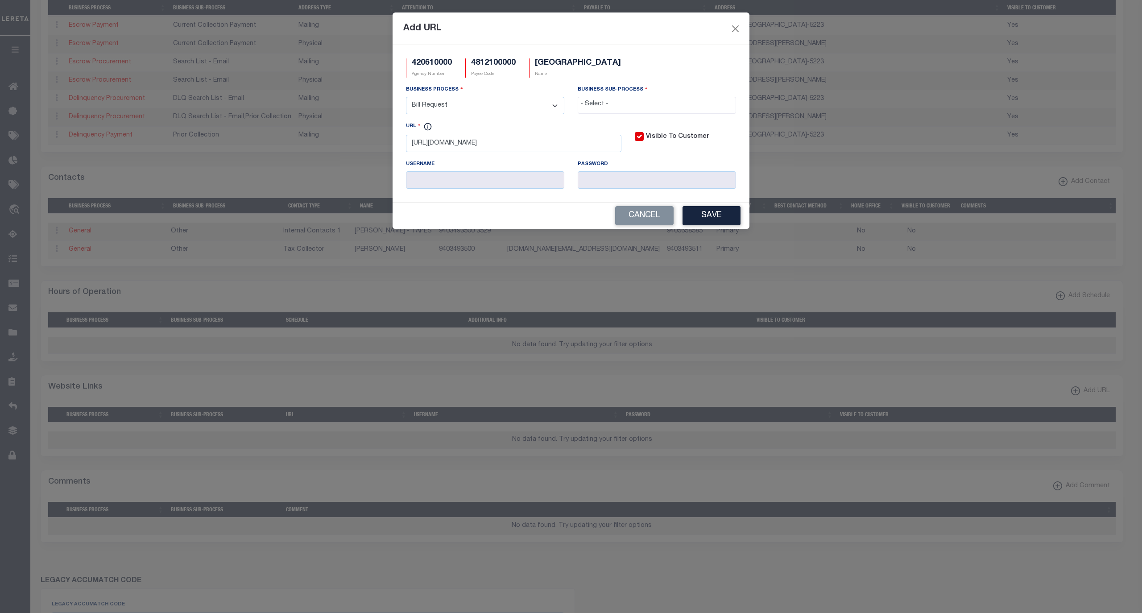
click at [541, 104] on select "- Select - All Automation Bill Request Delinquency Payment Delinquency Procurem…" at bounding box center [485, 105] width 158 height 17
select select "6"
click at [406, 98] on select "- Select - All Automation Bill Request Delinquency Payment Delinquency Procurem…" at bounding box center [485, 105] width 158 height 17
click at [602, 106] on input "search" at bounding box center [656, 104] width 153 height 10
select select "31"
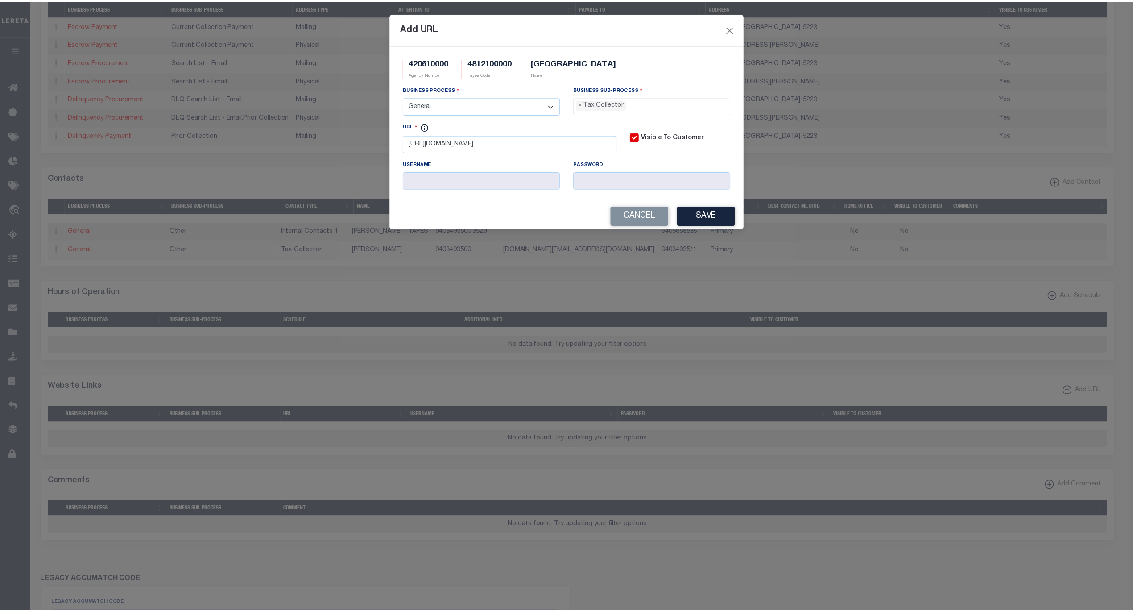
scroll to position [23, 0]
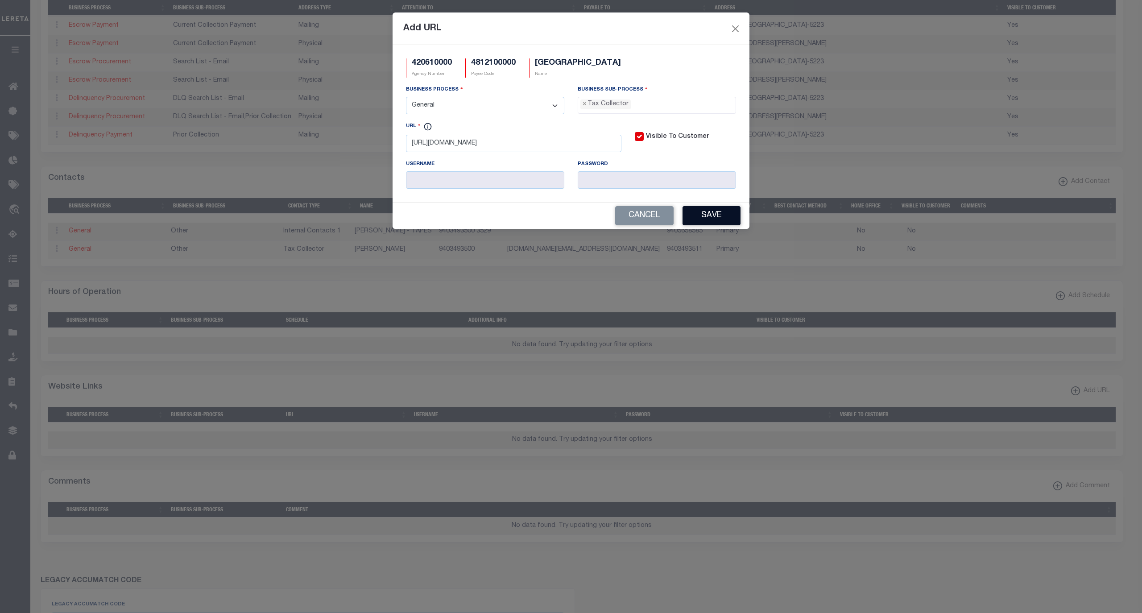
click at [714, 219] on button "Save" at bounding box center [711, 215] width 58 height 19
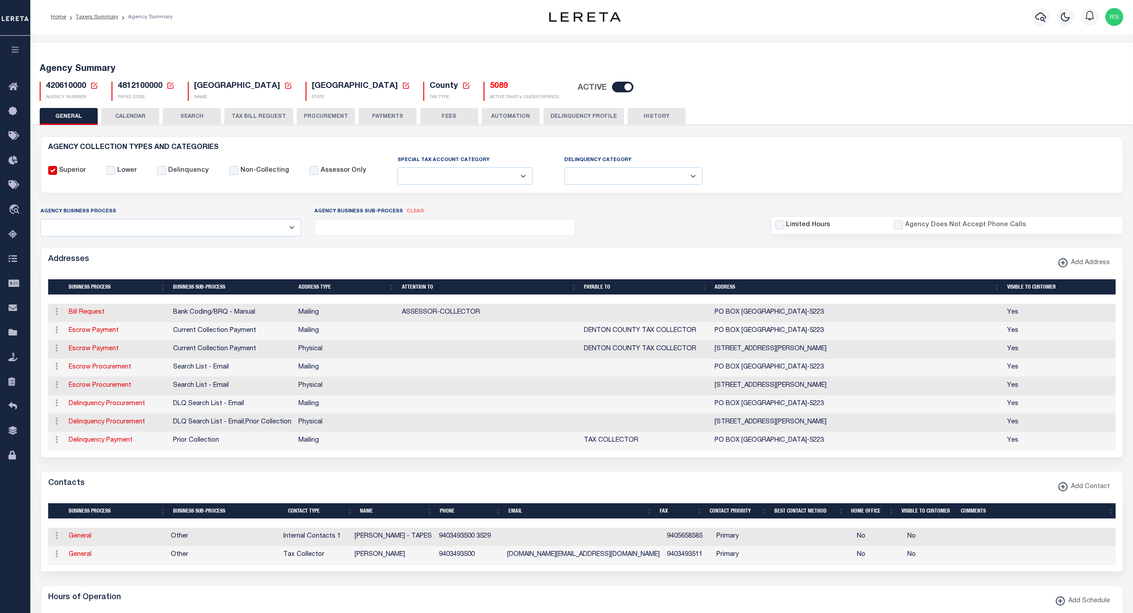
scroll to position [0, 0]
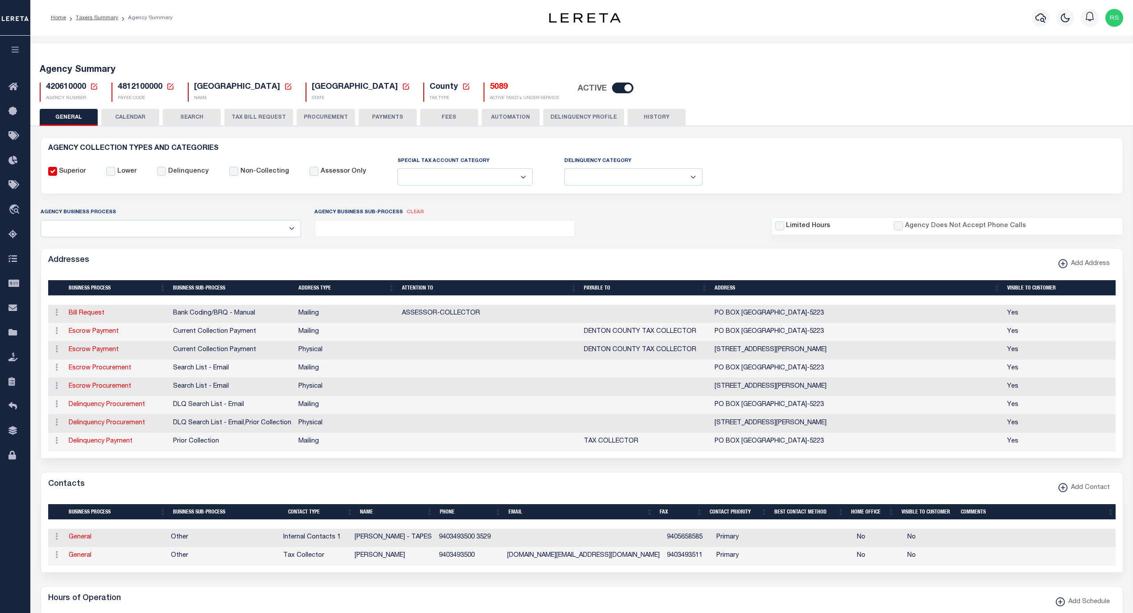
click at [143, 119] on button "CALENDAR" at bounding box center [130, 117] width 58 height 17
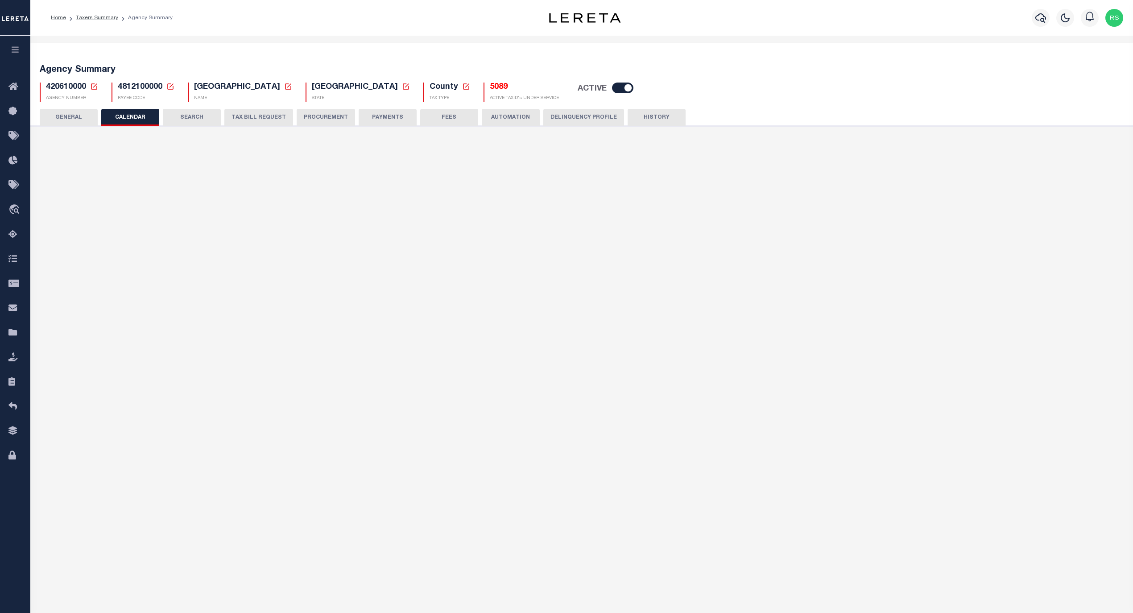
checkbox input "false"
type input "1"
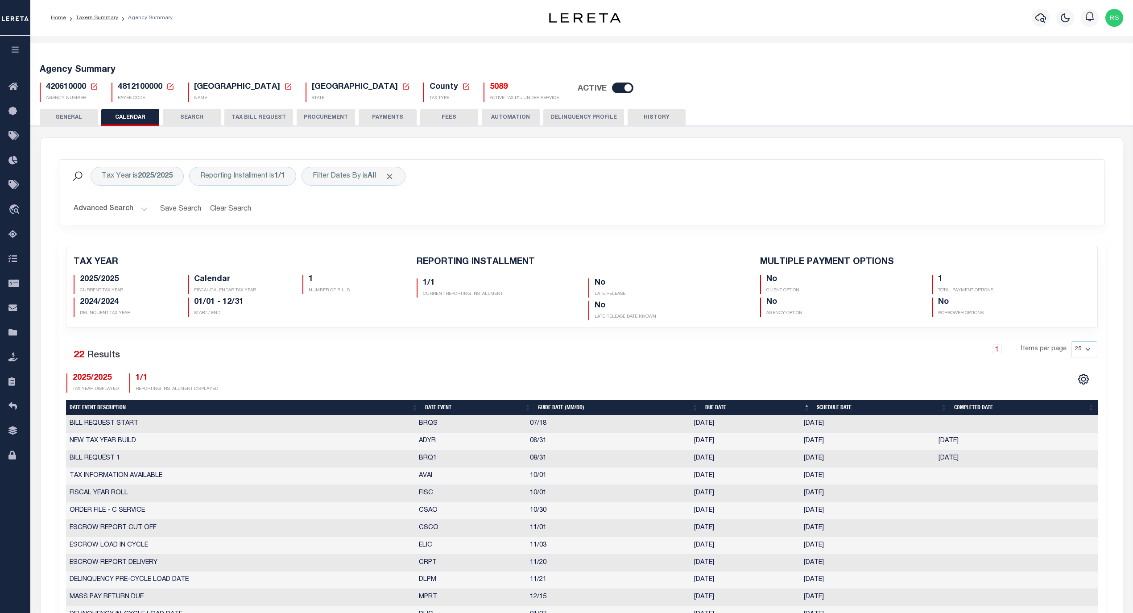
click at [393, 118] on button "PAYMENTS" at bounding box center [388, 117] width 58 height 17
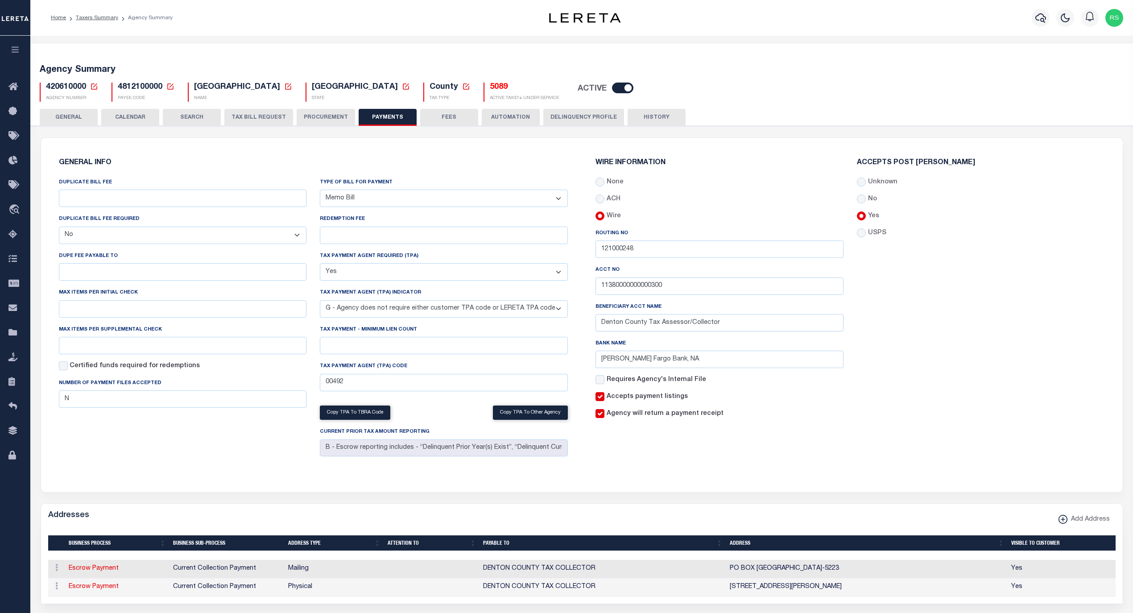
drag, startPoint x: 434, startPoint y: 117, endPoint x: 451, endPoint y: 144, distance: 32.4
click at [435, 117] on button "FEES" at bounding box center [449, 117] width 58 height 17
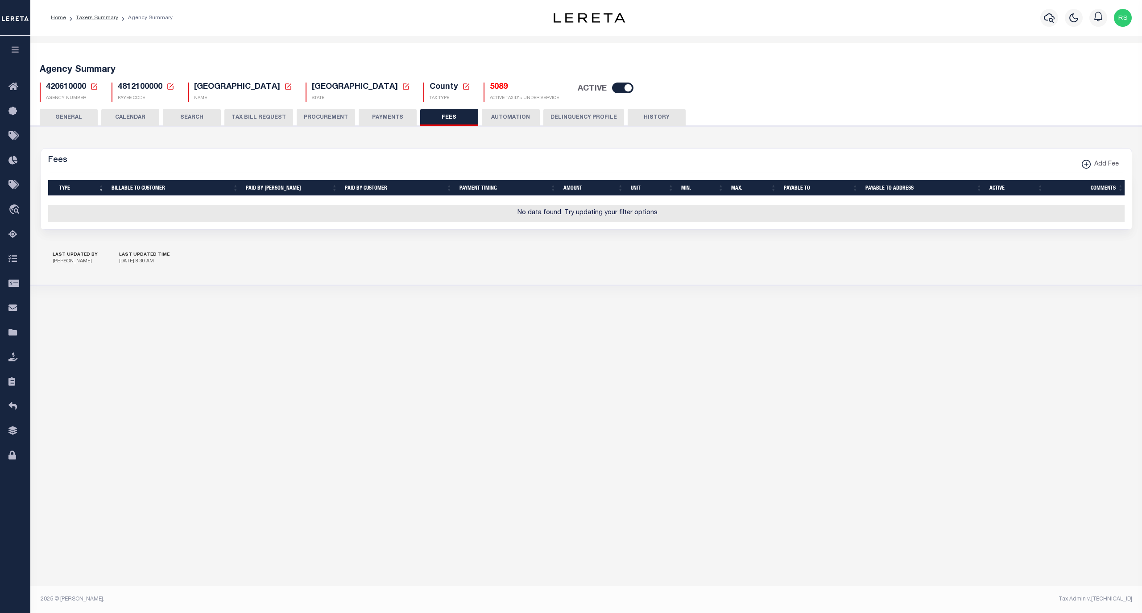
click at [389, 119] on button "PAYMENTS" at bounding box center [388, 117] width 58 height 17
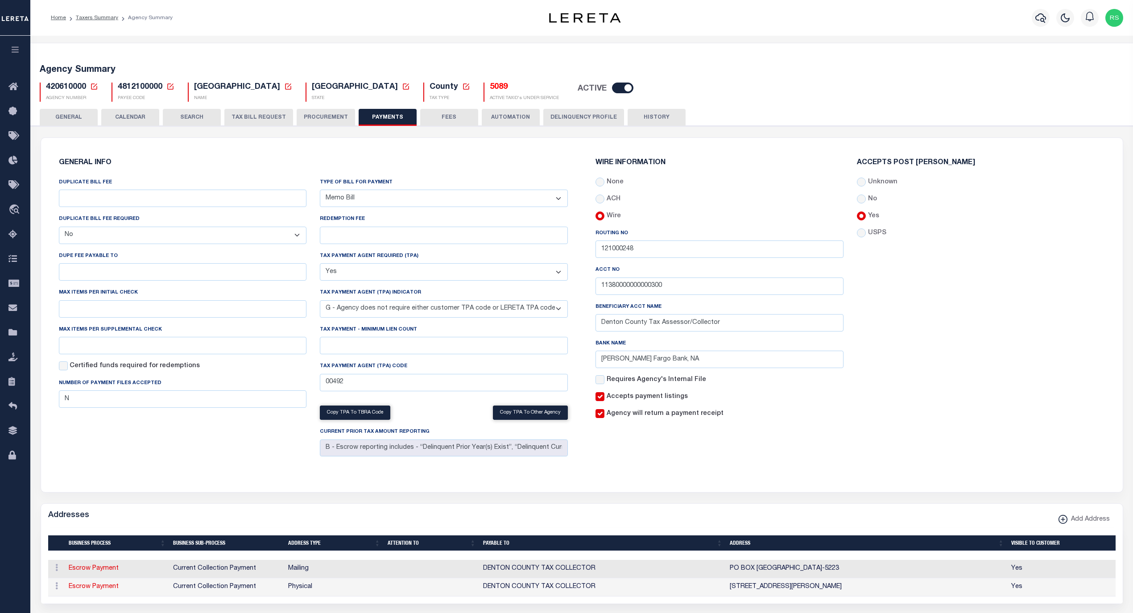
click at [458, 121] on button "FEES" at bounding box center [449, 117] width 58 height 17
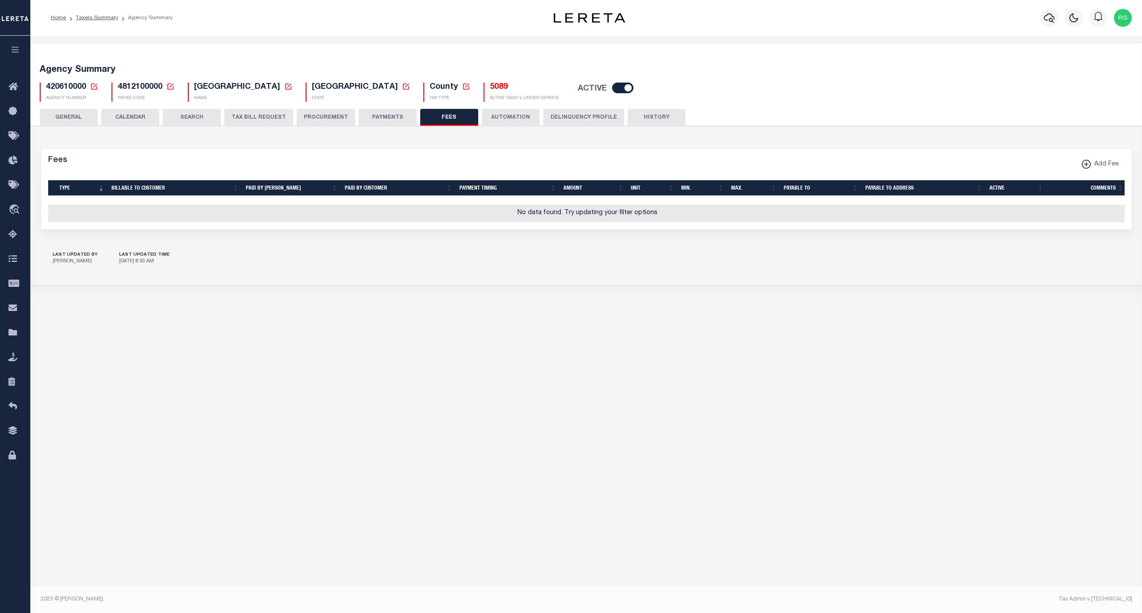
drag, startPoint x: 74, startPoint y: 120, endPoint x: 97, endPoint y: 149, distance: 37.5
click at [73, 120] on button "GENERAL" at bounding box center [69, 117] width 58 height 17
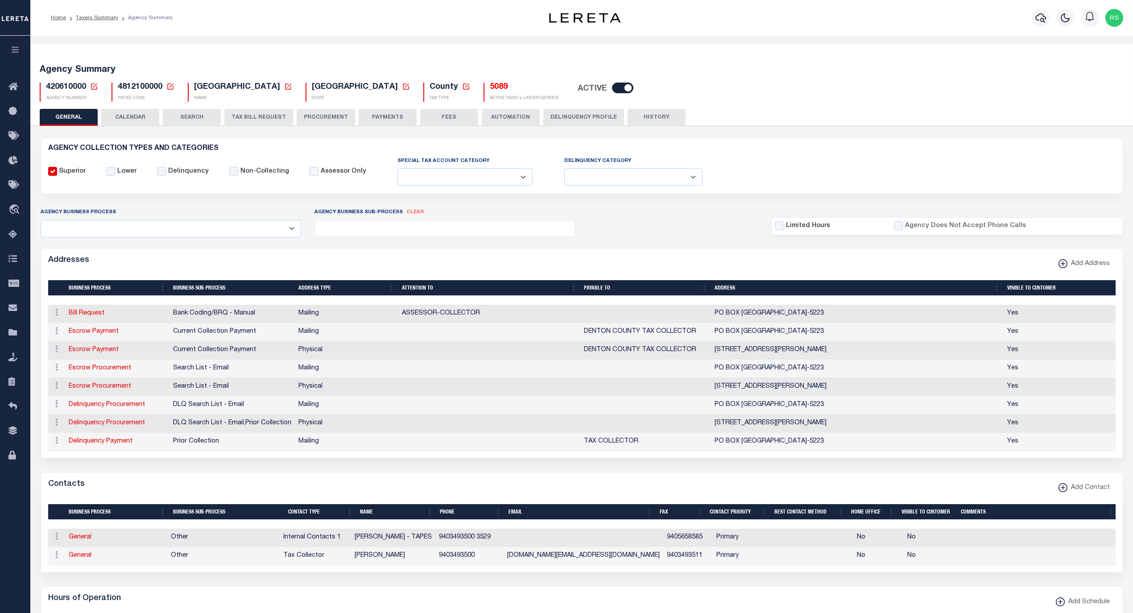
scroll to position [119, 0]
